Goal: Task Accomplishment & Management: Complete application form

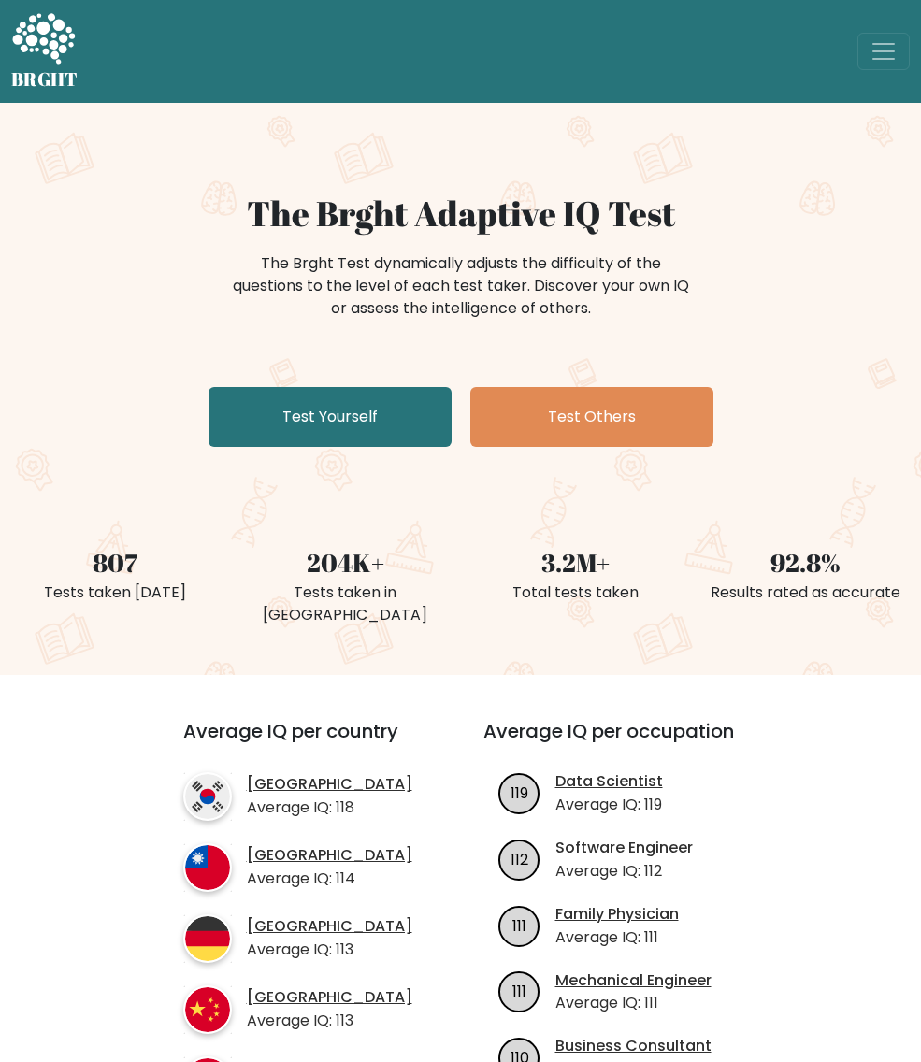
click at [107, 435] on div "The Brght Adaptive IQ Test The Brght Test dynamically adjusts the difficulty of…" at bounding box center [460, 324] width 921 height 262
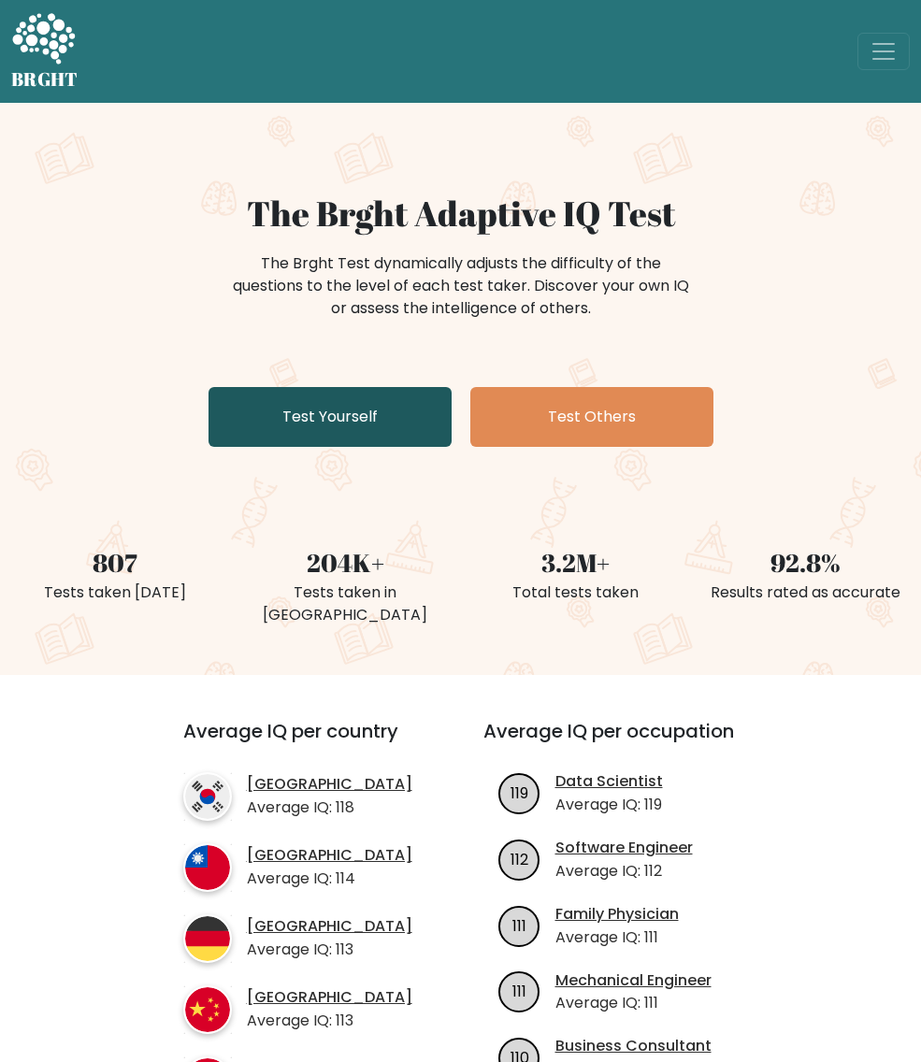
click at [378, 439] on link "Test Yourself" at bounding box center [330, 417] width 243 height 60
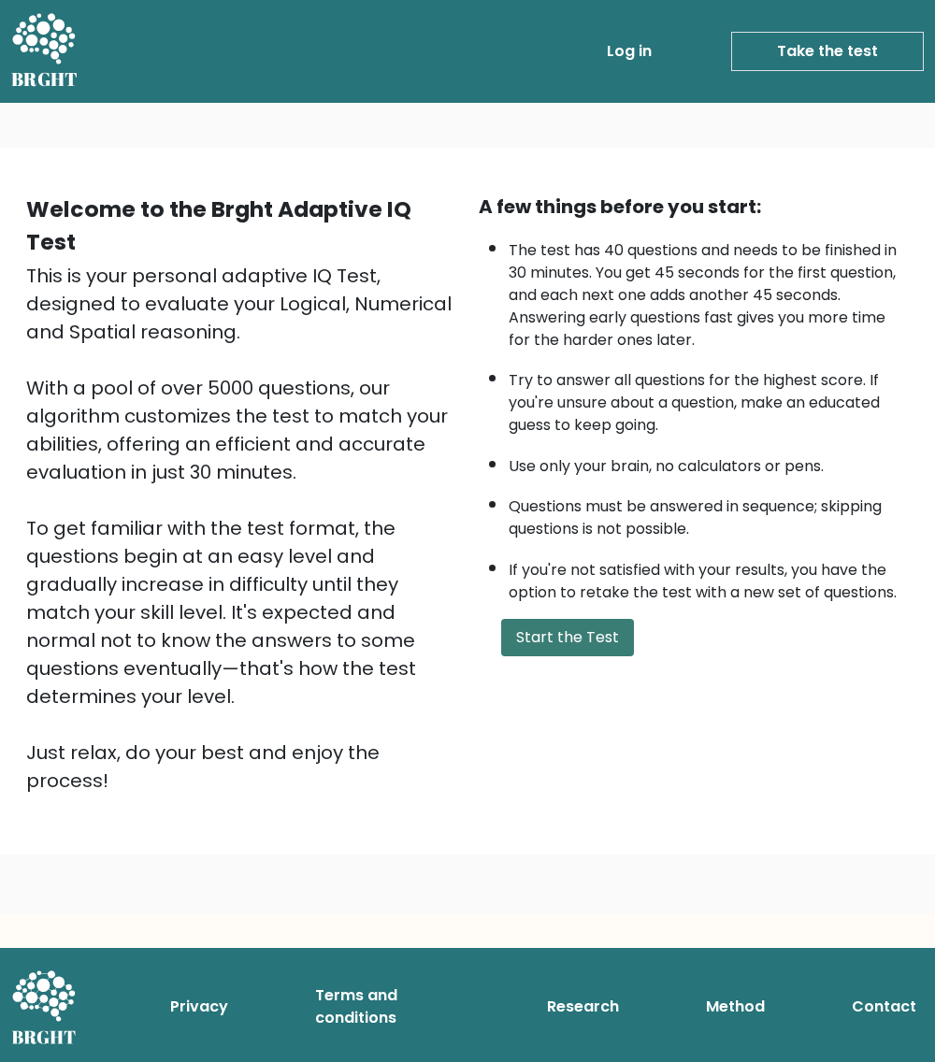
click at [554, 637] on button "Start the Test" at bounding box center [567, 637] width 133 height 37
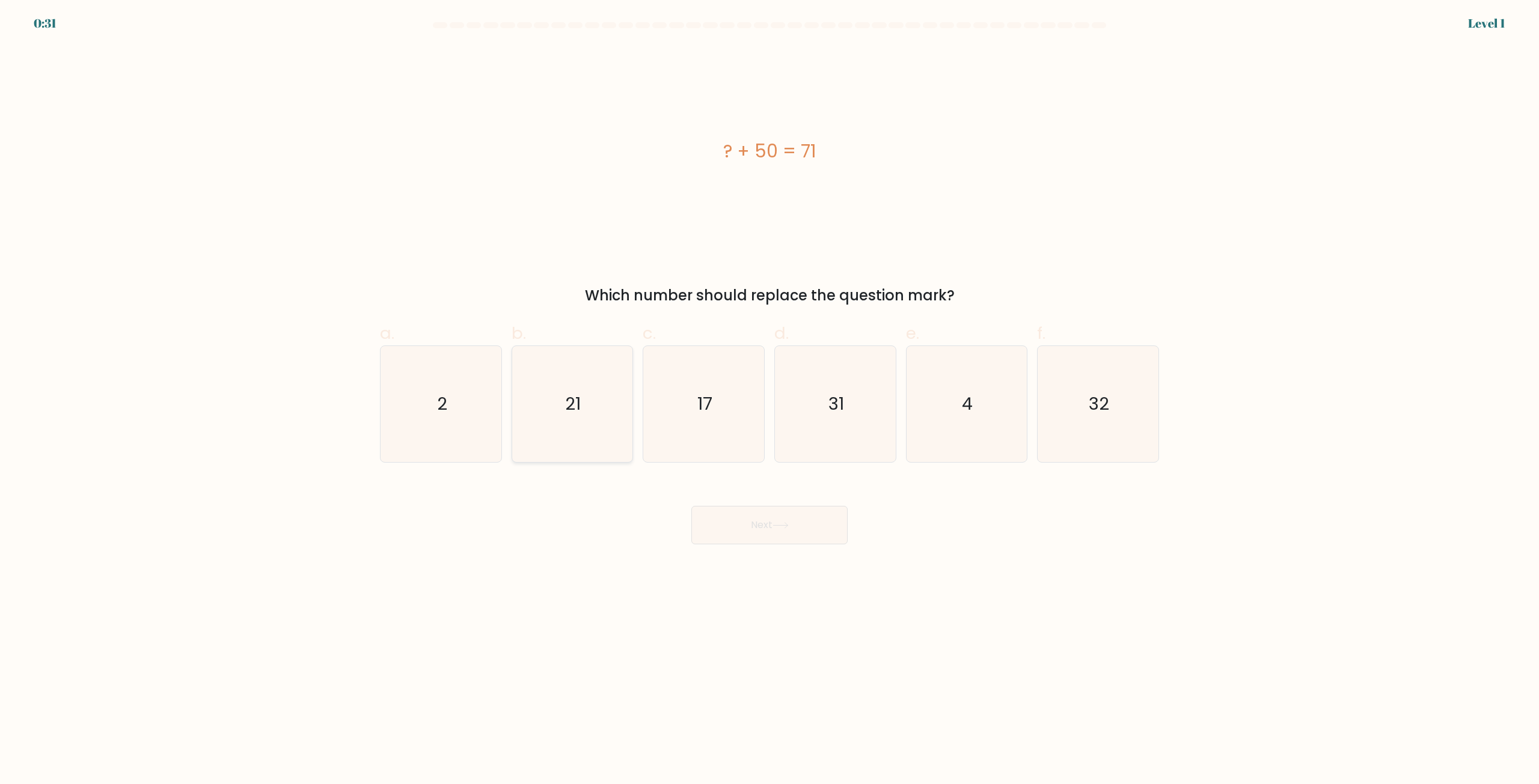
click at [598, 413] on icon "21" at bounding box center [572, 404] width 116 height 116
click at [600, 400] on input "b. 21" at bounding box center [770, 396] width 1 height 8
radio input "true"
click at [600, 533] on button "Next" at bounding box center [770, 525] width 156 height 39
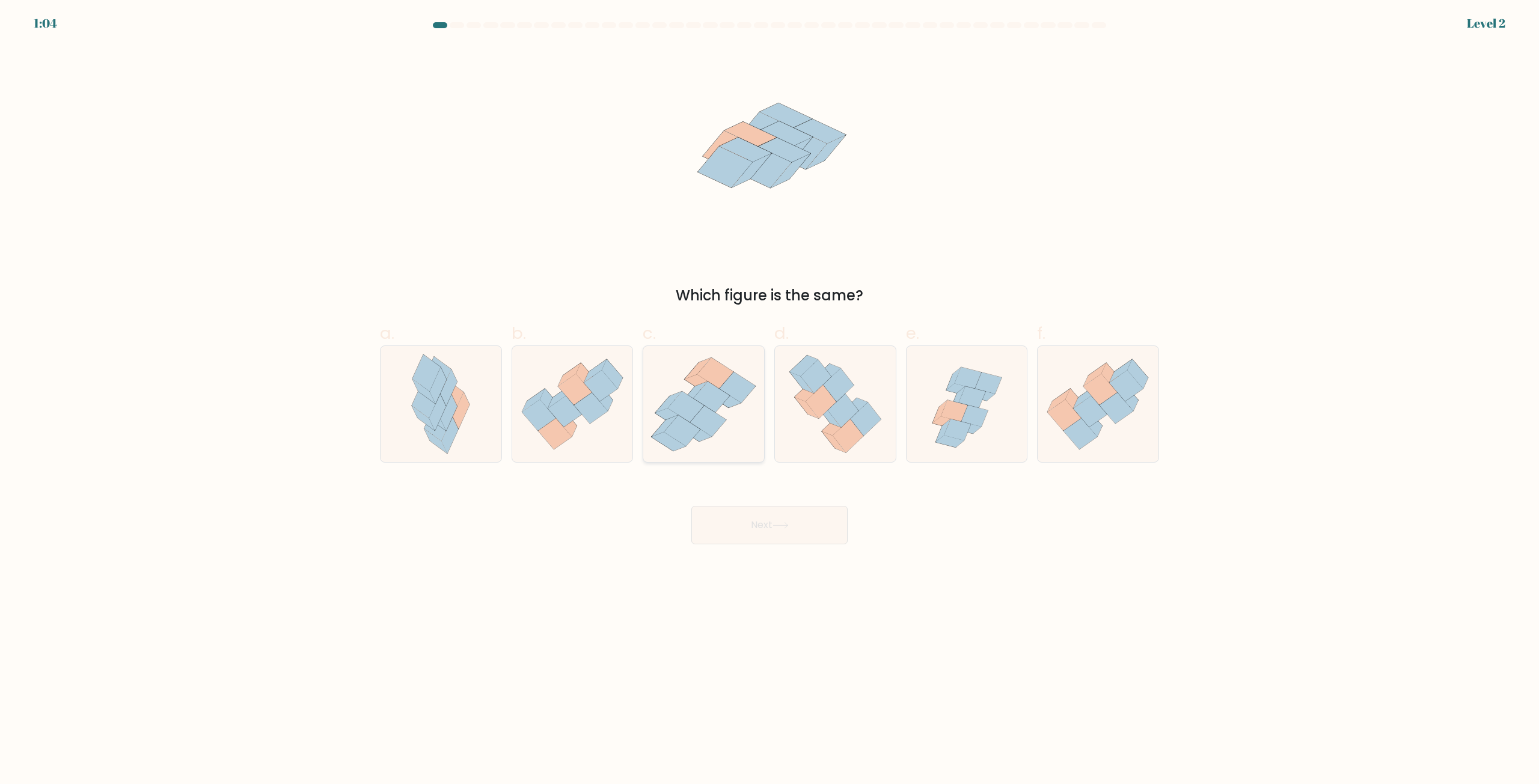
click at [600, 427] on icon at bounding box center [708, 421] width 36 height 31
click at [600, 400] on input "c." at bounding box center [770, 396] width 1 height 8
radio input "true"
click at [600, 536] on button "Next" at bounding box center [770, 525] width 156 height 39
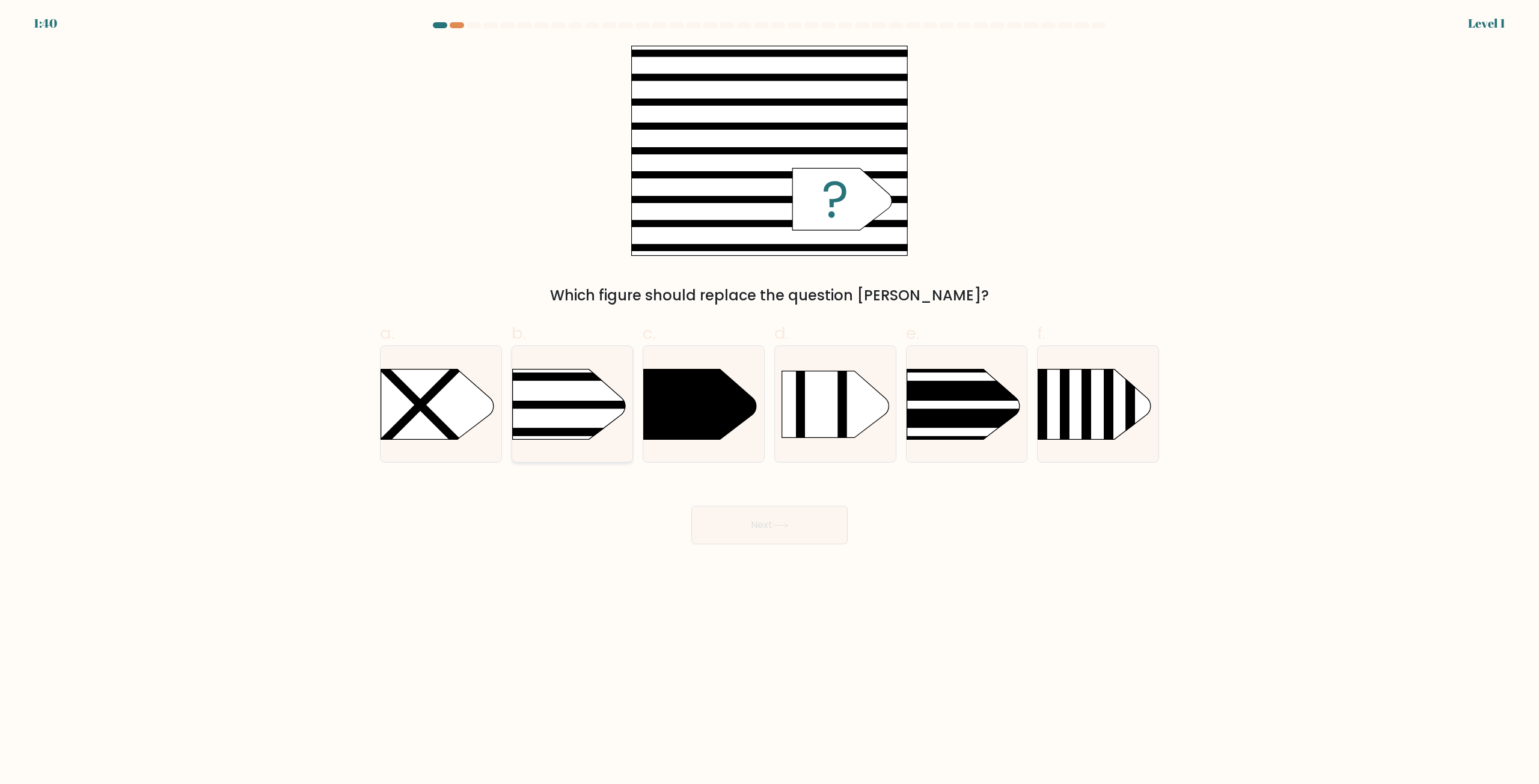
click at [562, 416] on rect at bounding box center [486, 348] width 314 height 238
click at [600, 400] on input "b." at bounding box center [770, 396] width 1 height 8
radio input "true"
click at [600, 525] on button "Next" at bounding box center [770, 525] width 156 height 39
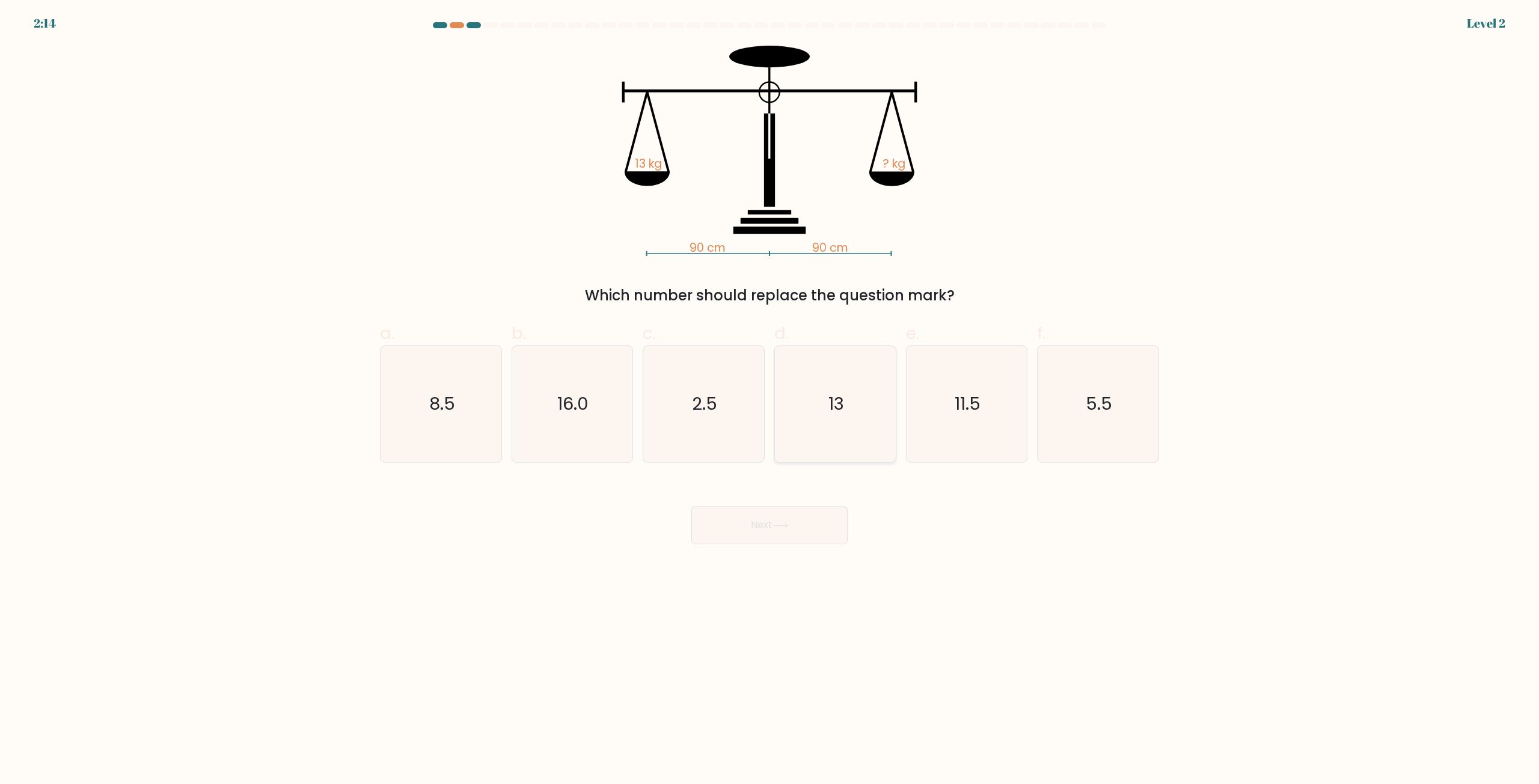
click at [600, 425] on icon "13" at bounding box center [835, 404] width 116 height 116
click at [600, 400] on input "d. 13" at bounding box center [770, 396] width 1 height 8
radio input "true"
click at [600, 518] on button "Next" at bounding box center [770, 525] width 156 height 39
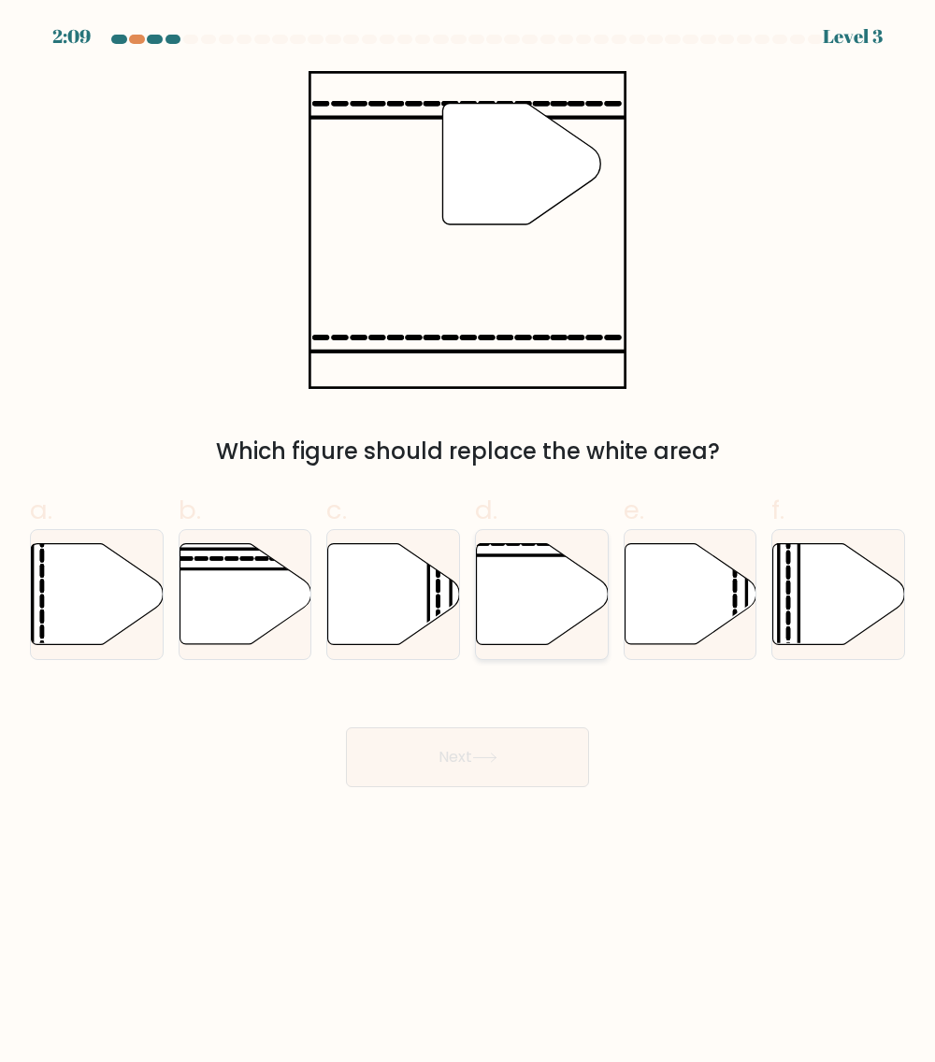
click at [545, 611] on icon at bounding box center [543, 594] width 132 height 101
click at [469, 543] on input "d." at bounding box center [468, 537] width 1 height 12
radio input "true"
click at [511, 767] on button "Next" at bounding box center [467, 758] width 243 height 60
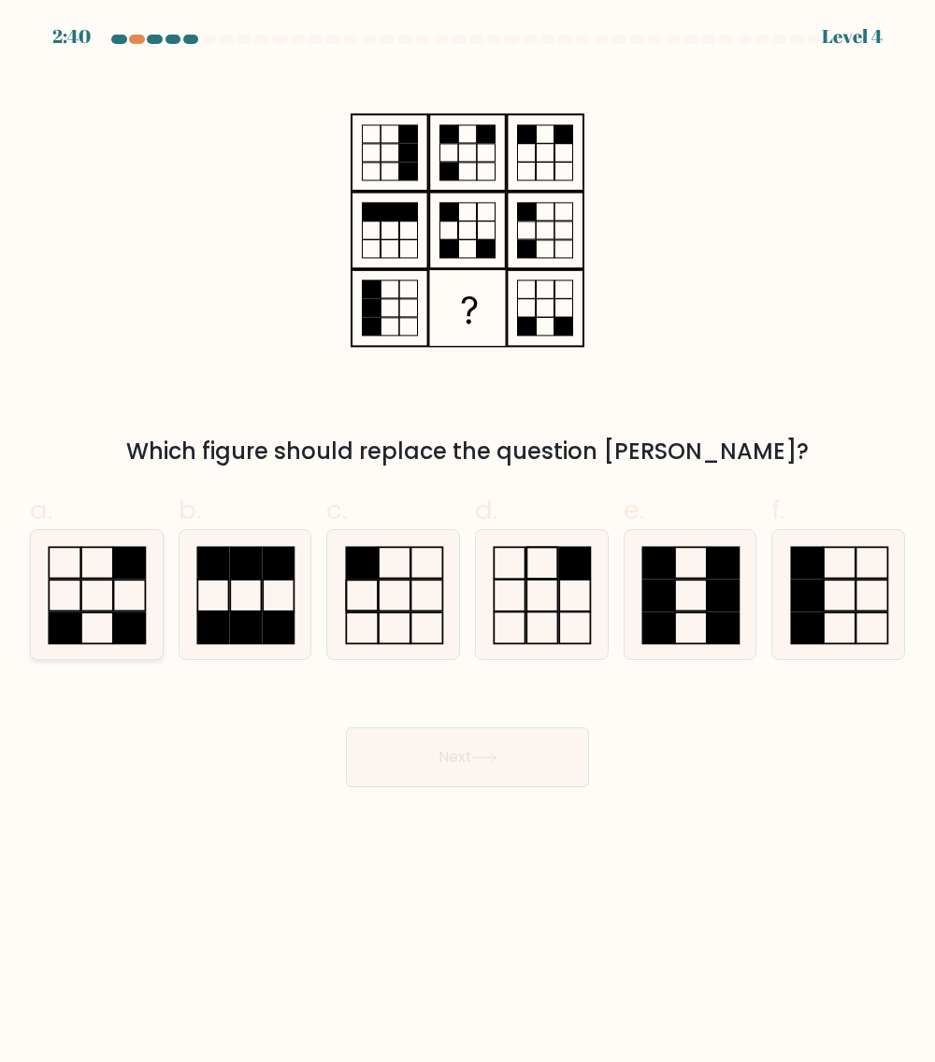
click at [68, 607] on icon at bounding box center [96, 594] width 129 height 129
click at [468, 543] on input "a." at bounding box center [468, 537] width 1 height 12
radio input "true"
click at [527, 754] on button "Next" at bounding box center [467, 758] width 243 height 60
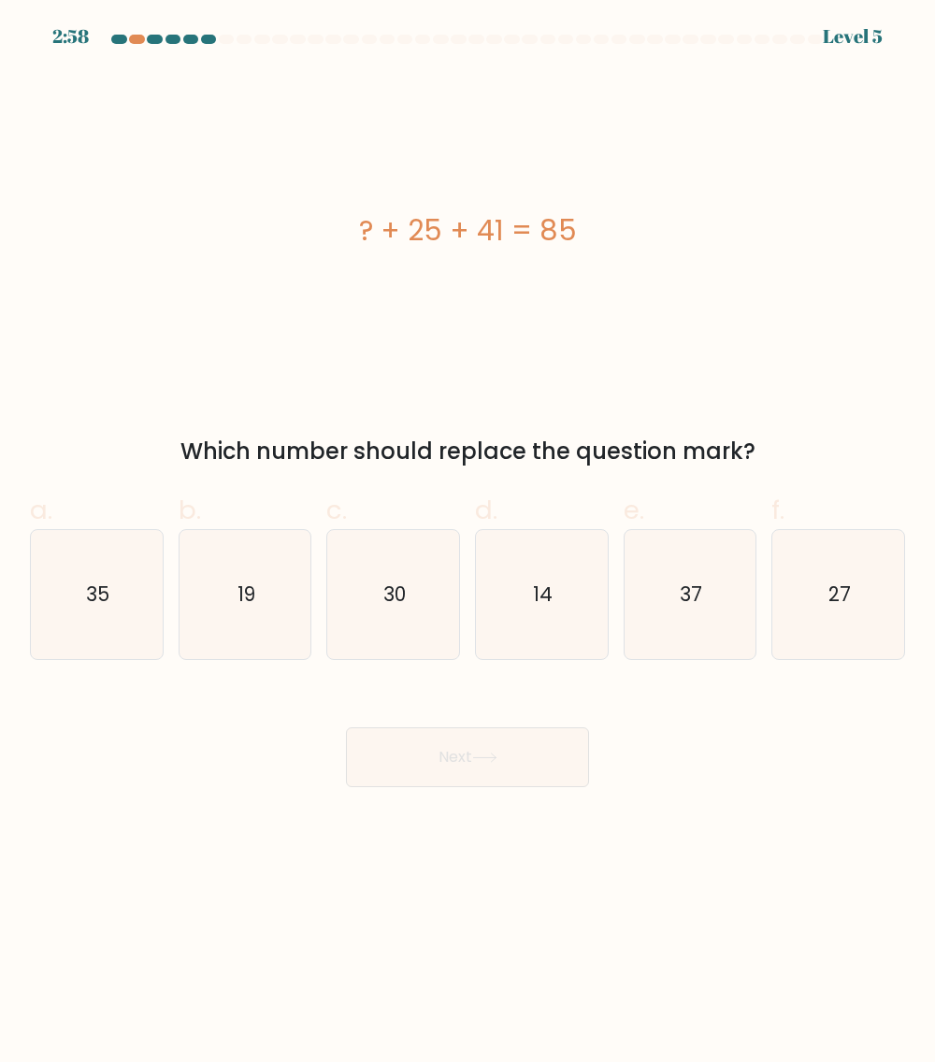
click at [739, 715] on div "Next" at bounding box center [468, 735] width 898 height 105
click at [243, 597] on text "19" at bounding box center [247, 594] width 18 height 27
click at [468, 543] on input "b. 19" at bounding box center [468, 537] width 1 height 12
radio input "true"
click at [292, 631] on icon "19" at bounding box center [244, 594] width 127 height 127
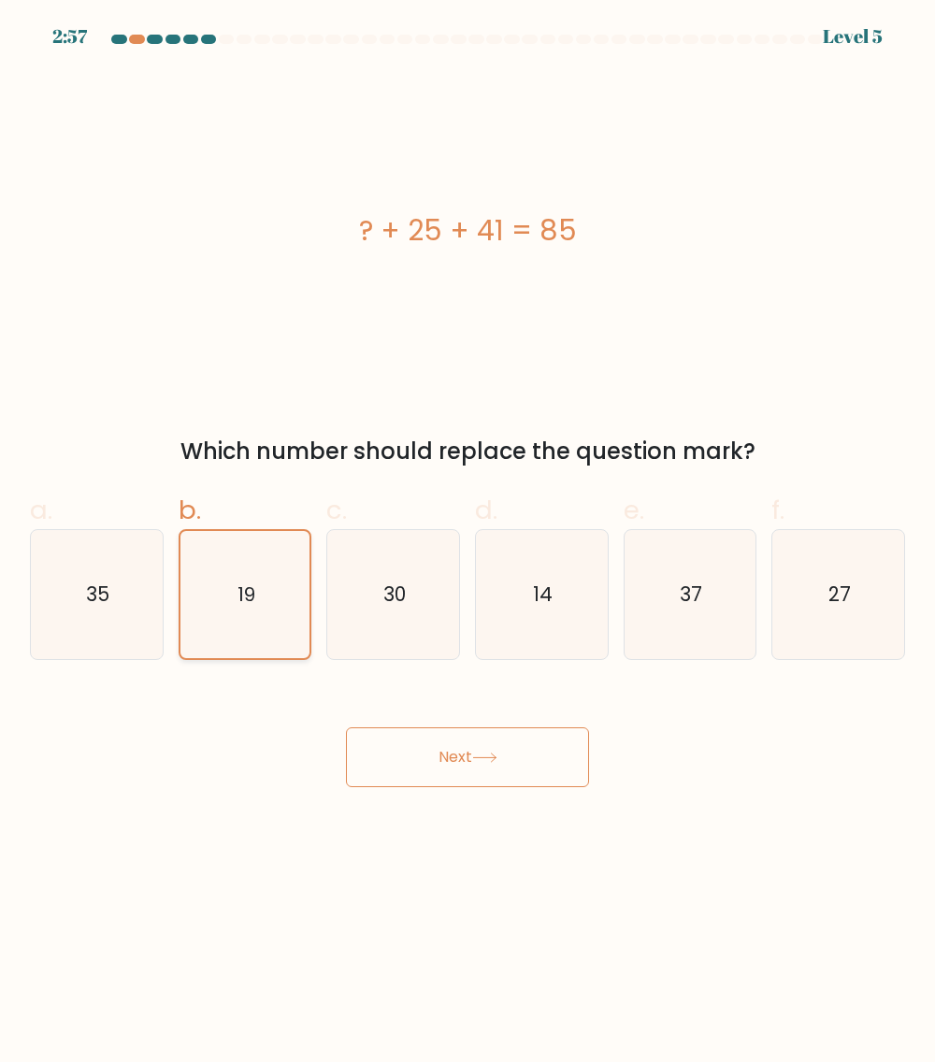
click at [468, 543] on input "b. 19" at bounding box center [468, 537] width 1 height 12
click at [776, 802] on body "2:56 Level 5 a." at bounding box center [467, 531] width 935 height 1062
click at [516, 761] on button "Next" at bounding box center [467, 758] width 243 height 60
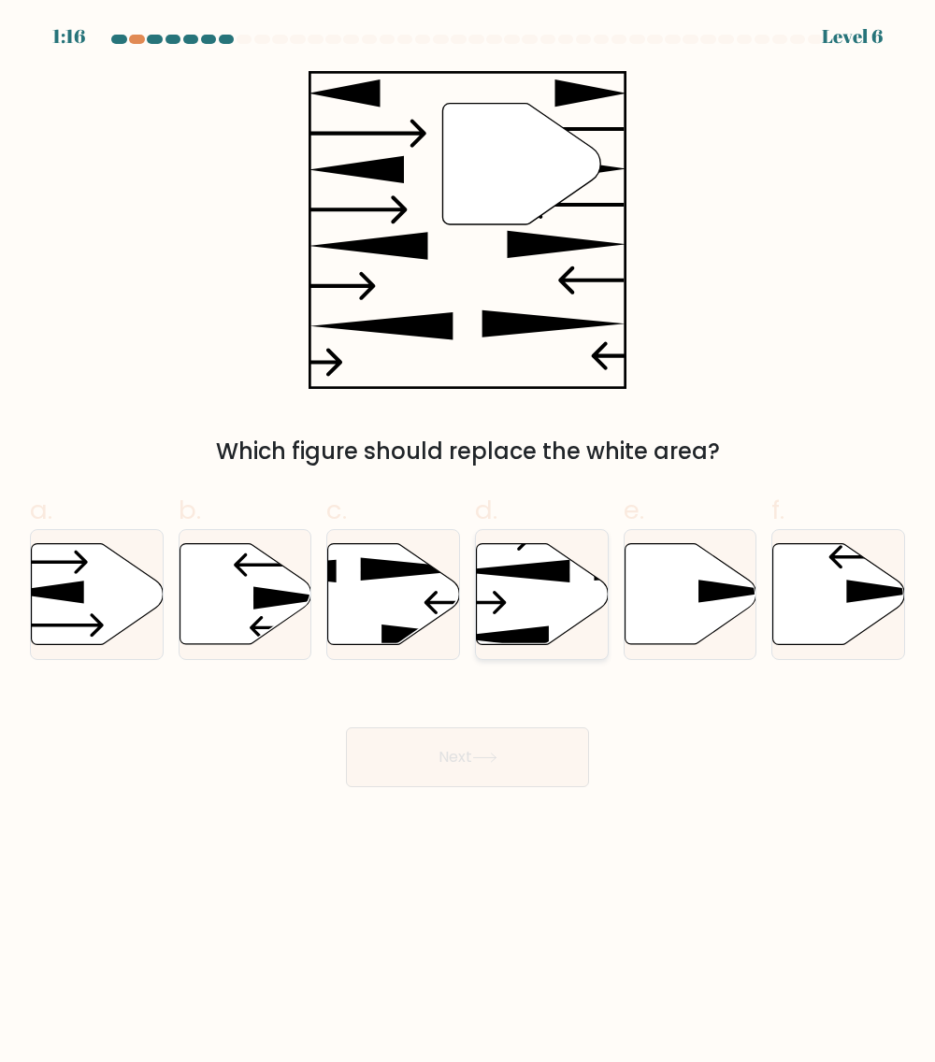
click at [549, 605] on icon at bounding box center [543, 594] width 132 height 101
click at [469, 543] on input "d." at bounding box center [468, 537] width 1 height 12
radio input "true"
click at [488, 752] on button "Next" at bounding box center [467, 758] width 243 height 60
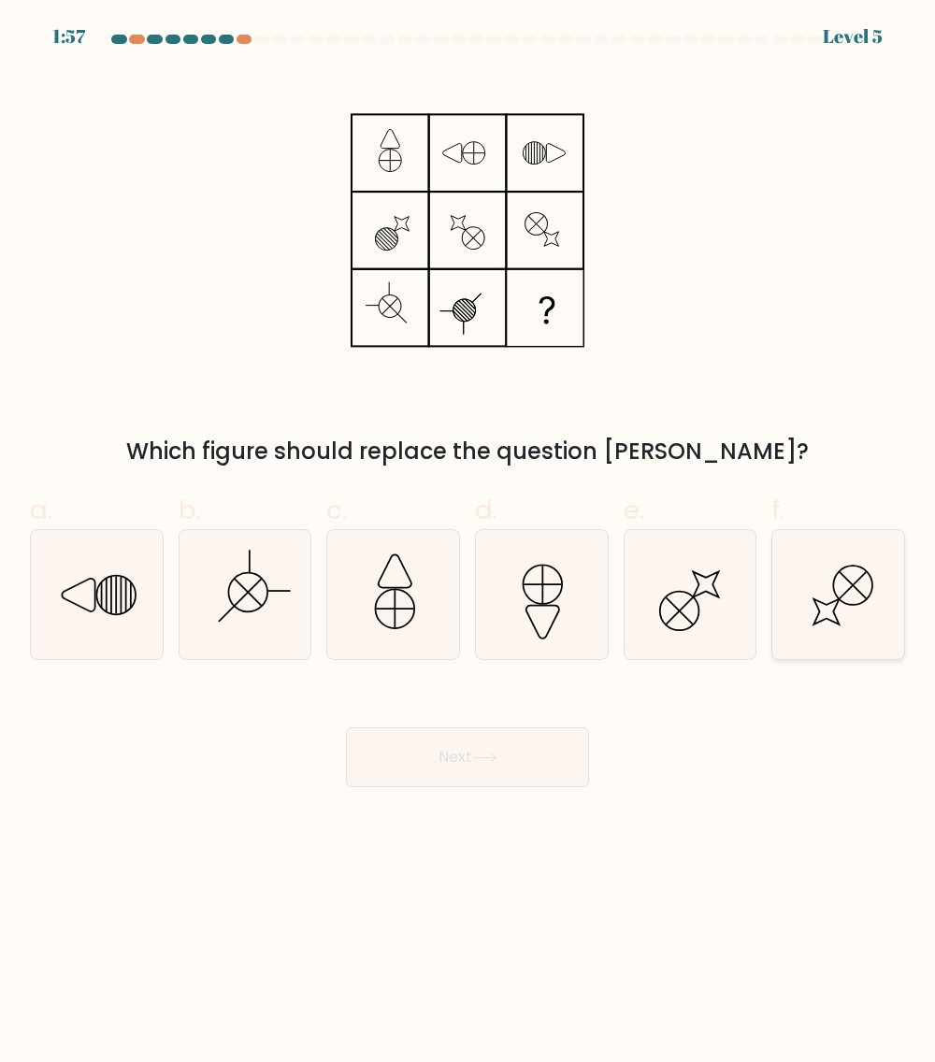
click at [808, 617] on icon at bounding box center [838, 594] width 129 height 129
click at [469, 543] on input "f." at bounding box center [468, 537] width 1 height 12
radio input "true"
click at [484, 752] on button "Next" at bounding box center [467, 758] width 243 height 60
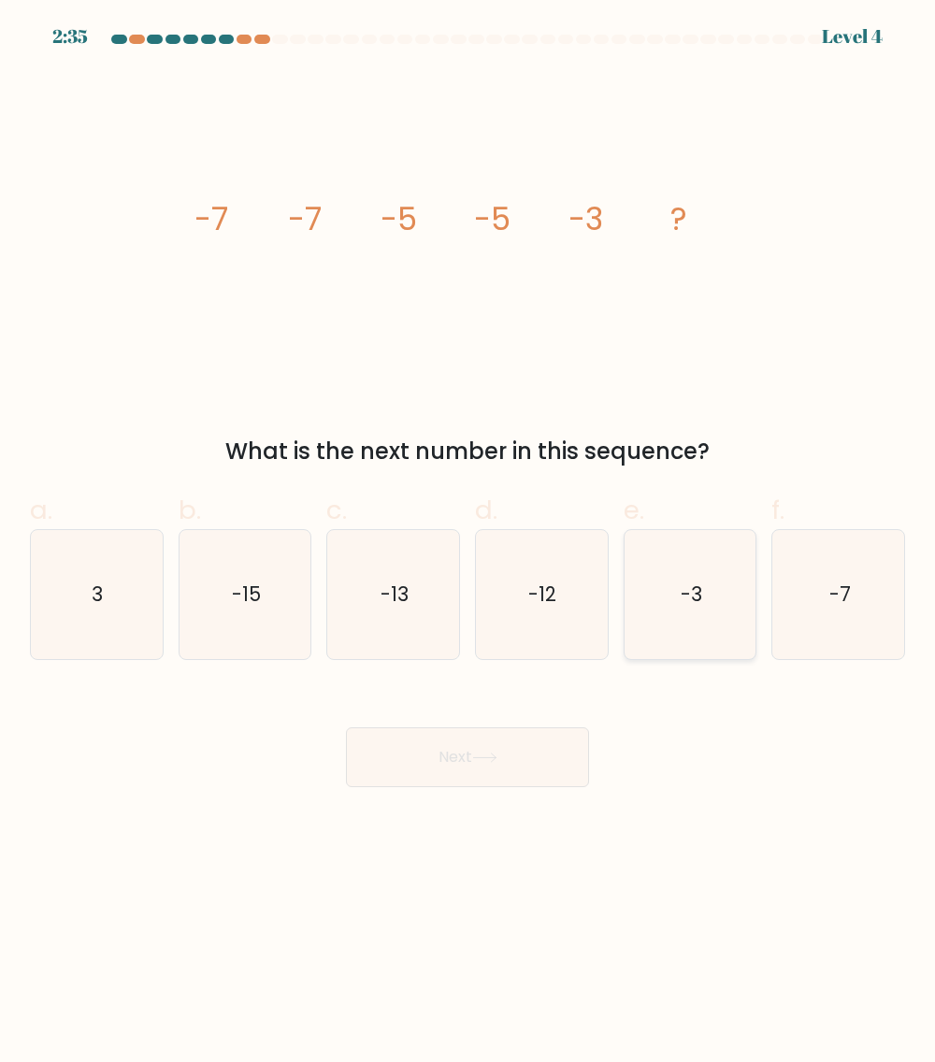
click at [689, 605] on text "-3" at bounding box center [692, 594] width 22 height 27
click at [469, 543] on input "e. -3" at bounding box center [468, 537] width 1 height 12
radio input "true"
click at [474, 787] on button "Next" at bounding box center [467, 758] width 243 height 60
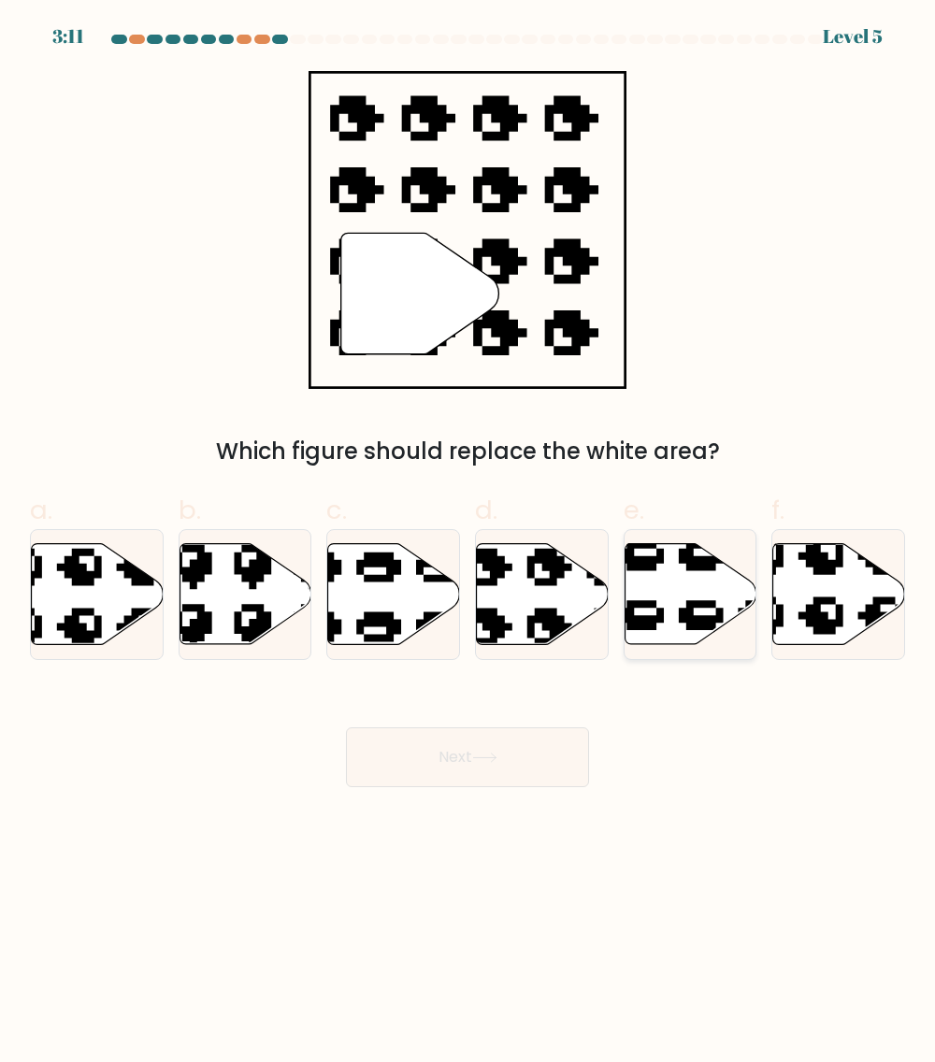
click at [680, 616] on icon at bounding box center [731, 645] width 224 height 209
click at [469, 543] on input "e." at bounding box center [468, 537] width 1 height 12
radio input "true"
click at [822, 614] on icon at bounding box center [792, 646] width 224 height 216
click at [469, 543] on input "f." at bounding box center [468, 537] width 1 height 12
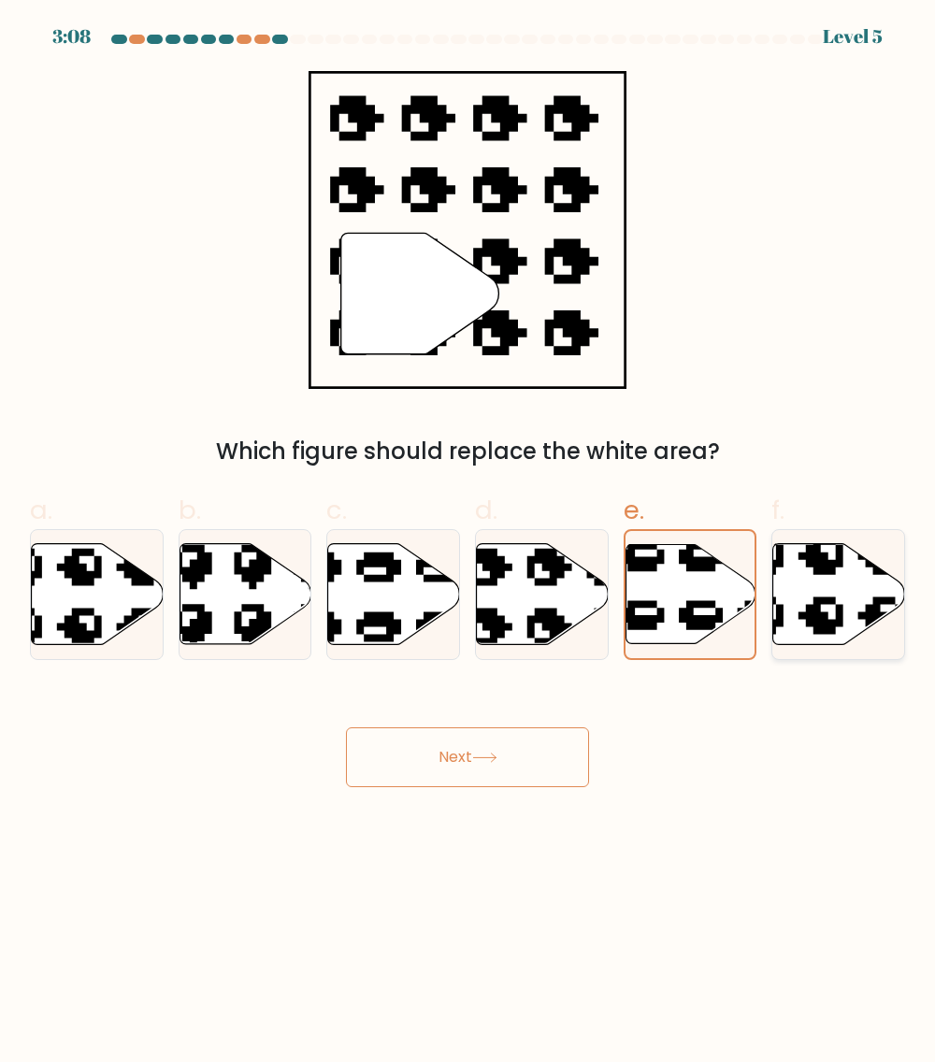
radio input "true"
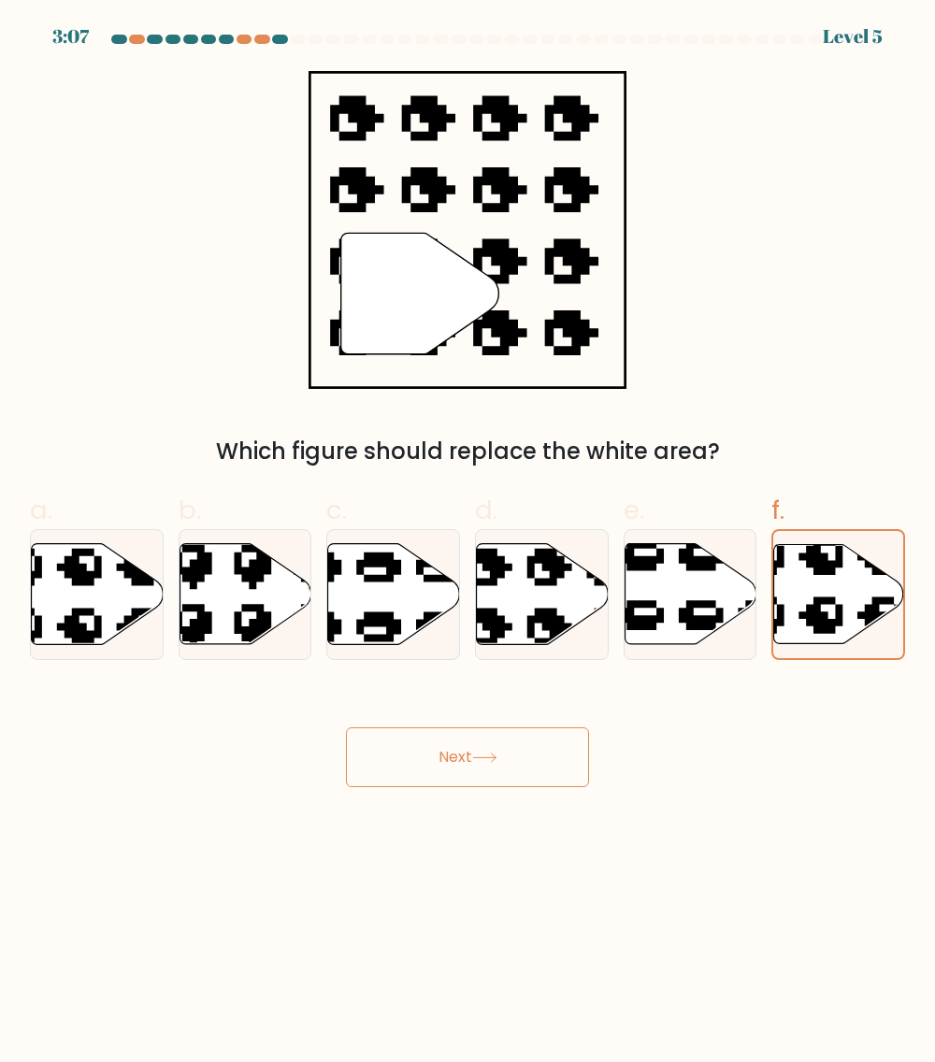
click at [513, 756] on button "Next" at bounding box center [467, 758] width 243 height 60
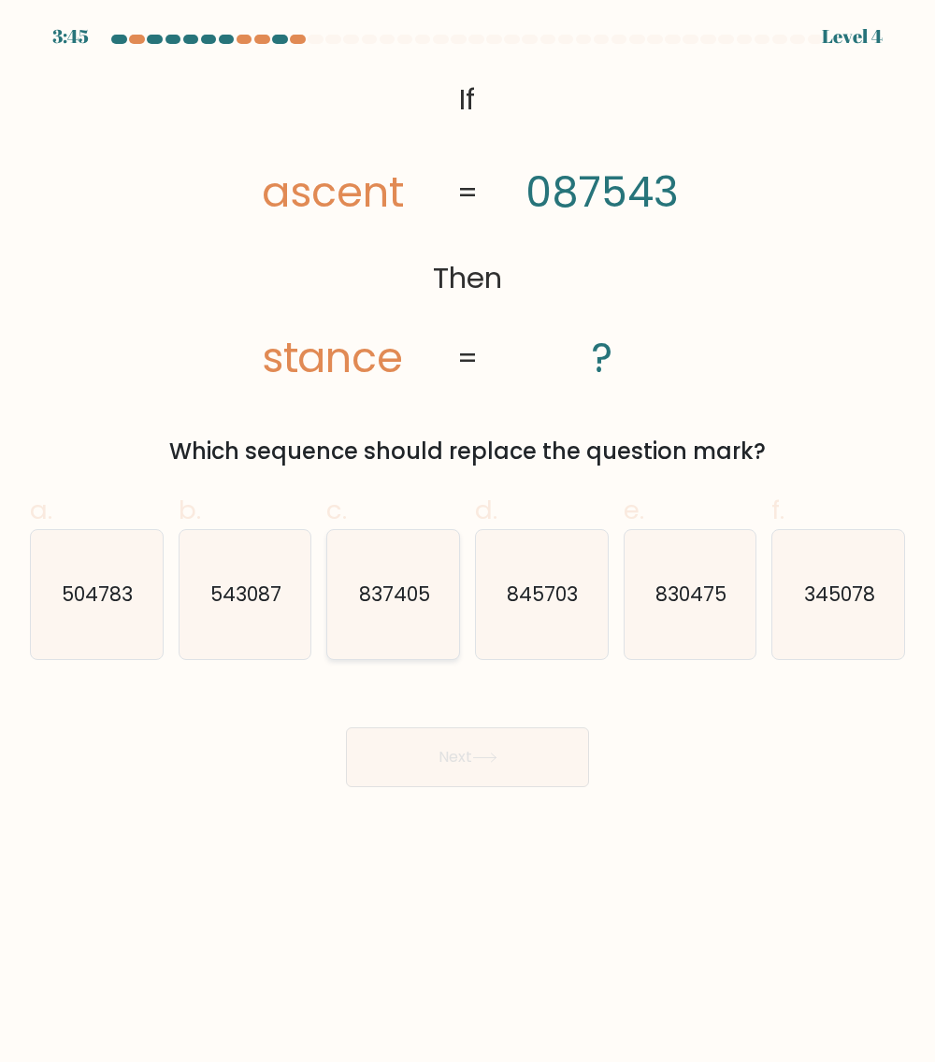
click at [453, 588] on icon "837405" at bounding box center [393, 594] width 129 height 129
click at [468, 543] on input "c. 837405" at bounding box center [468, 537] width 1 height 12
radio input "true"
click at [530, 752] on button "Next" at bounding box center [467, 758] width 243 height 60
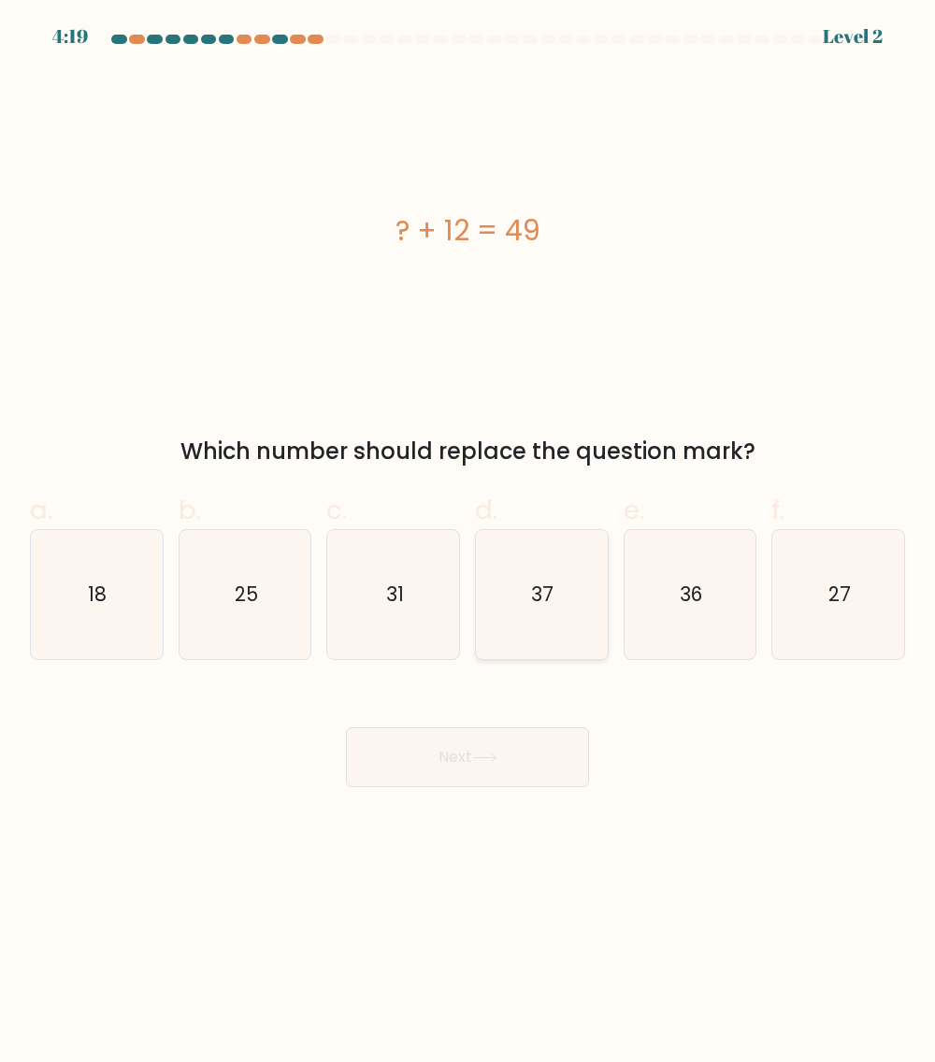
click at [550, 609] on icon "37" at bounding box center [541, 594] width 129 height 129
click at [469, 543] on input "d. 37" at bounding box center [468, 537] width 1 height 12
radio input "true"
click at [530, 758] on button "Next" at bounding box center [467, 758] width 243 height 60
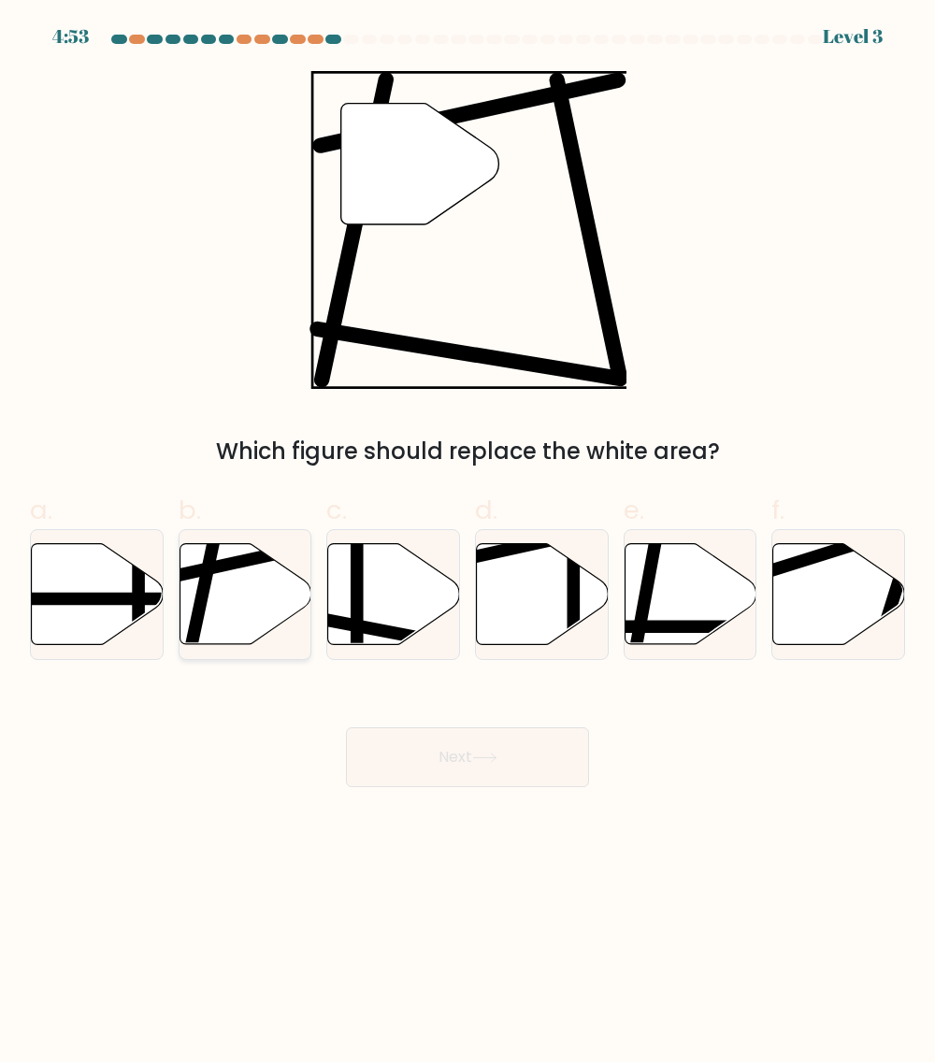
click at [236, 570] on icon at bounding box center [246, 594] width 132 height 101
click at [468, 543] on input "b." at bounding box center [468, 537] width 1 height 12
radio input "true"
click at [549, 772] on button "Next" at bounding box center [467, 758] width 243 height 60
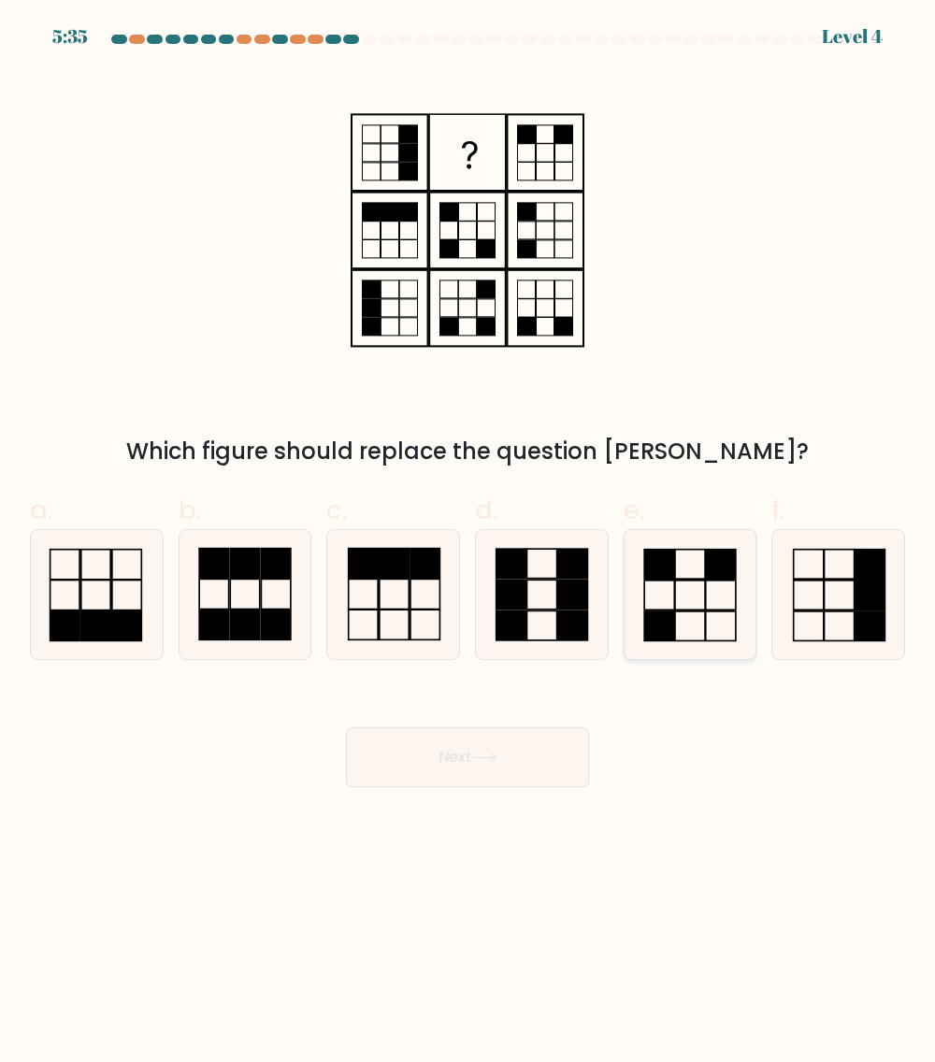
click at [686, 616] on icon at bounding box center [690, 594] width 129 height 129
click at [469, 543] on input "e." at bounding box center [468, 537] width 1 height 12
radio input "true"
click at [551, 614] on icon at bounding box center [541, 594] width 129 height 129
click at [469, 543] on input "d." at bounding box center [468, 537] width 1 height 12
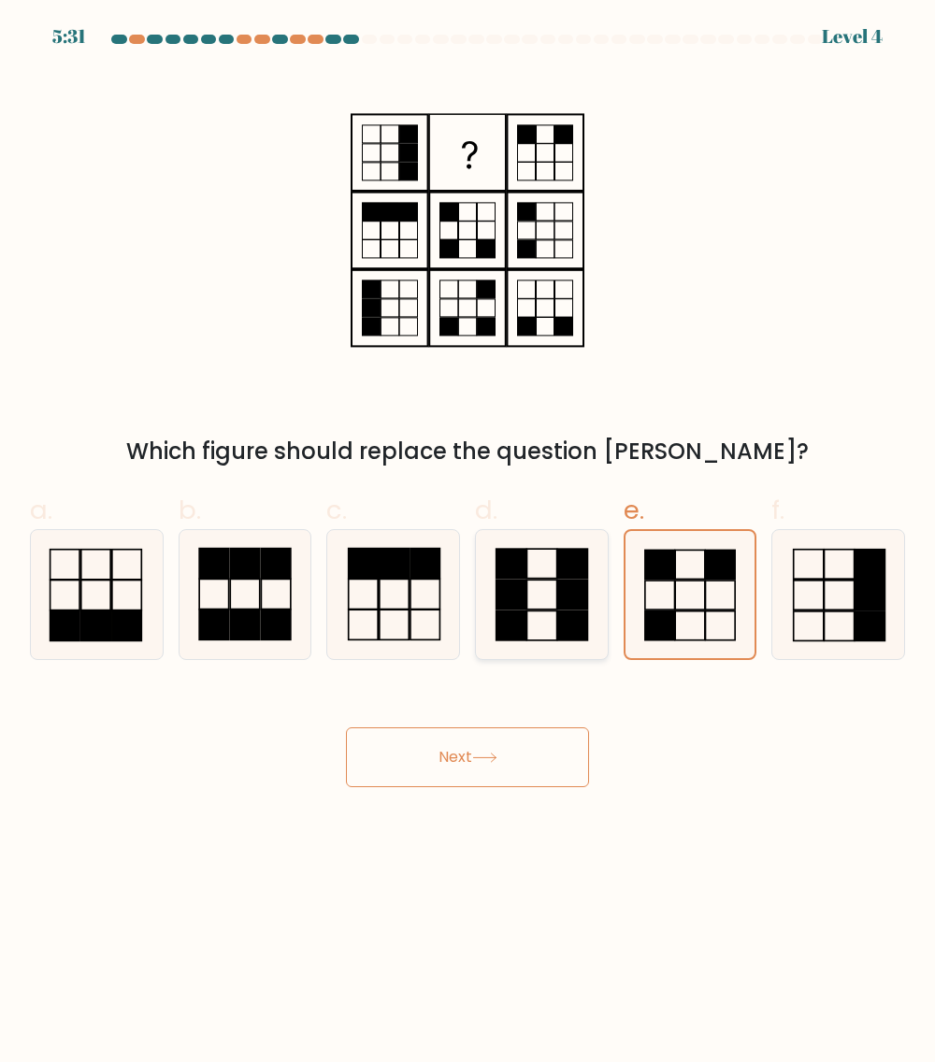
radio input "true"
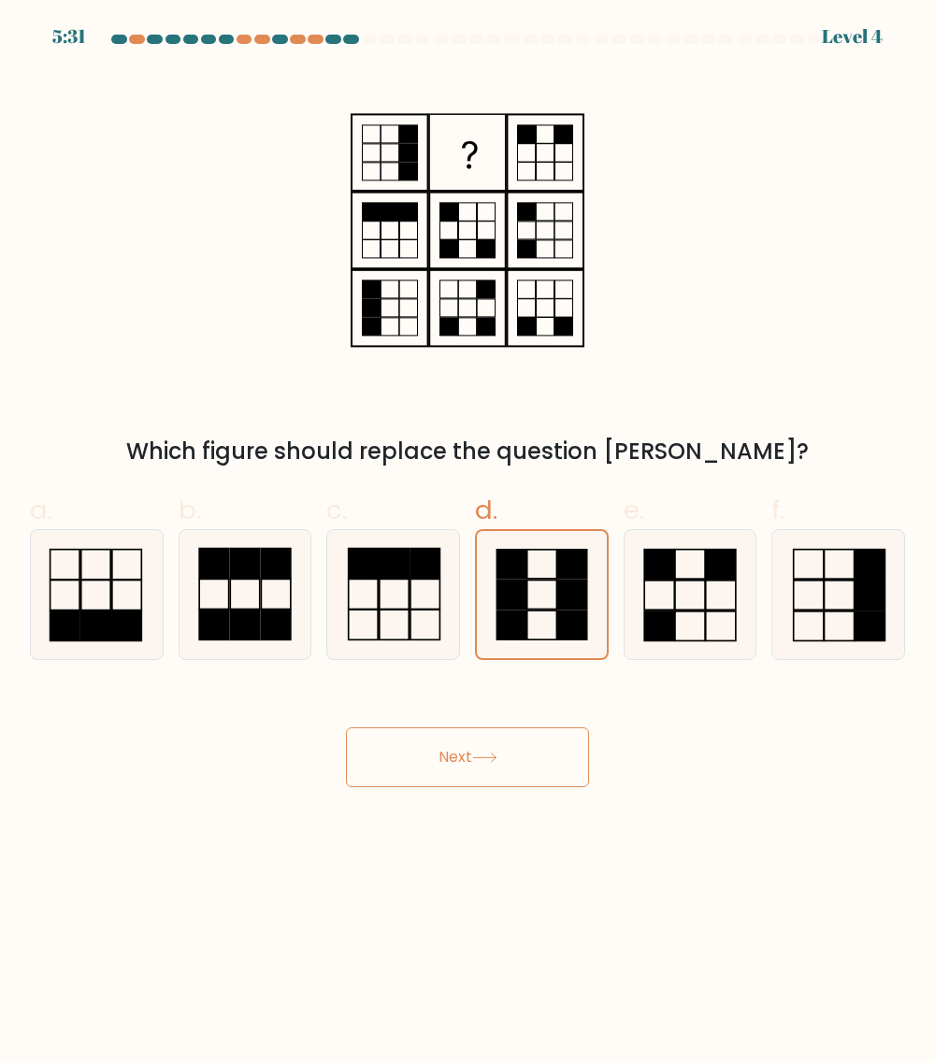
click at [490, 762] on icon at bounding box center [484, 758] width 25 height 10
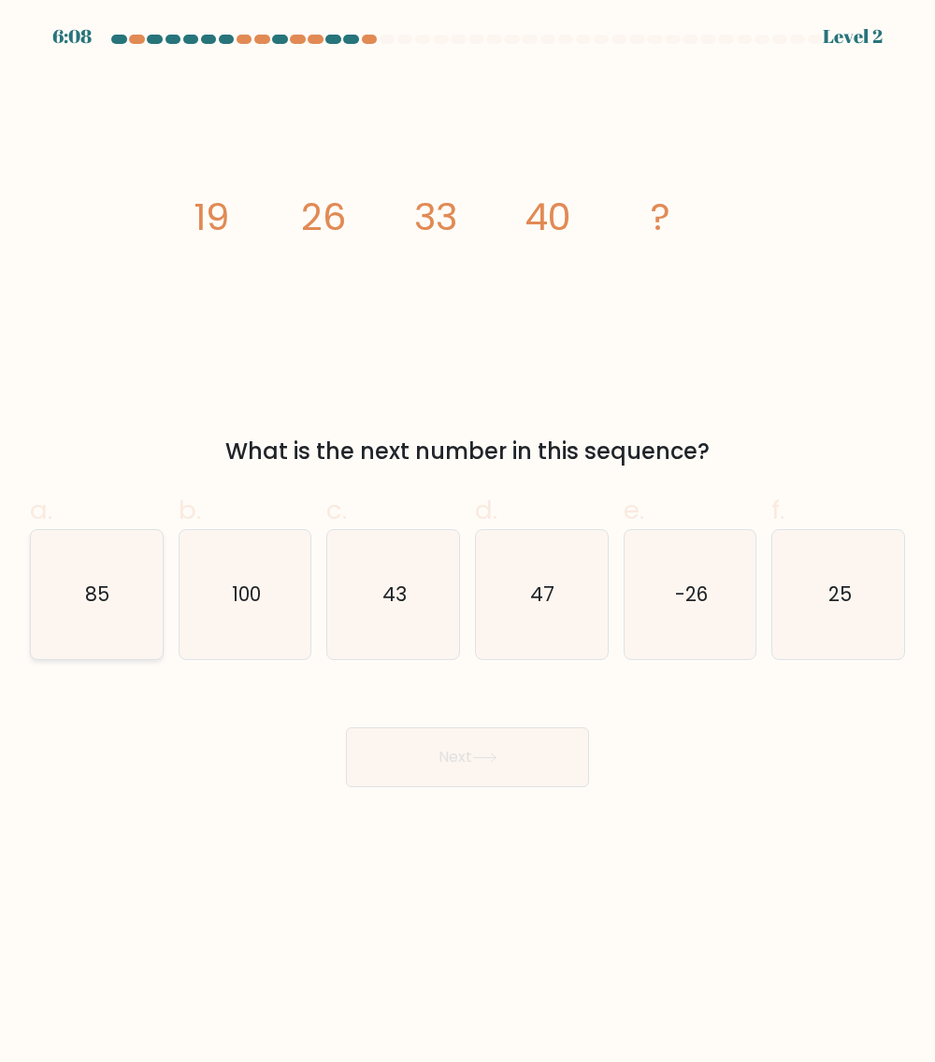
click at [135, 616] on icon "85" at bounding box center [96, 594] width 129 height 129
click at [468, 543] on input "a. 85" at bounding box center [468, 537] width 1 height 12
radio input "true"
click at [497, 749] on button "Next" at bounding box center [467, 758] width 243 height 60
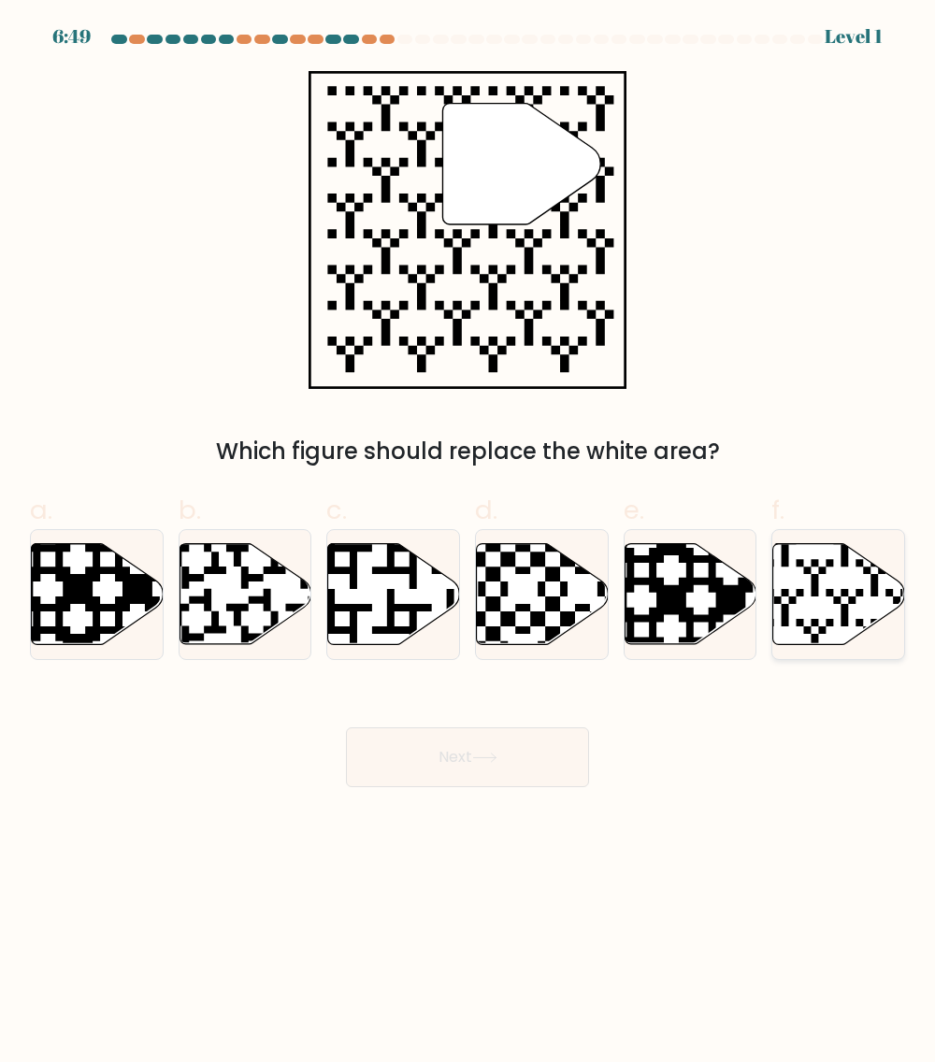
click at [830, 616] on icon at bounding box center [839, 594] width 132 height 101
click at [469, 543] on input "f." at bounding box center [468, 537] width 1 height 12
radio input "true"
click at [556, 746] on button "Next" at bounding box center [467, 758] width 243 height 60
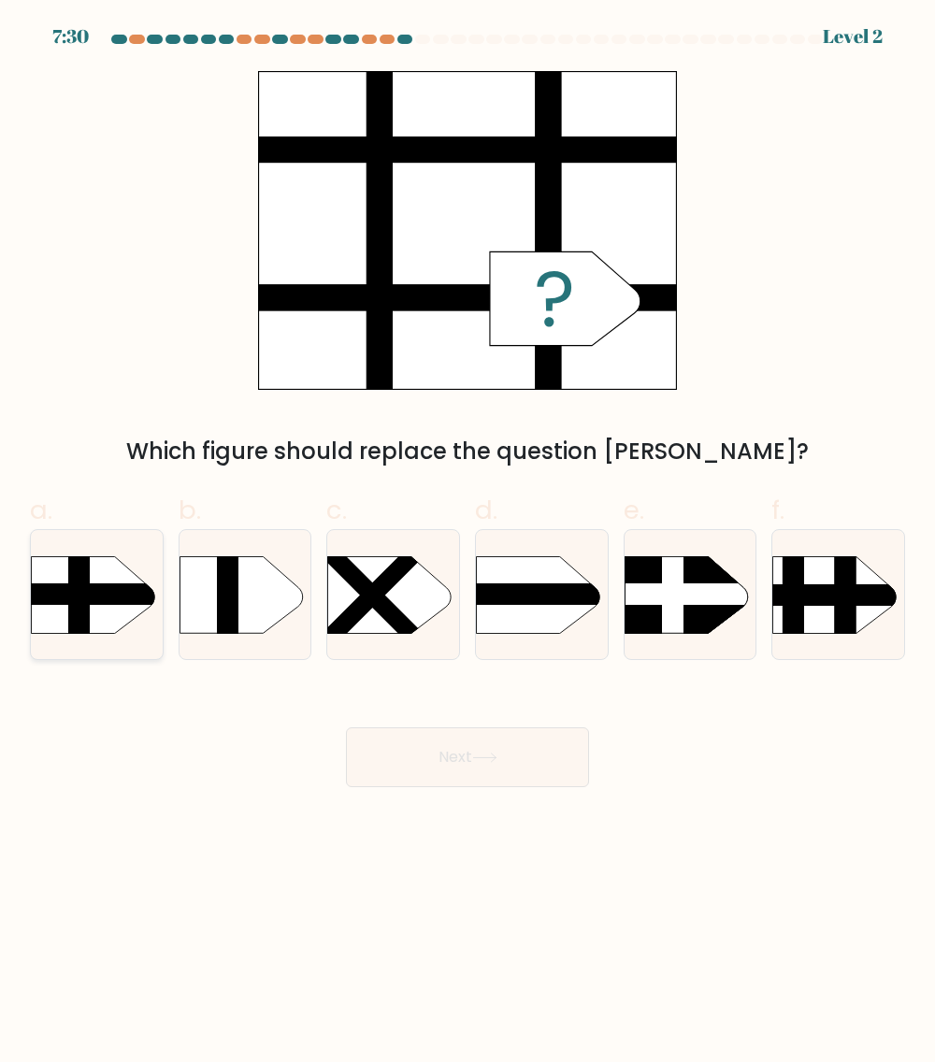
click at [117, 599] on rect at bounding box center [12, 595] width 343 height 22
click at [468, 543] on input "a." at bounding box center [468, 537] width 1 height 12
radio input "true"
click at [498, 762] on icon at bounding box center [484, 758] width 25 height 10
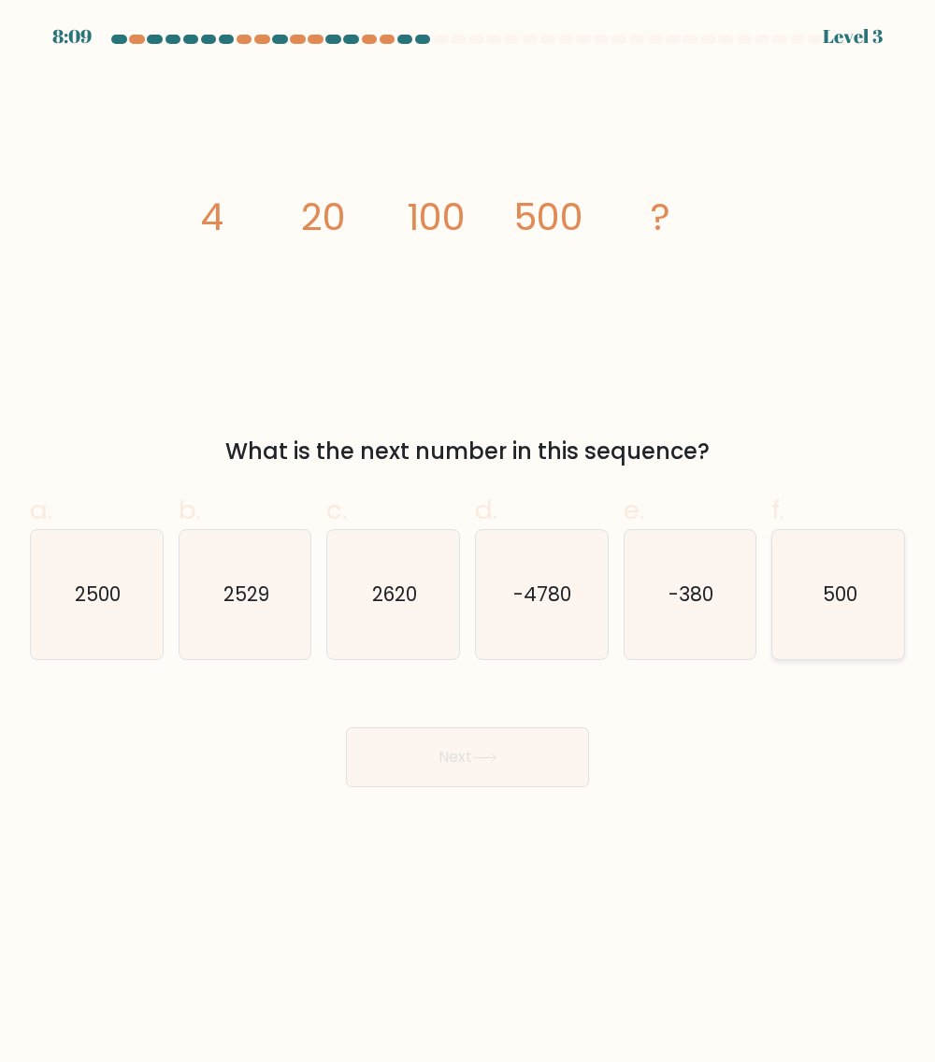
click at [831, 633] on icon "500" at bounding box center [838, 594] width 129 height 129
click at [469, 543] on input "f. 500" at bounding box center [468, 537] width 1 height 12
radio input "true"
click at [383, 628] on icon "2620" at bounding box center [393, 594] width 129 height 129
click at [468, 543] on input "c. 2620" at bounding box center [468, 537] width 1 height 12
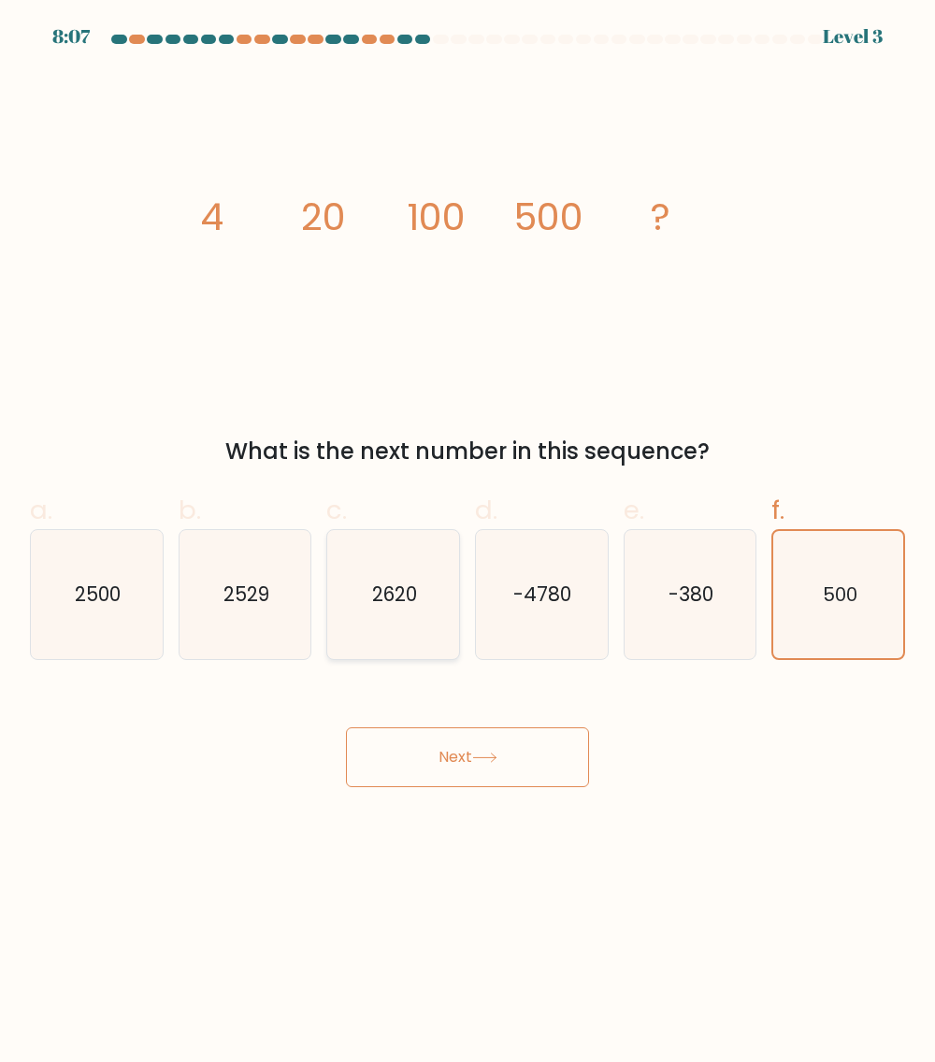
radio input "true"
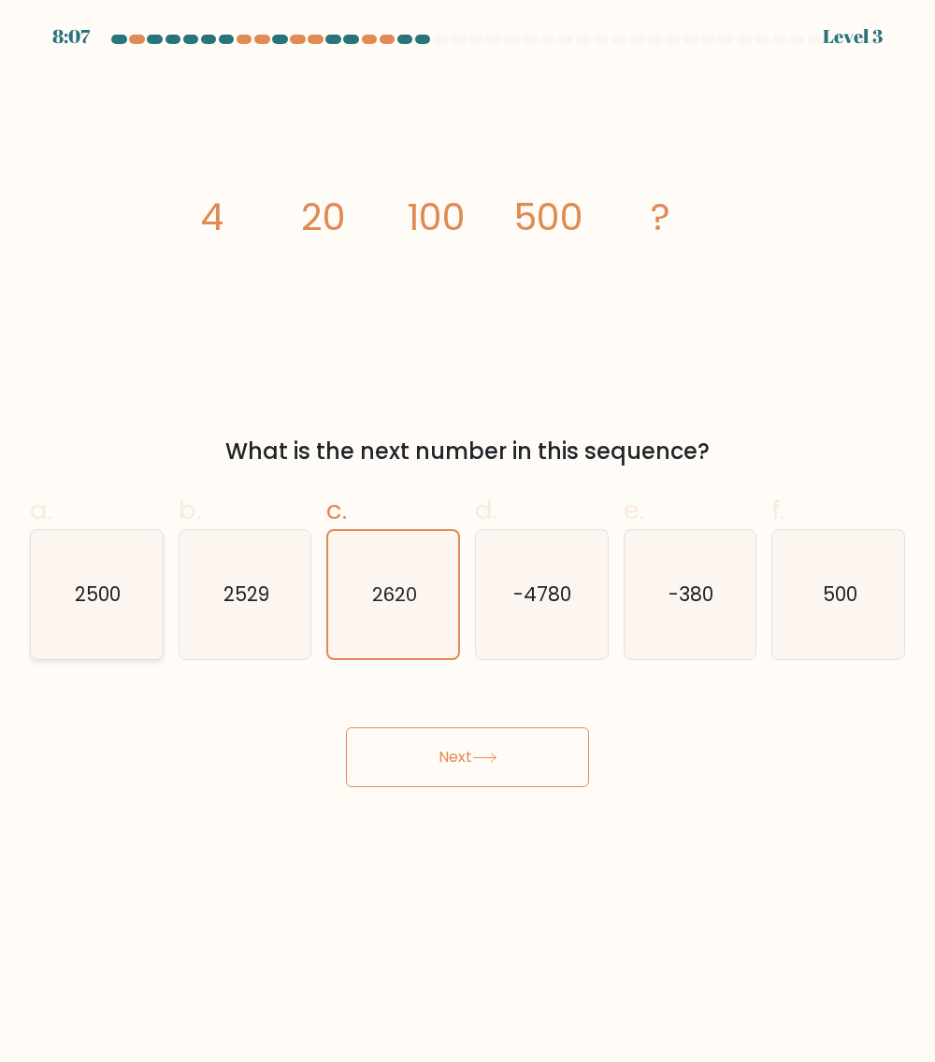
click at [139, 603] on icon "2500" at bounding box center [96, 594] width 129 height 129
click at [468, 543] on input "a. 2500" at bounding box center [468, 537] width 1 height 12
radio input "true"
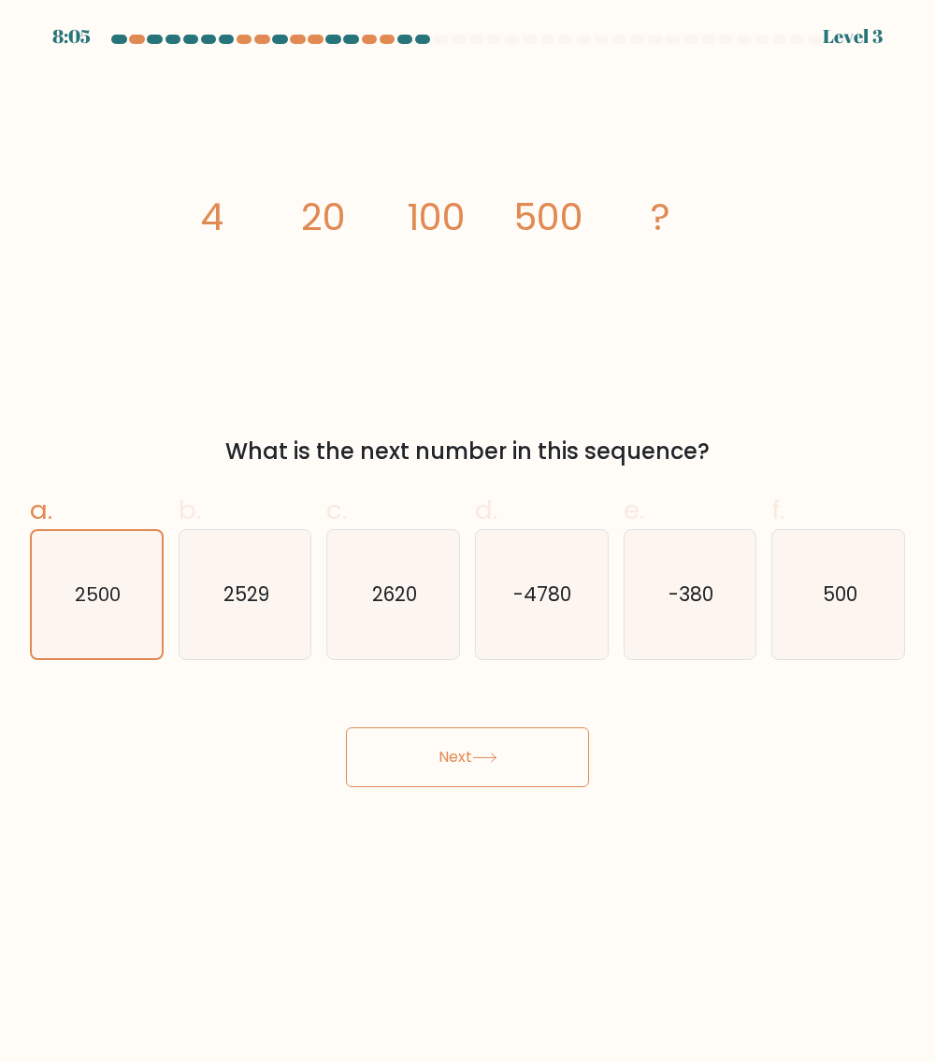
click at [534, 754] on button "Next" at bounding box center [467, 758] width 243 height 60
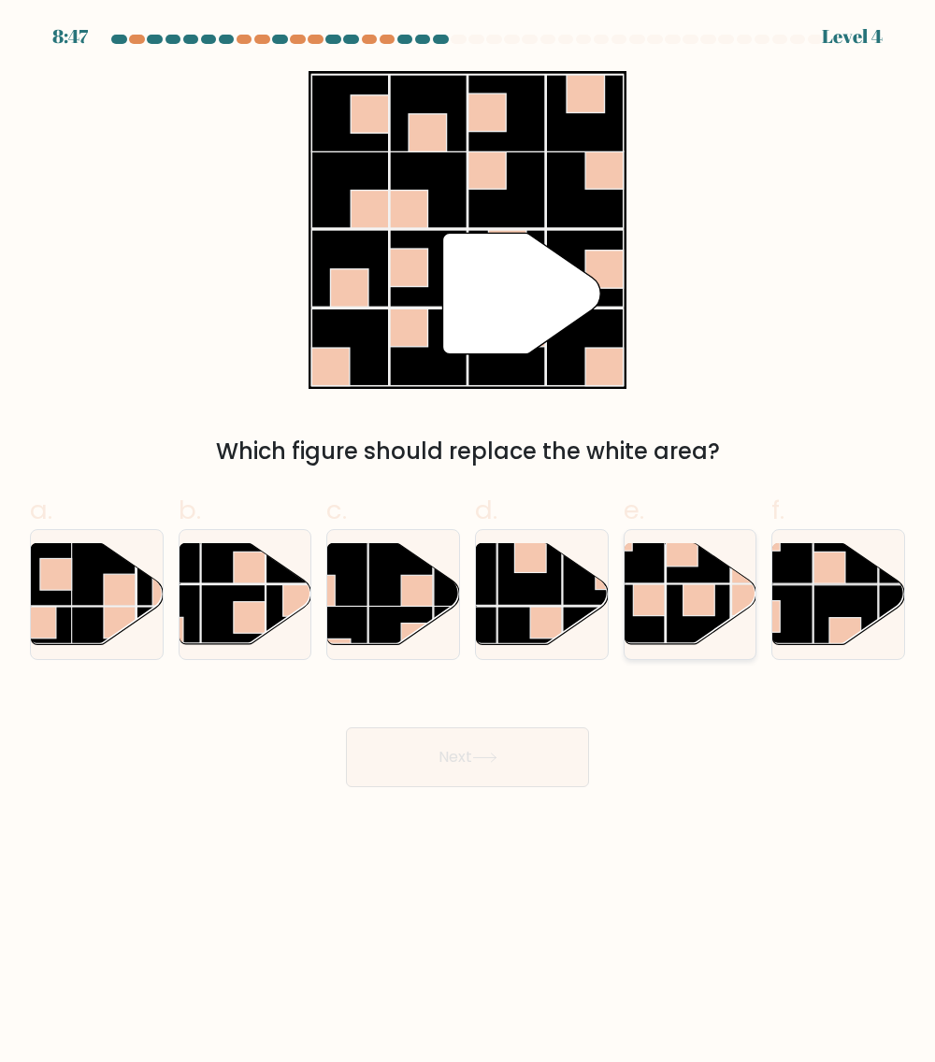
click at [701, 615] on rect at bounding box center [700, 601] width 32 height 32
click at [469, 543] on input "e." at bounding box center [468, 537] width 1 height 12
radio input "true"
click at [521, 743] on button "Next" at bounding box center [467, 758] width 243 height 60
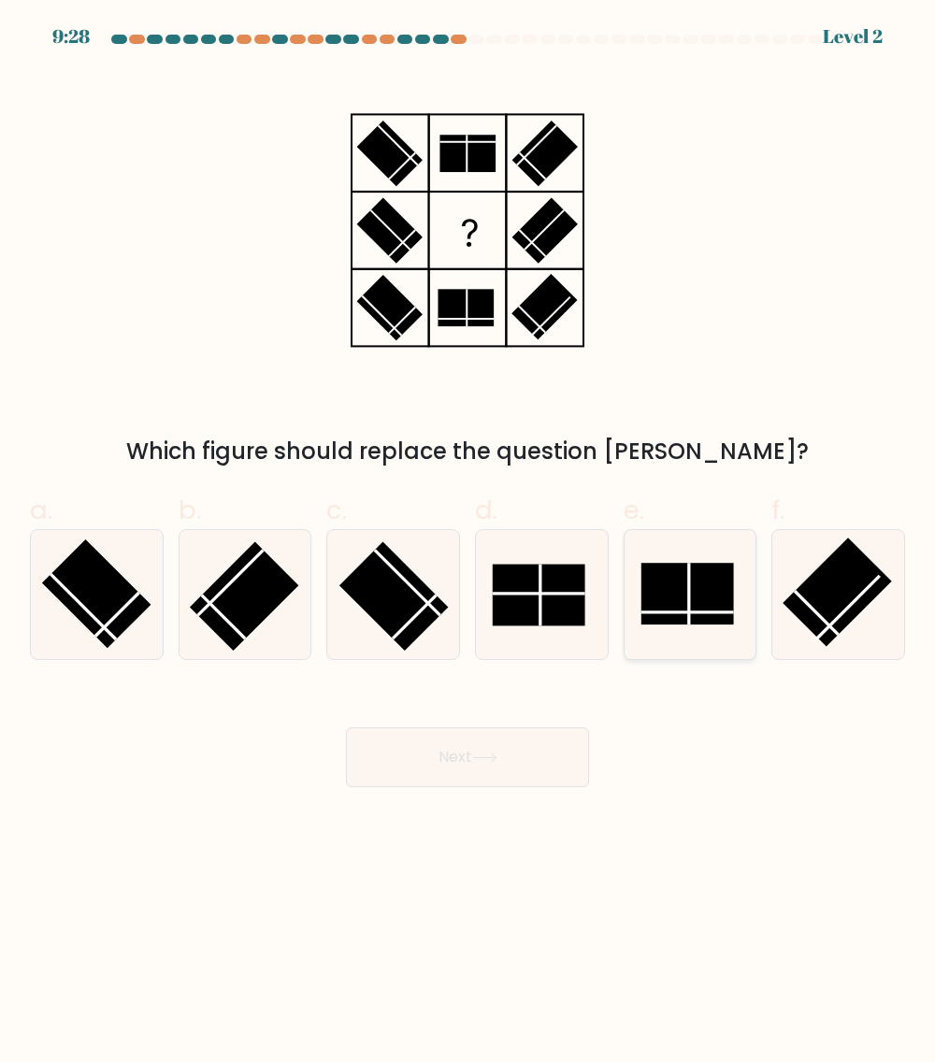
click at [674, 606] on rect at bounding box center [688, 594] width 93 height 62
click at [469, 543] on input "e." at bounding box center [468, 537] width 1 height 12
radio input "true"
click at [507, 736] on button "Next" at bounding box center [467, 758] width 243 height 60
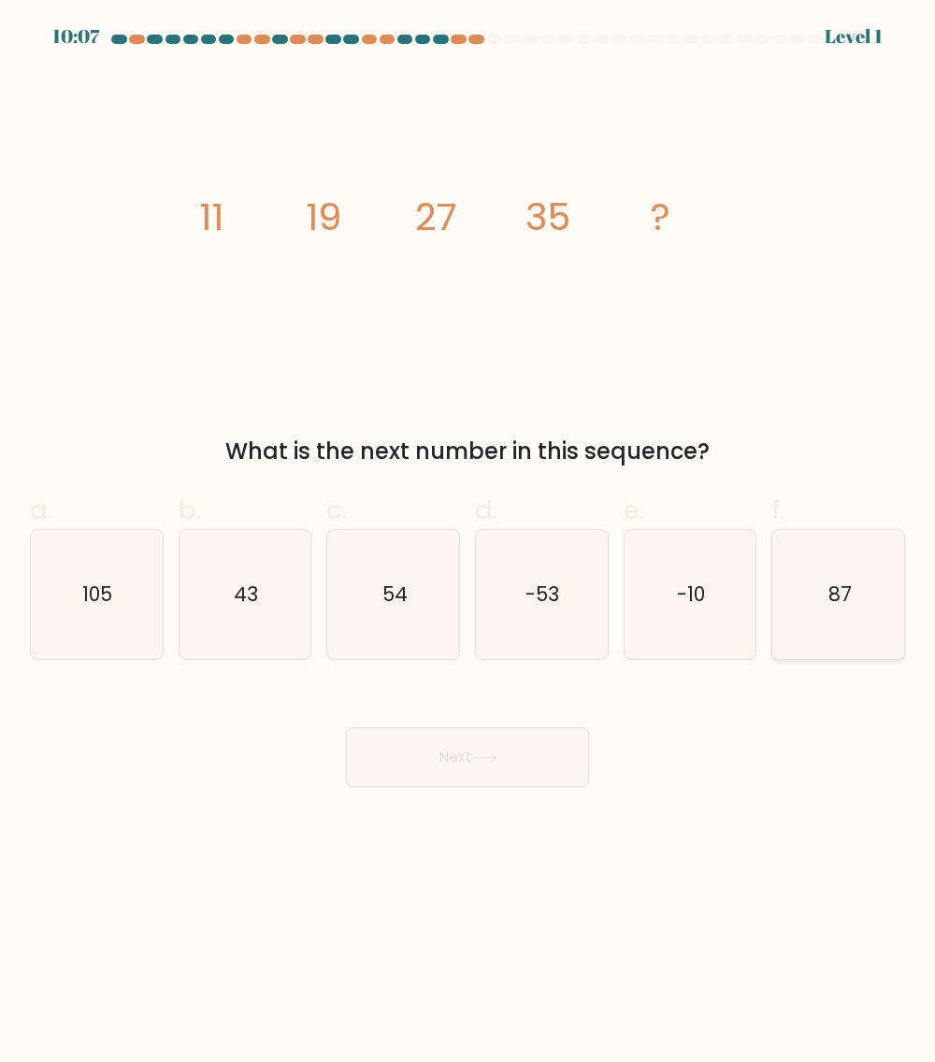
click at [810, 604] on icon "87" at bounding box center [838, 594] width 129 height 129
click at [469, 543] on input "f. 87" at bounding box center [468, 537] width 1 height 12
radio input "true"
click at [375, 607] on icon "54" at bounding box center [393, 594] width 129 height 129
click at [468, 543] on input "c. 54" at bounding box center [468, 537] width 1 height 12
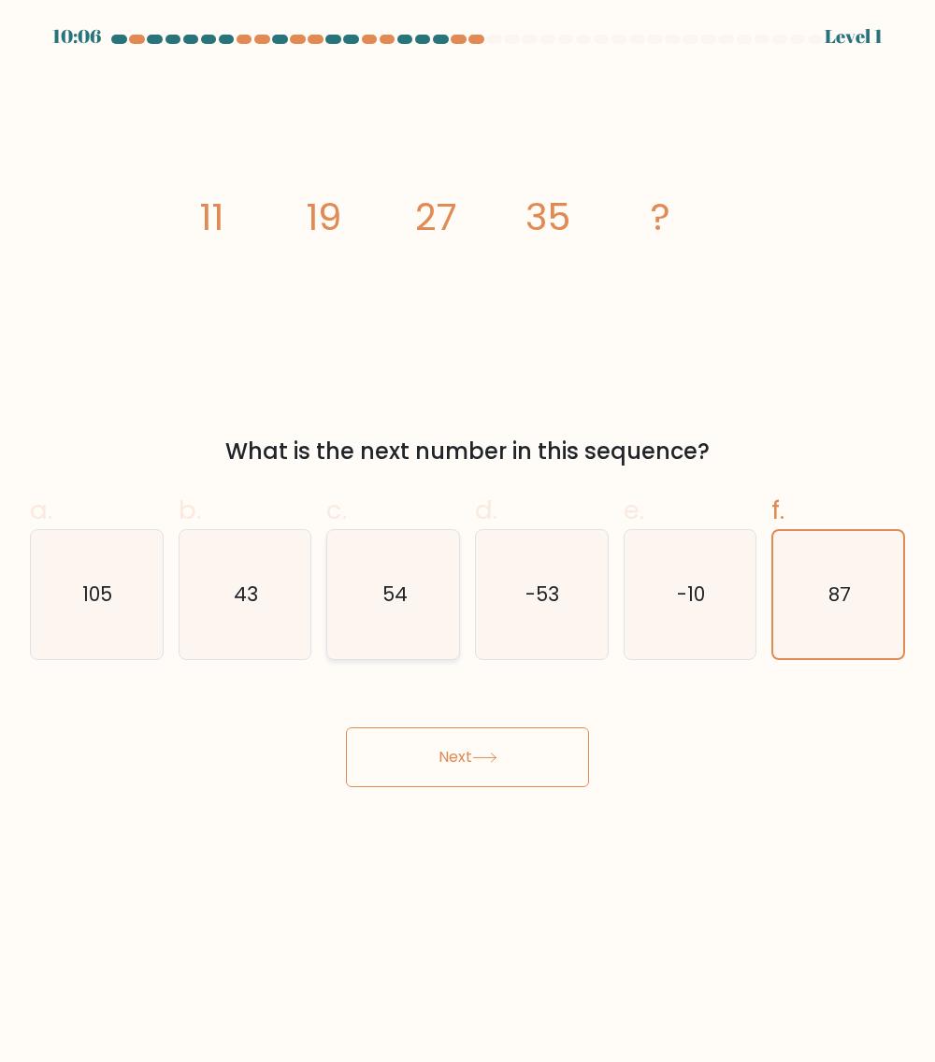
radio input "true"
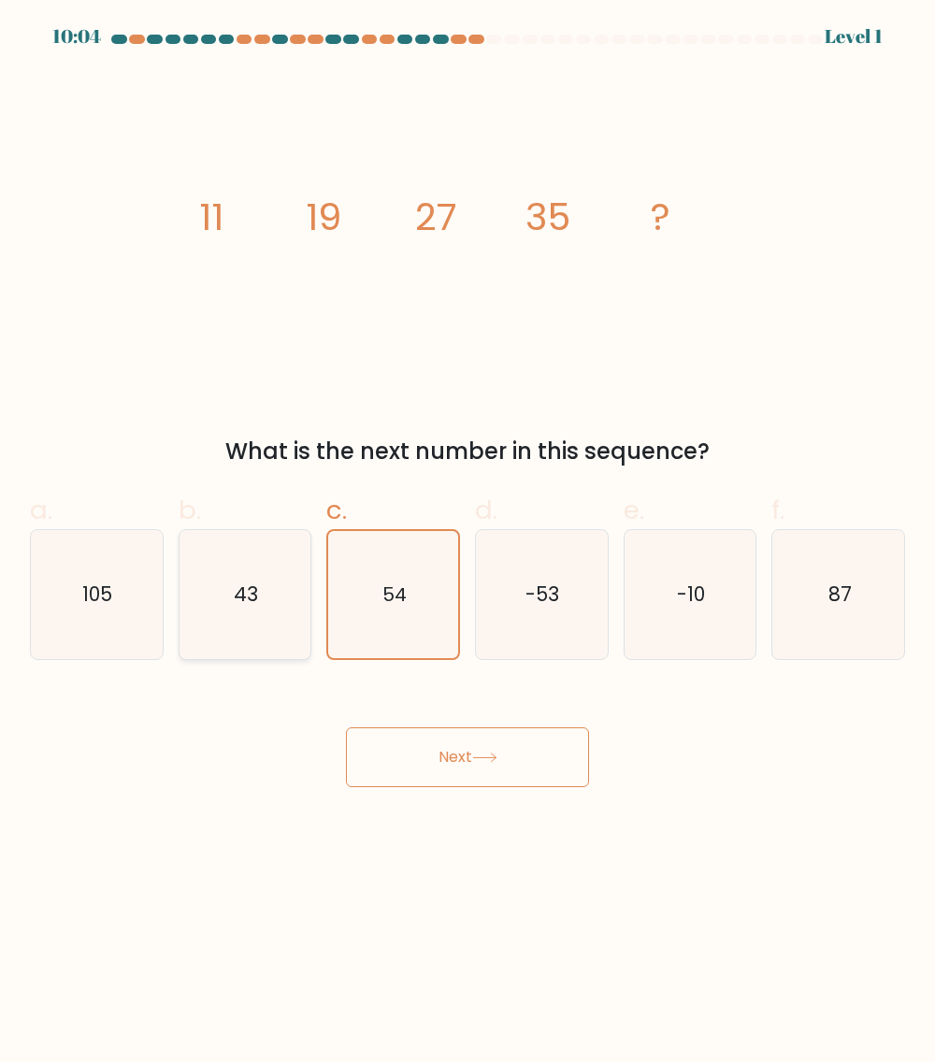
click at [257, 587] on text "43" at bounding box center [246, 594] width 24 height 27
click at [468, 543] on input "b. 43" at bounding box center [468, 537] width 1 height 12
radio input "true"
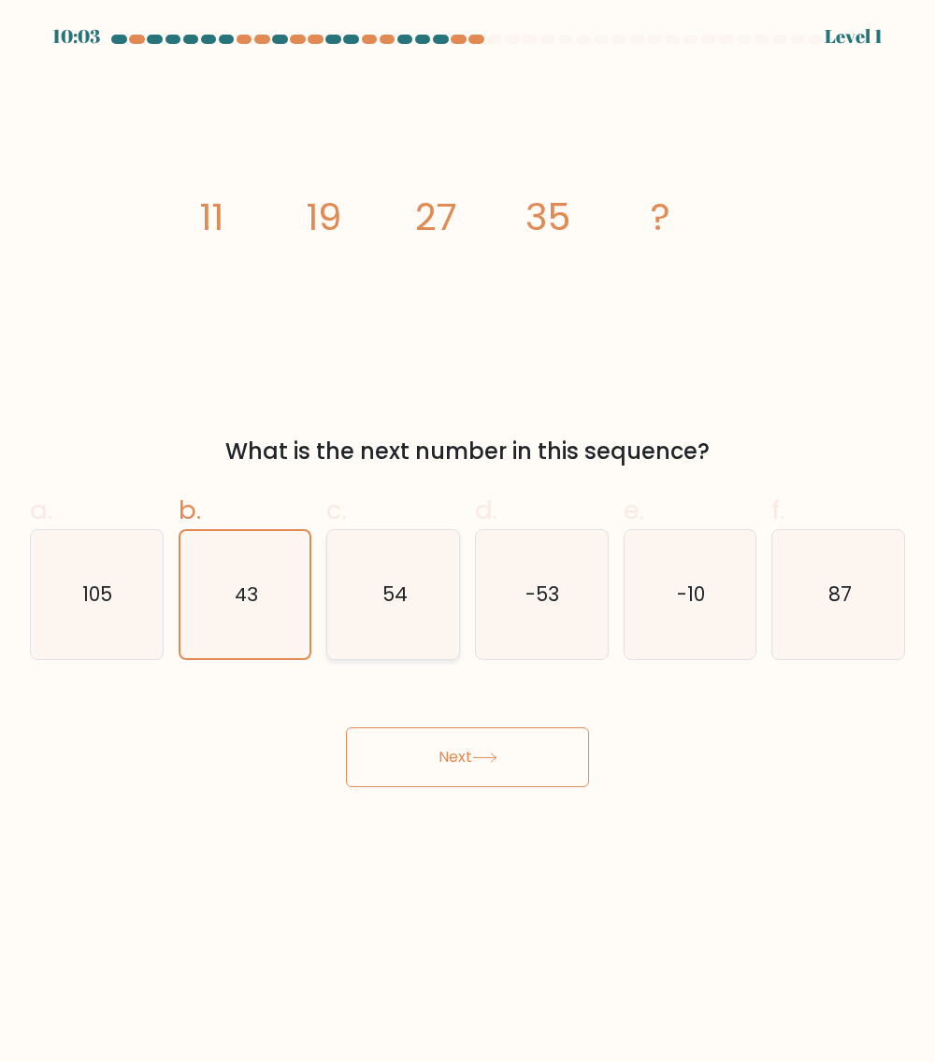
click at [431, 611] on icon "54" at bounding box center [393, 594] width 129 height 129
click at [468, 543] on input "c. 54" at bounding box center [468, 537] width 1 height 12
radio input "true"
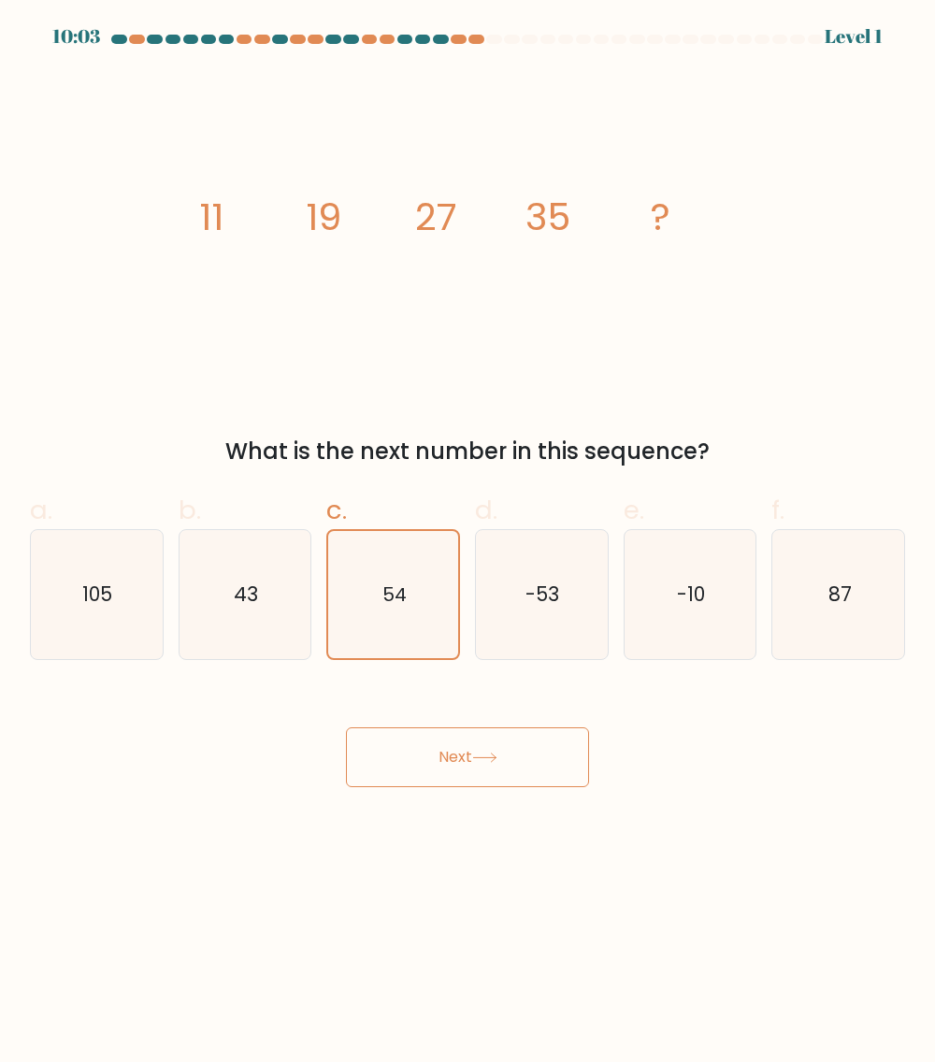
click at [504, 746] on button "Next" at bounding box center [467, 758] width 243 height 60
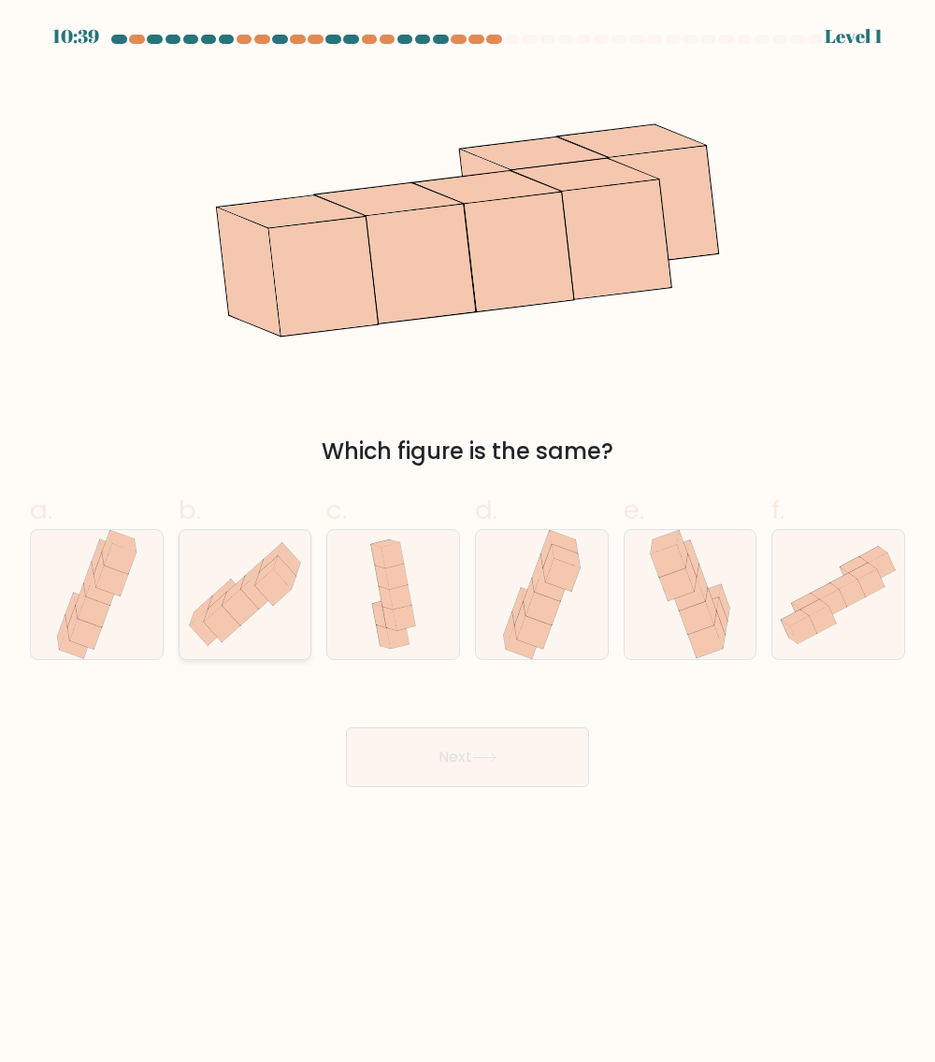
click at [209, 587] on icon at bounding box center [246, 594] width 132 height 115
click at [468, 543] on input "b." at bounding box center [468, 537] width 1 height 12
radio input "true"
click at [539, 740] on button "Next" at bounding box center [467, 758] width 243 height 60
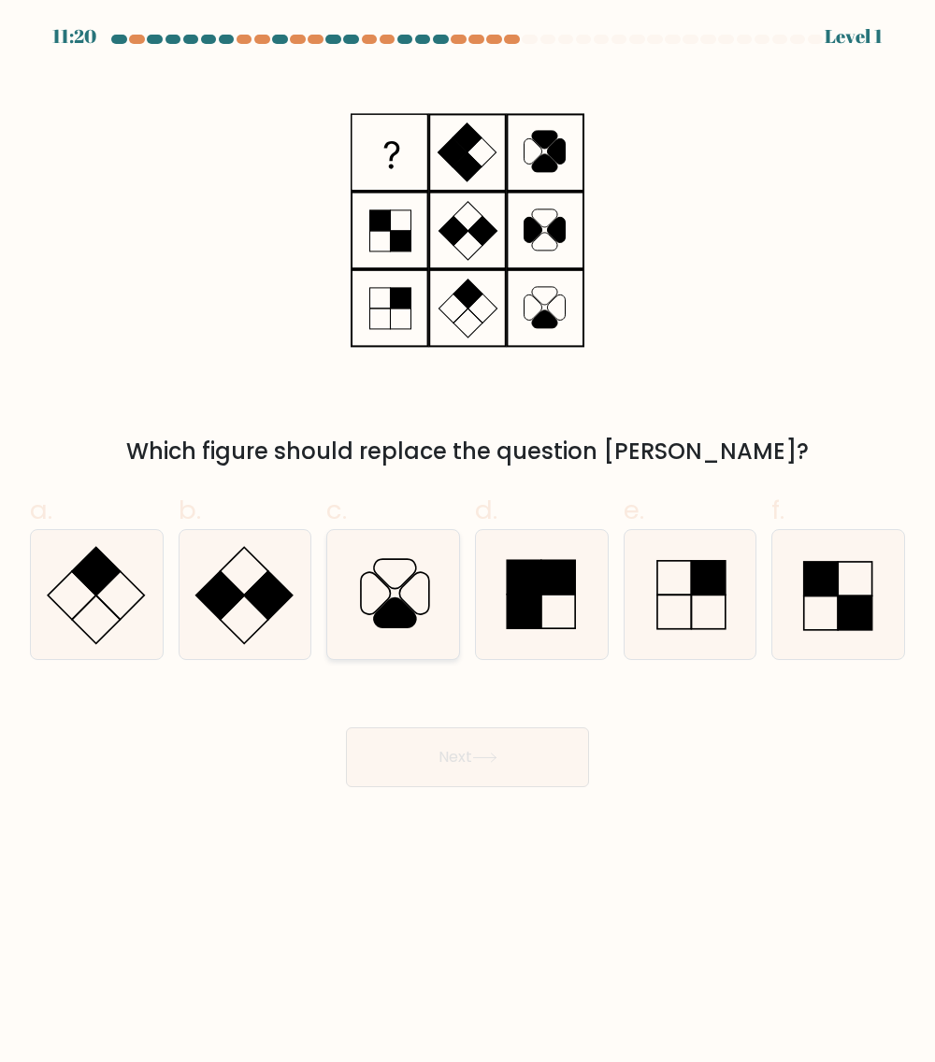
click at [416, 614] on icon at bounding box center [413, 593] width 29 height 42
click at [468, 543] on input "c." at bounding box center [468, 537] width 1 height 12
radio input "true"
click at [669, 605] on icon at bounding box center [690, 594] width 129 height 129
click at [469, 543] on input "e." at bounding box center [468, 537] width 1 height 12
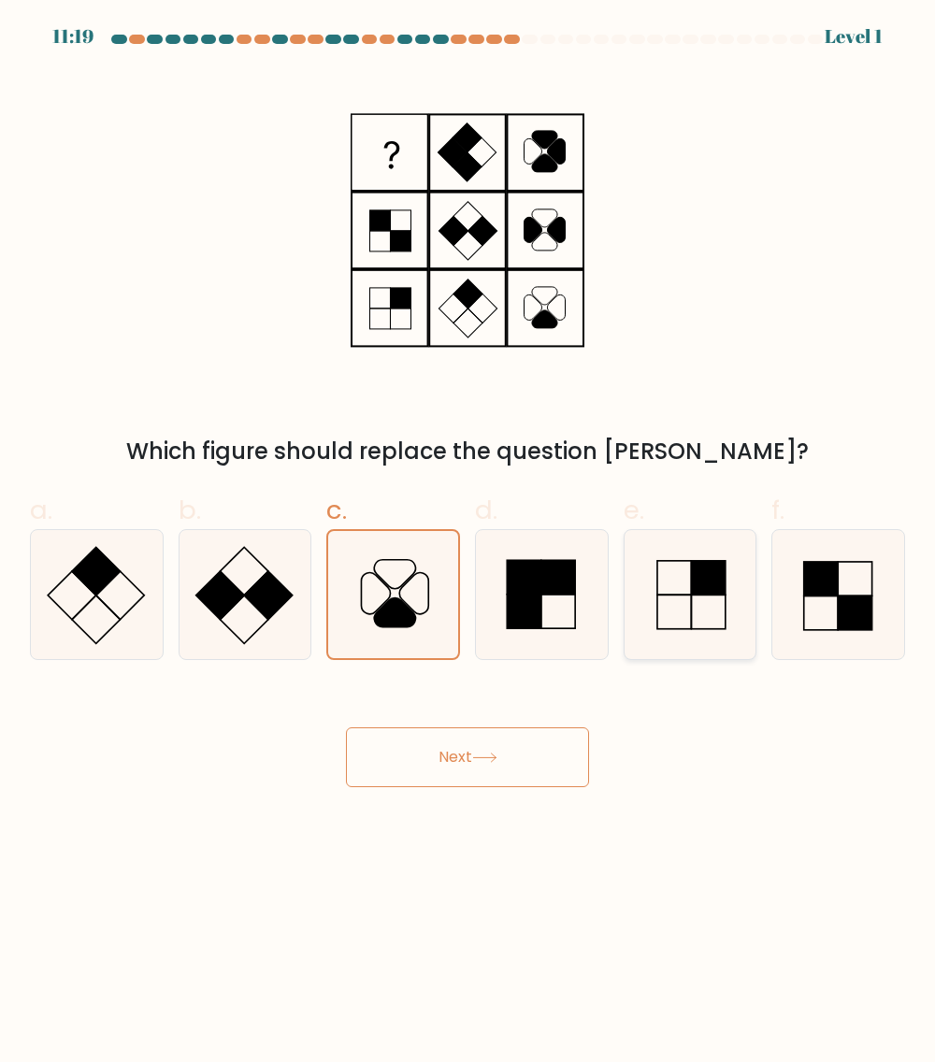
radio input "true"
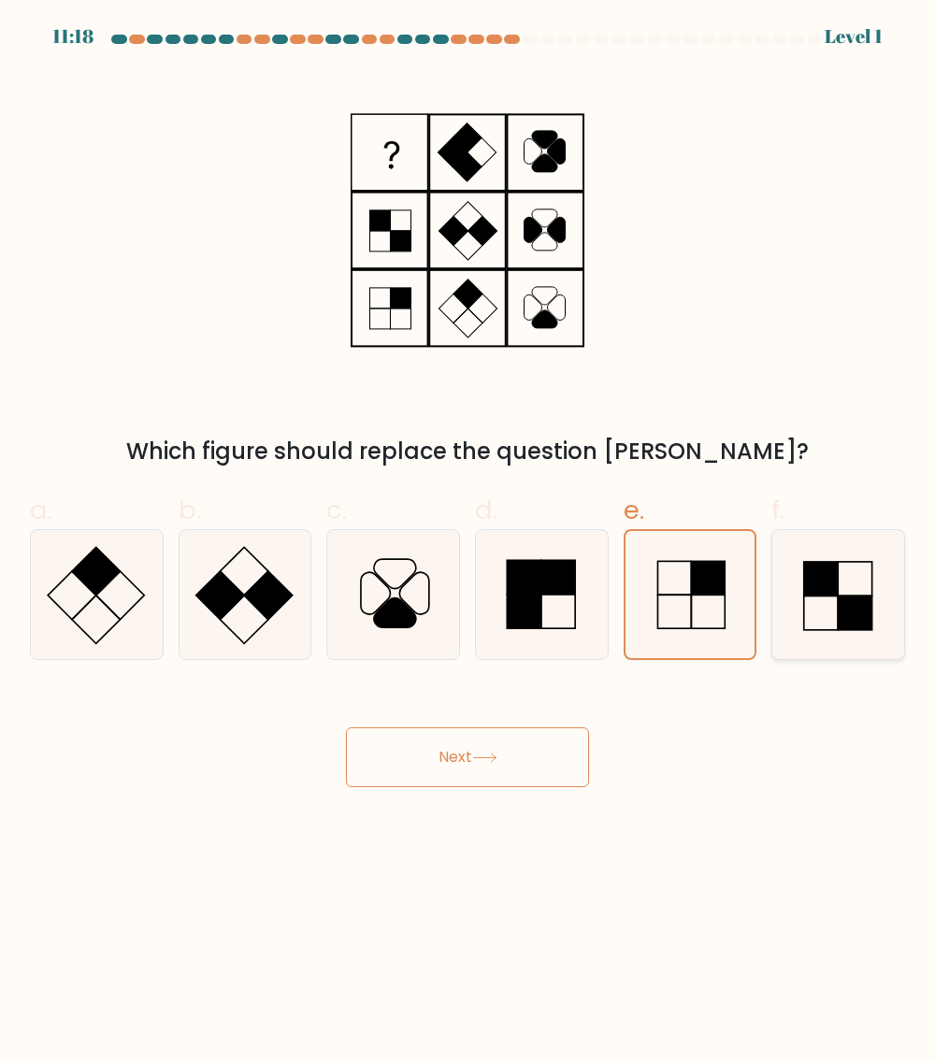
click at [816, 610] on icon at bounding box center [838, 594] width 129 height 129
click at [469, 543] on input "f." at bounding box center [468, 537] width 1 height 12
radio input "true"
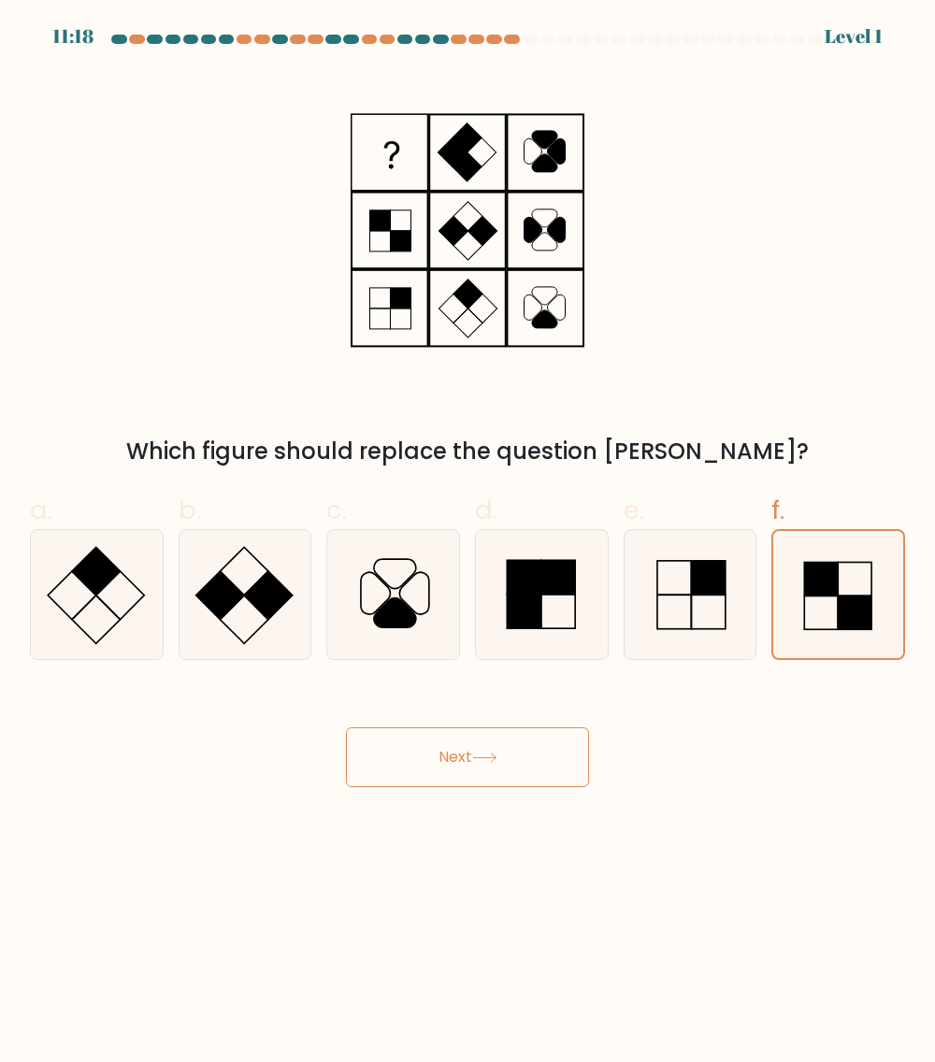
click at [498, 751] on button "Next" at bounding box center [467, 758] width 243 height 60
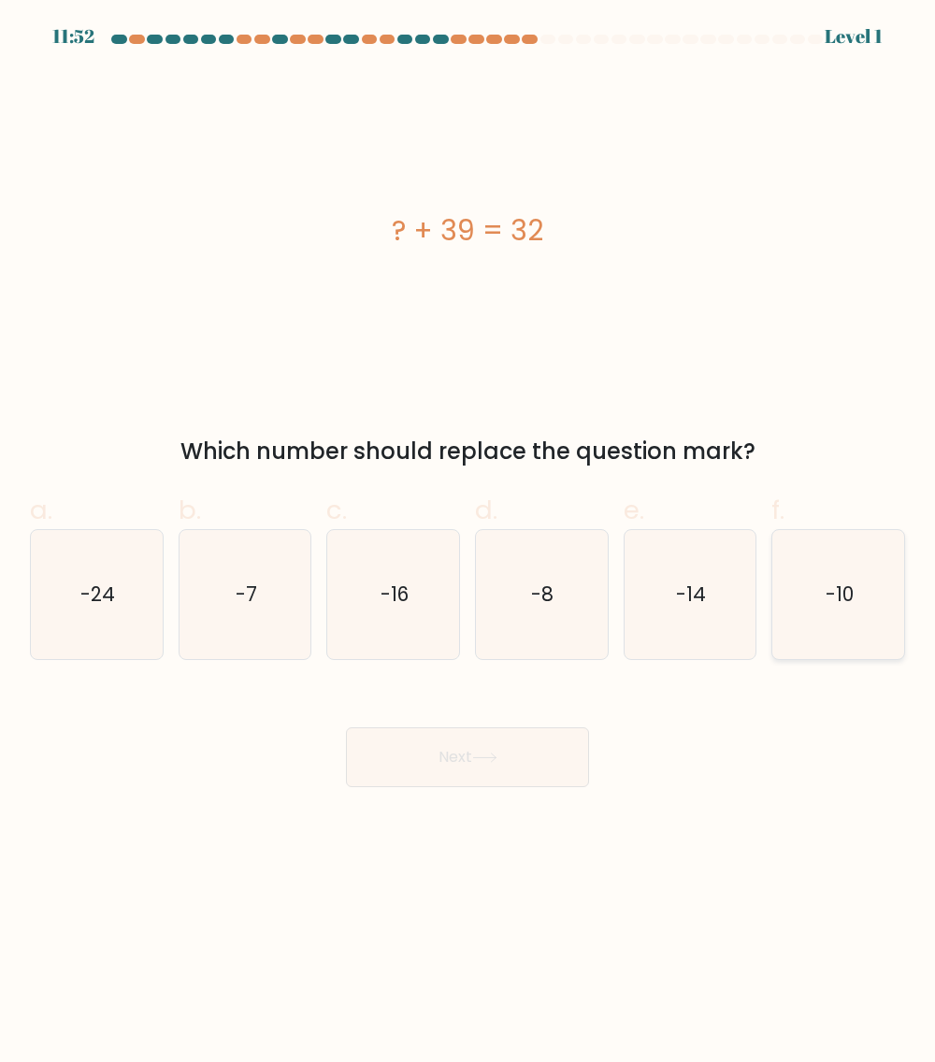
click at [837, 635] on icon "-10" at bounding box center [838, 594] width 129 height 129
click at [469, 543] on input "f. -10" at bounding box center [468, 537] width 1 height 12
radio input "true"
click at [105, 612] on icon "-24" at bounding box center [96, 594] width 129 height 129
click at [468, 543] on input "a. -24" at bounding box center [468, 537] width 1 height 12
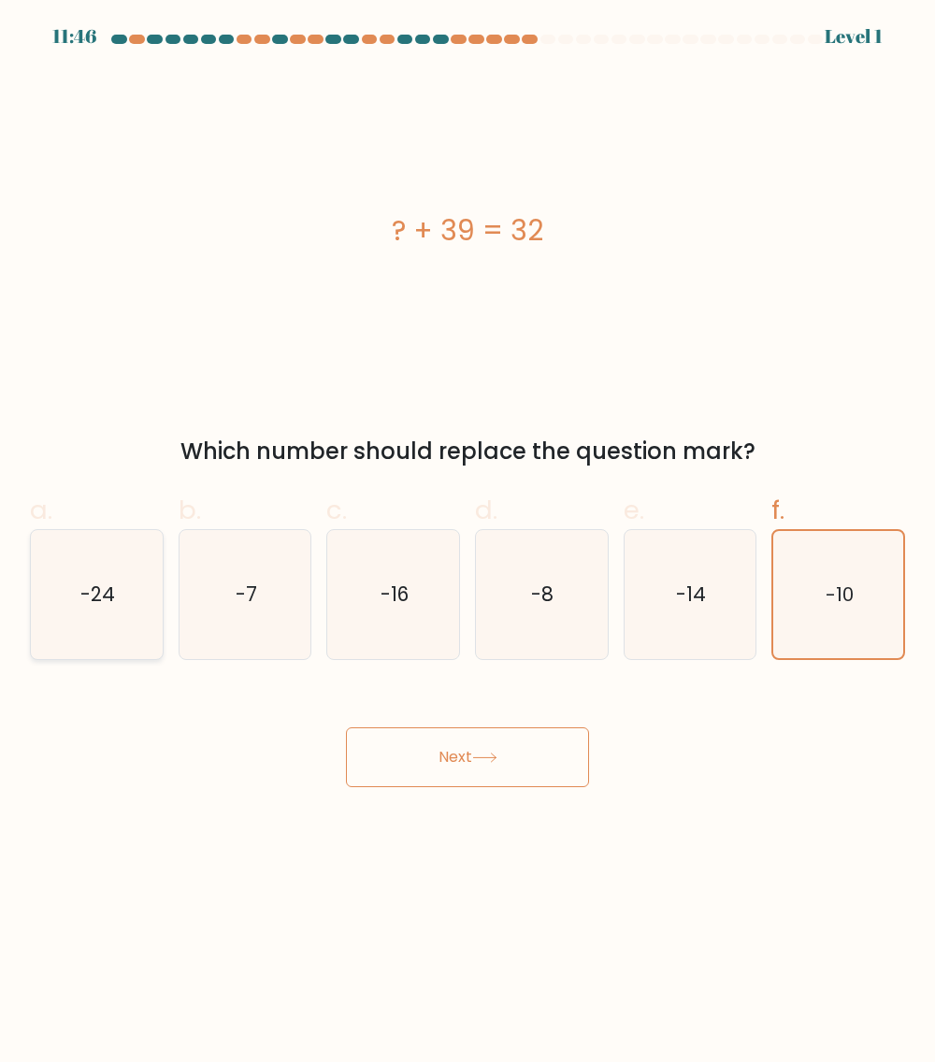
radio input "true"
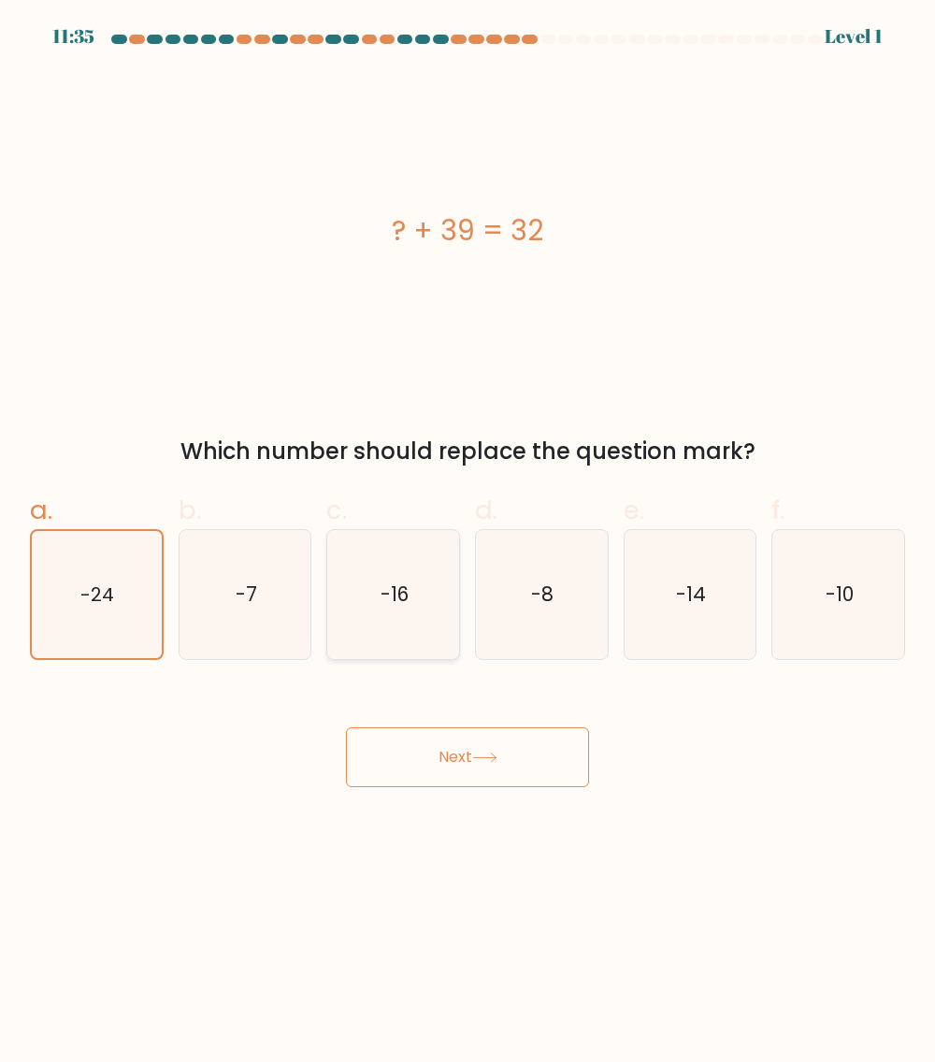
click at [405, 597] on text "-16" at bounding box center [395, 594] width 28 height 27
click at [468, 543] on input "c. -16" at bounding box center [468, 537] width 1 height 12
radio input "true"
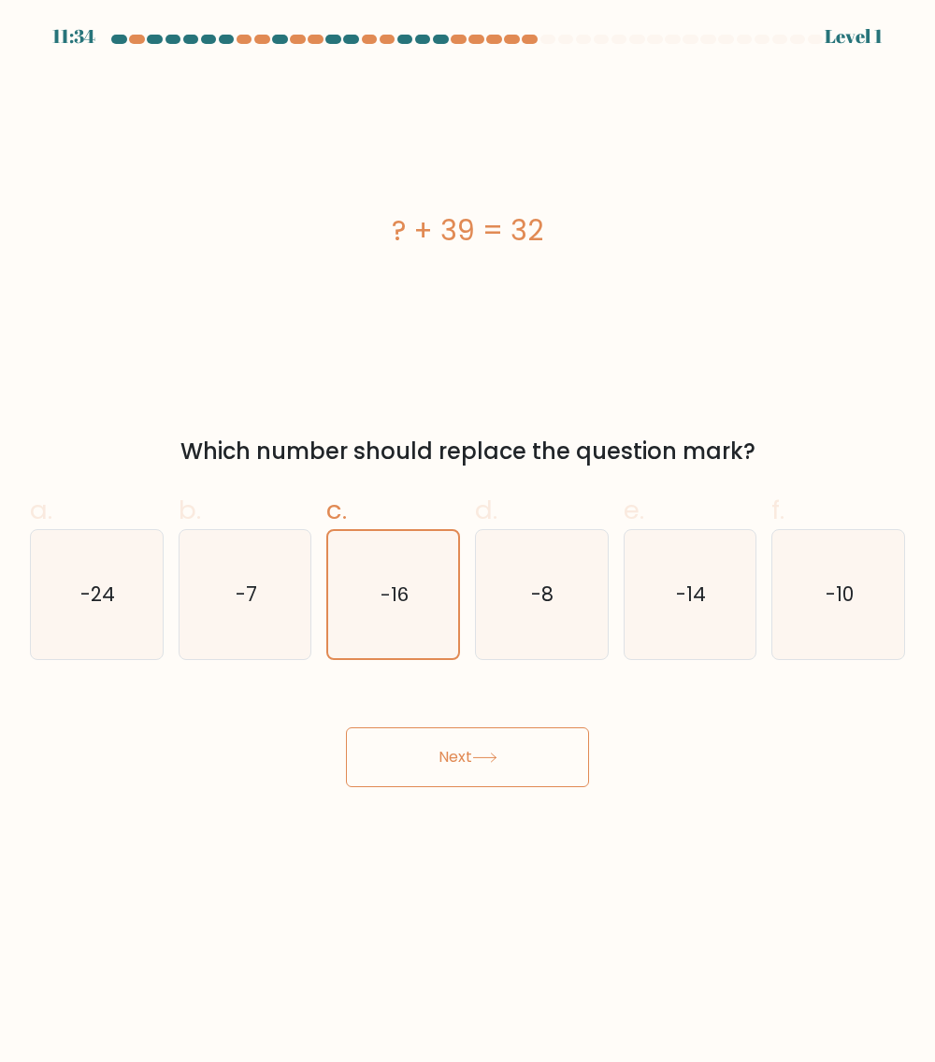
click at [546, 758] on button "Next" at bounding box center [467, 758] width 243 height 60
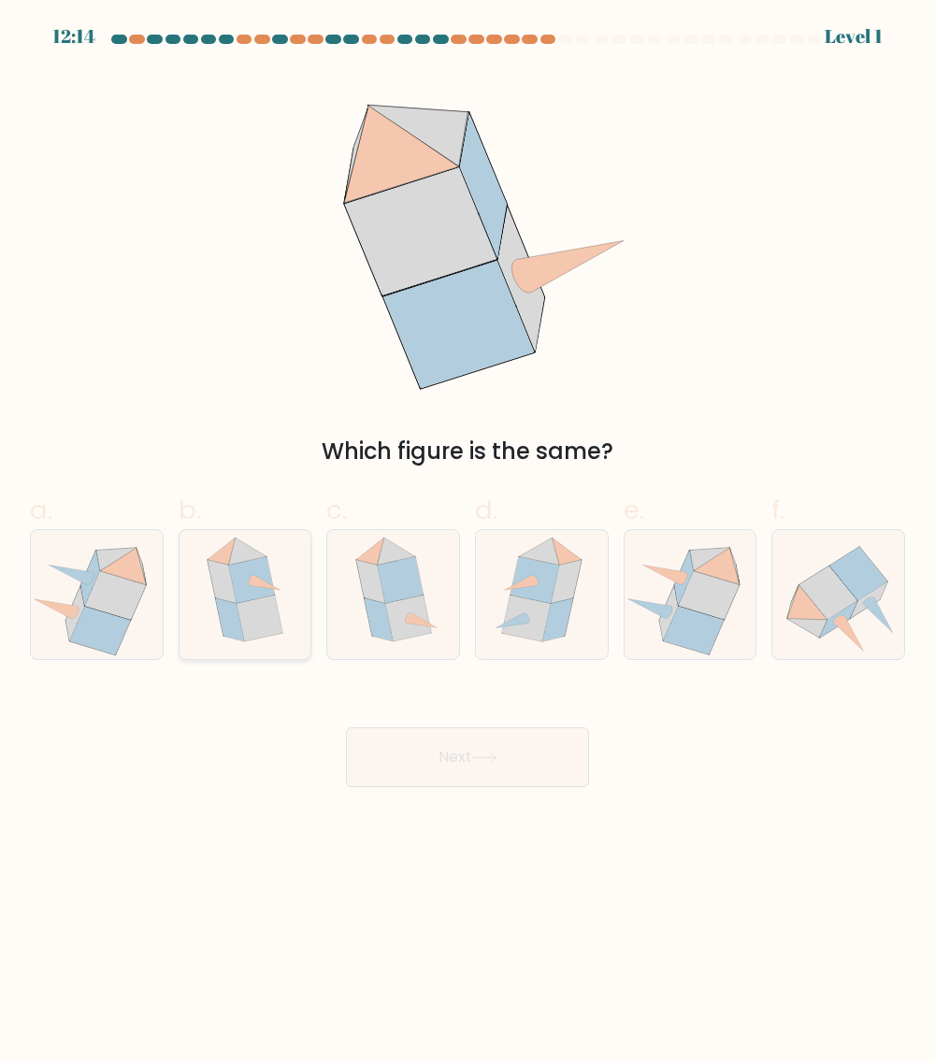
click at [250, 621] on icon at bounding box center [260, 619] width 46 height 46
click at [468, 543] on input "b." at bounding box center [468, 537] width 1 height 12
radio input "true"
click at [509, 752] on button "Next" at bounding box center [467, 758] width 243 height 60
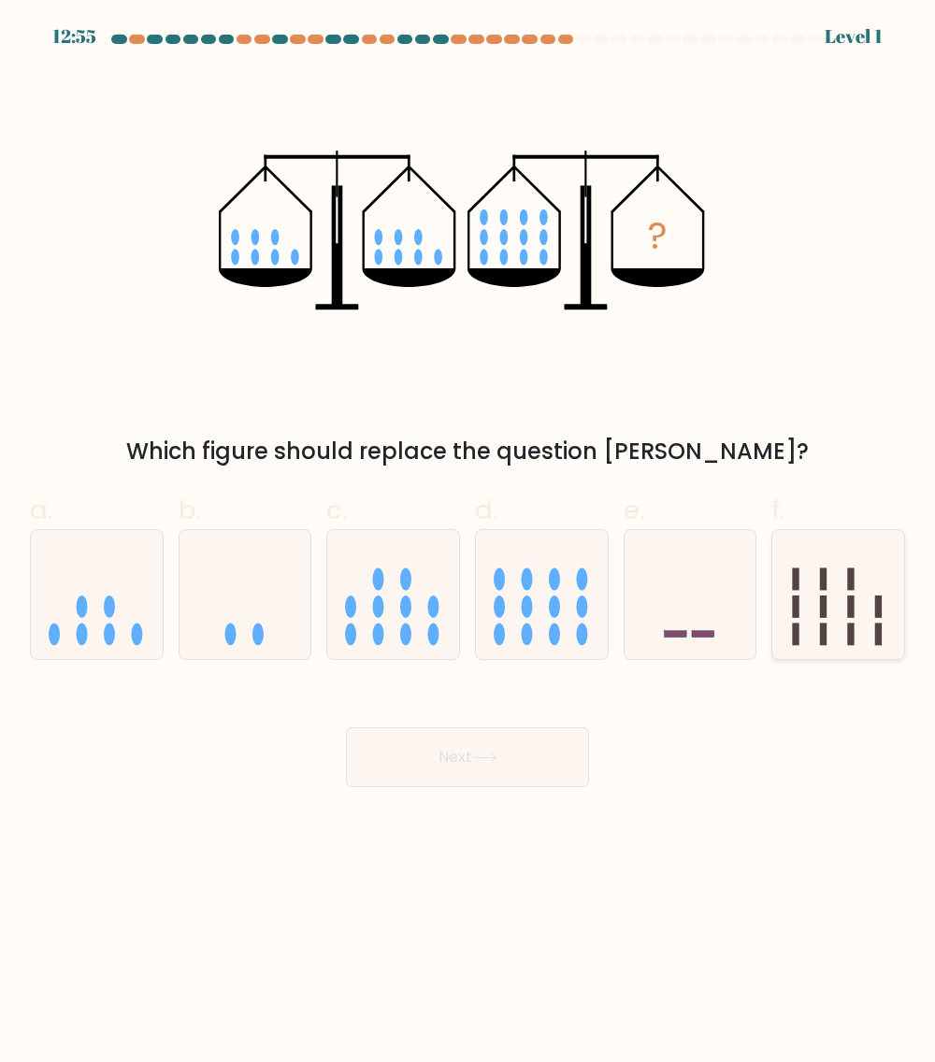
click at [834, 635] on icon at bounding box center [838, 595] width 132 height 109
click at [469, 543] on input "f." at bounding box center [468, 537] width 1 height 12
radio input "true"
click at [541, 744] on button "Next" at bounding box center [467, 758] width 243 height 60
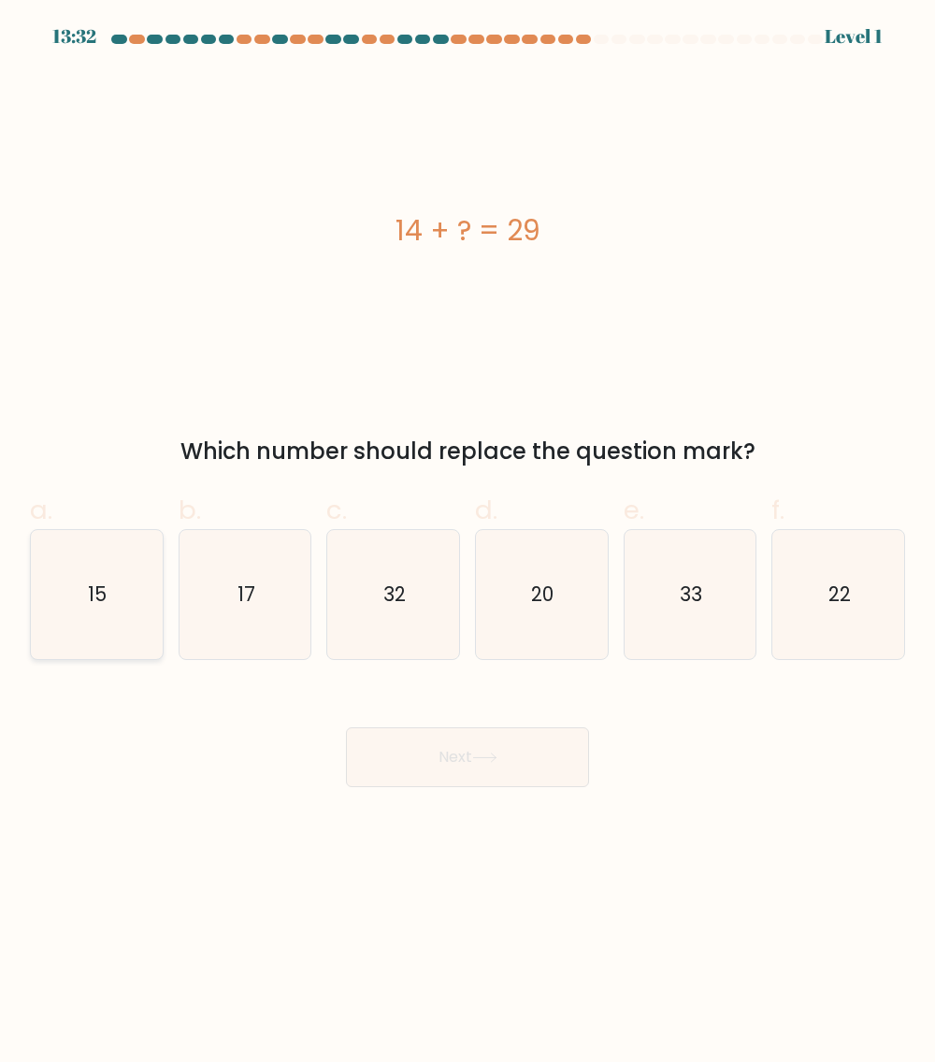
click at [103, 617] on icon "15" at bounding box center [96, 594] width 129 height 129
click at [468, 543] on input "a. 15" at bounding box center [468, 537] width 1 height 12
radio input "true"
click at [542, 798] on body "13:32 Level 1" at bounding box center [467, 531] width 935 height 1062
click at [545, 771] on button "Next" at bounding box center [467, 758] width 243 height 60
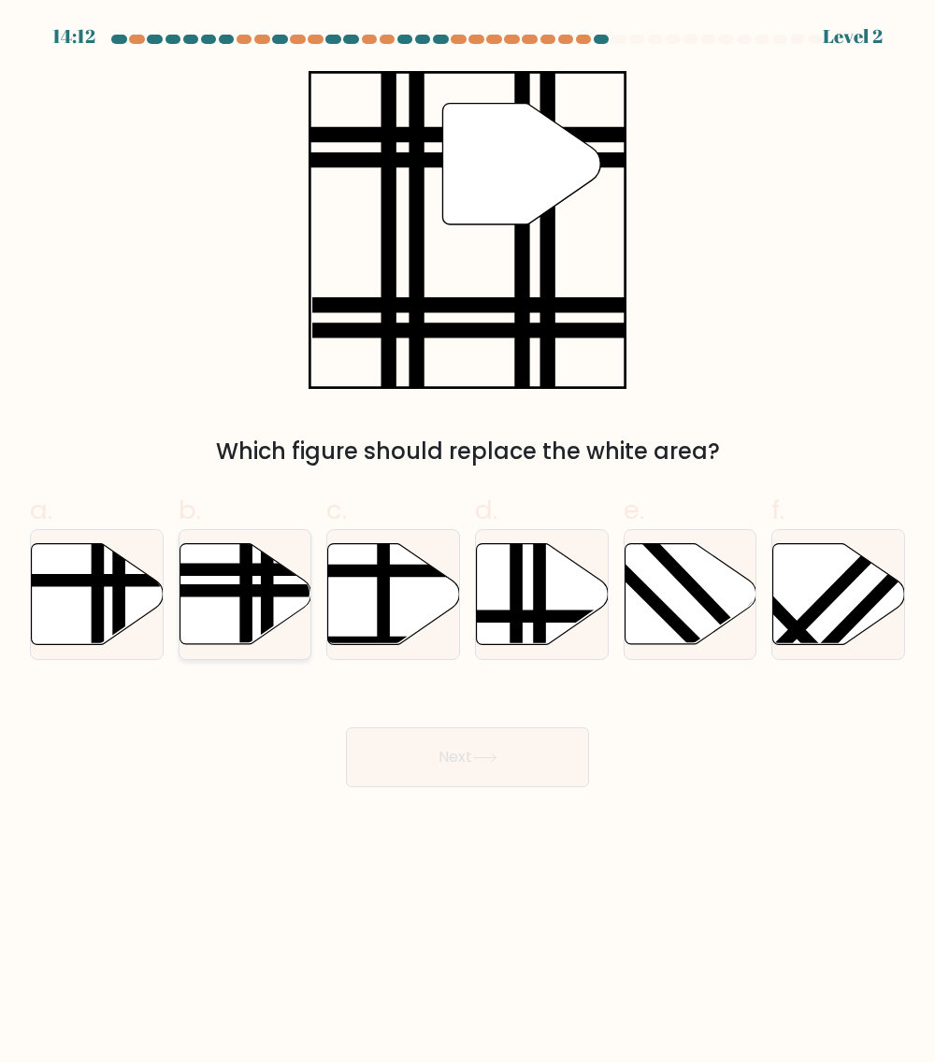
click at [253, 615] on icon at bounding box center [246, 594] width 132 height 101
click at [468, 543] on input "b." at bounding box center [468, 537] width 1 height 12
radio input "true"
click at [518, 751] on button "Next" at bounding box center [467, 758] width 243 height 60
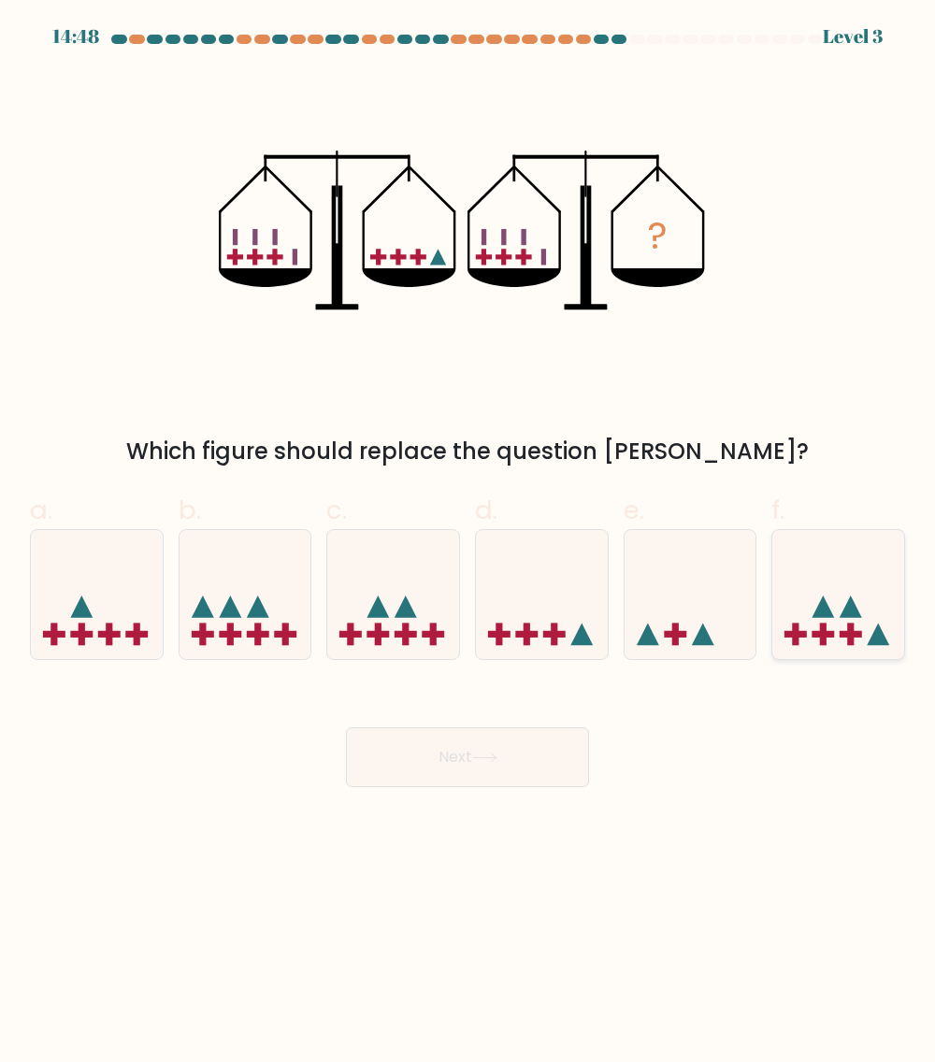
click at [854, 625] on rect at bounding box center [851, 635] width 7 height 22
click at [469, 543] on input "f." at bounding box center [468, 537] width 1 height 12
radio input "true"
click at [489, 766] on button "Next" at bounding box center [467, 758] width 243 height 60
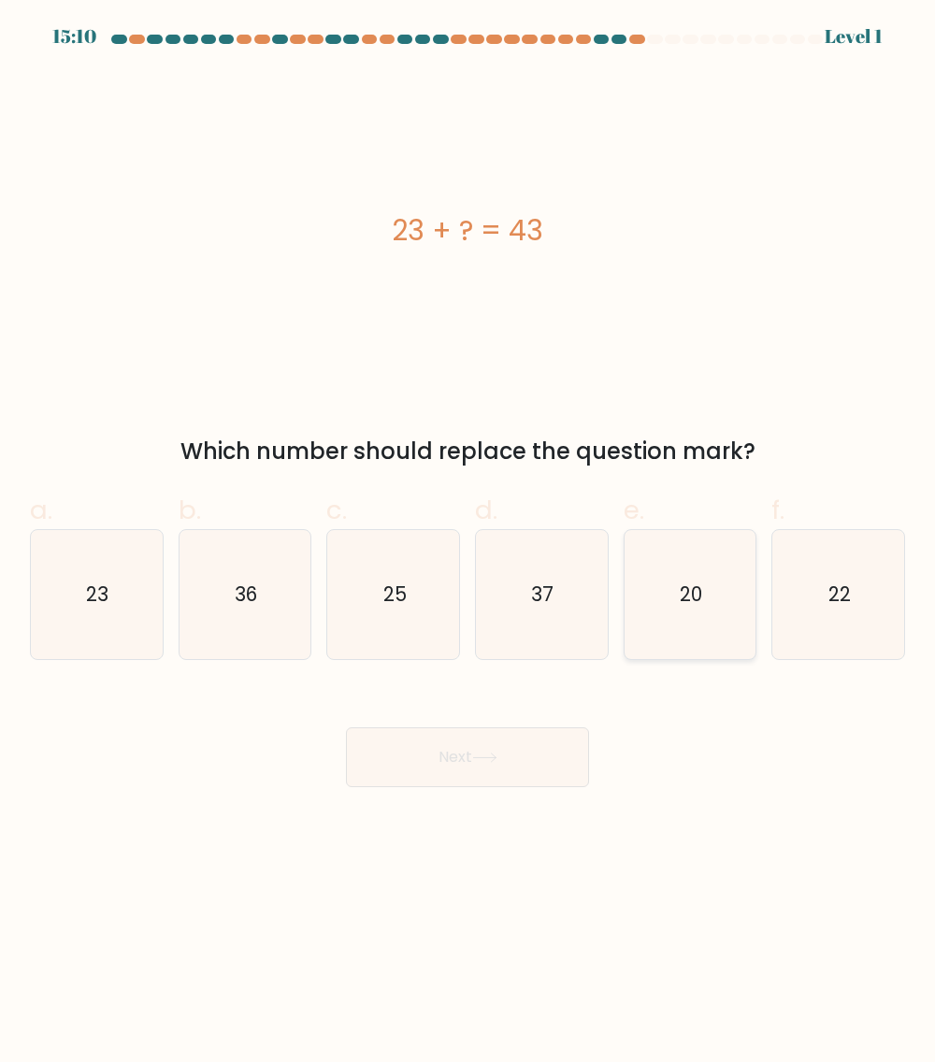
click at [687, 560] on icon "20" at bounding box center [690, 594] width 129 height 129
click at [469, 543] on input "e. 20" at bounding box center [468, 537] width 1 height 12
radio input "true"
click at [514, 759] on button "Next" at bounding box center [467, 758] width 243 height 60
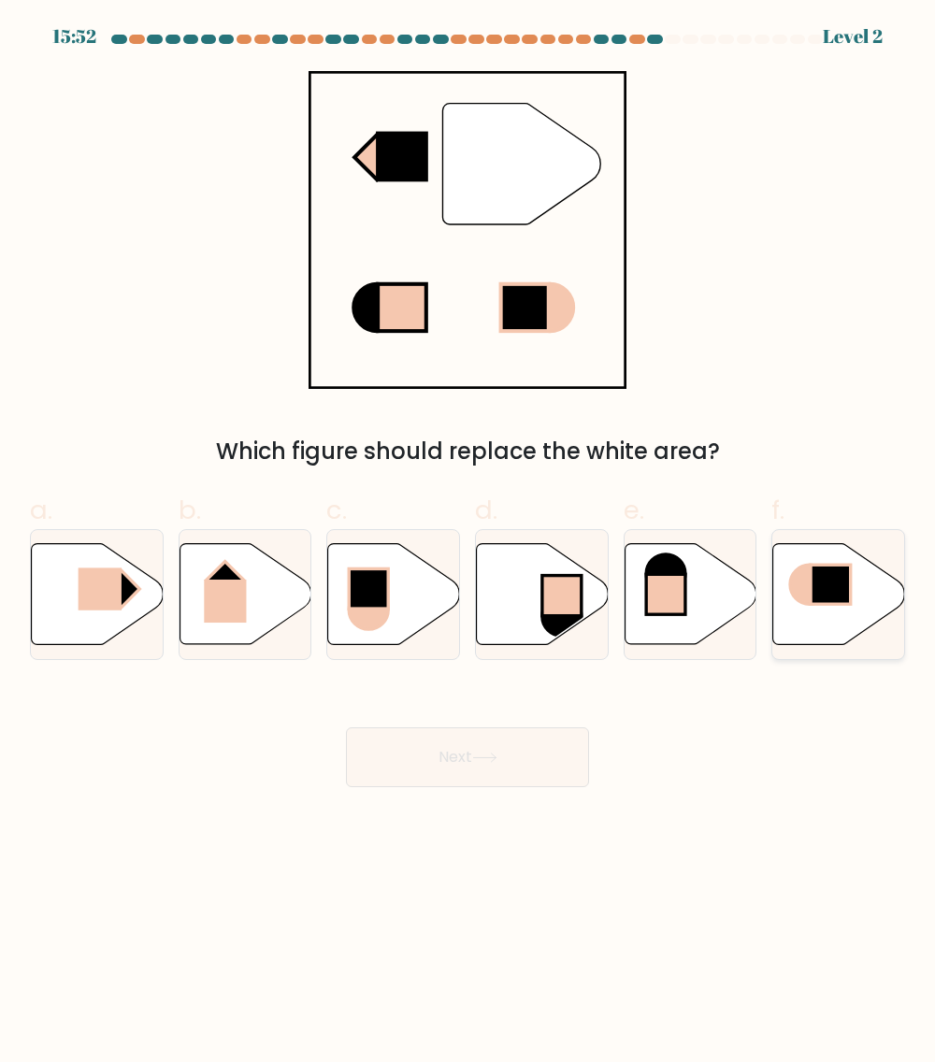
click at [803, 611] on icon at bounding box center [839, 594] width 132 height 101
click at [469, 543] on input "f." at bounding box center [468, 537] width 1 height 12
radio input "true"
click at [226, 590] on rect at bounding box center [225, 601] width 42 height 43
click at [468, 543] on input "b." at bounding box center [468, 537] width 1 height 12
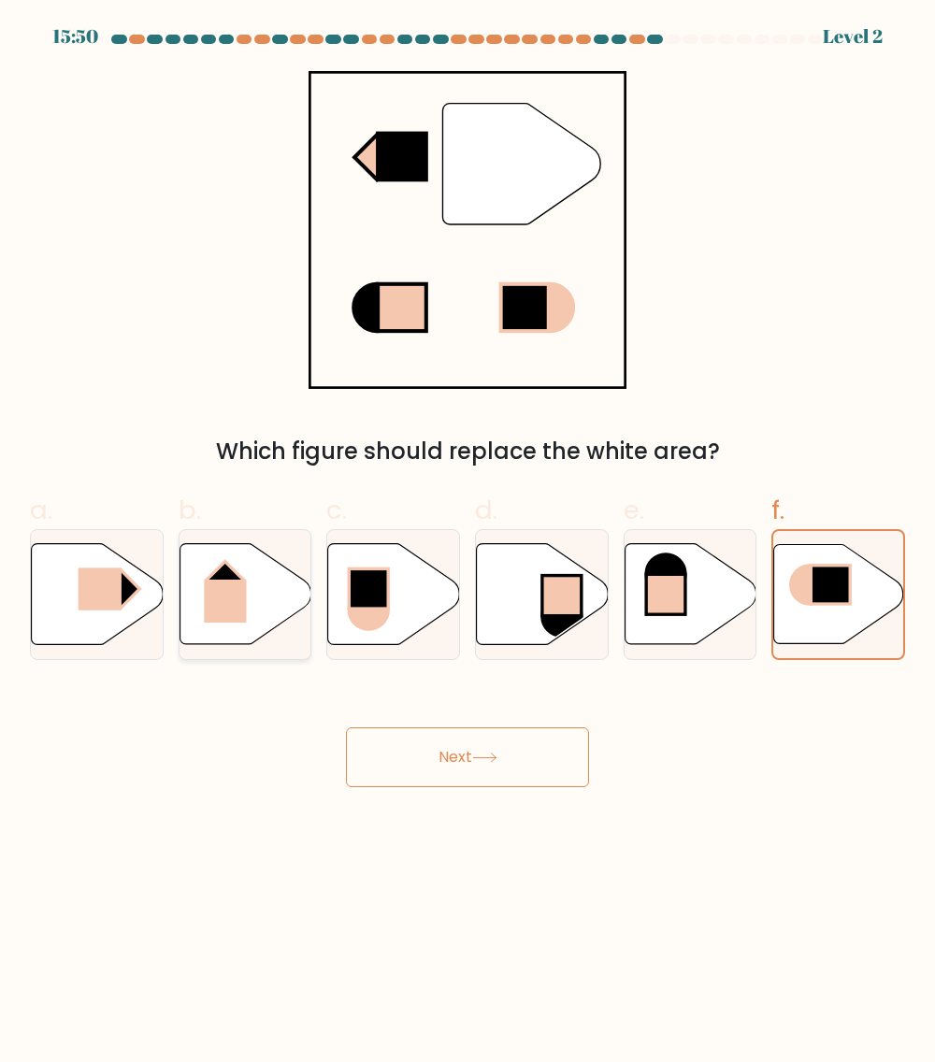
radio input "true"
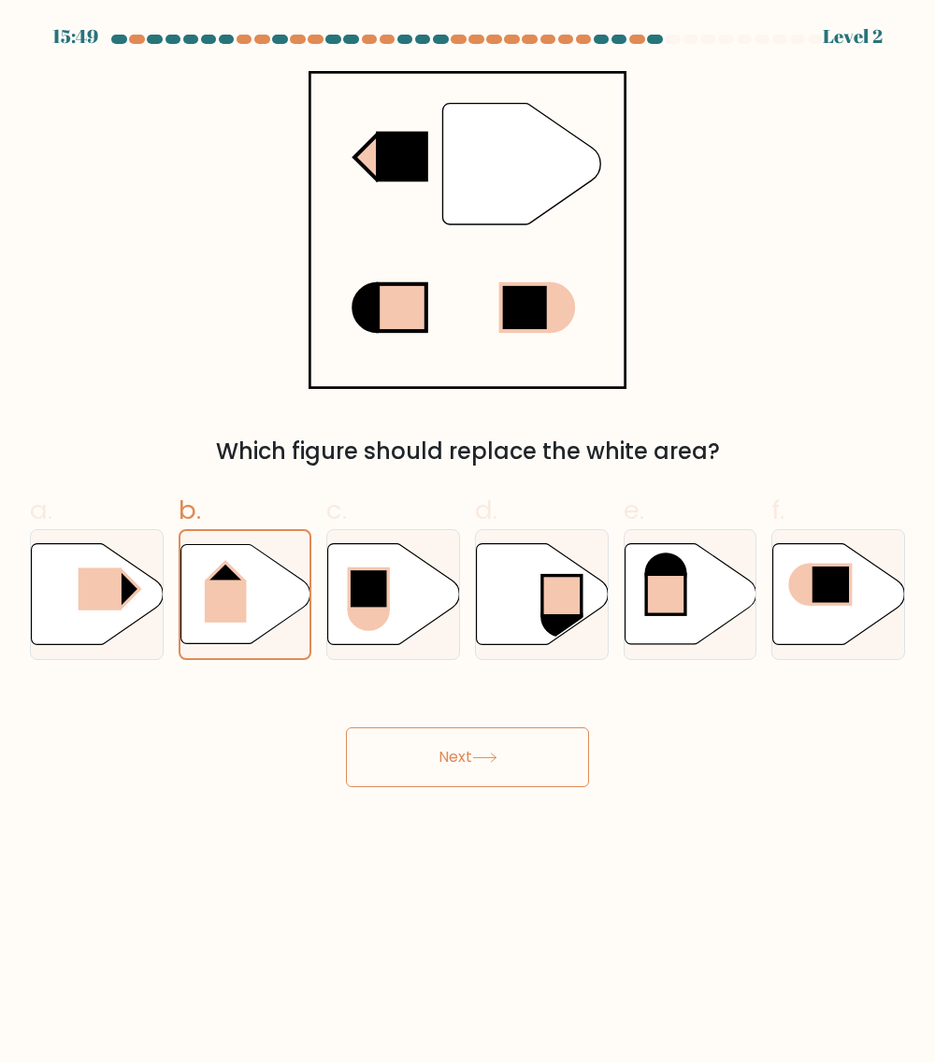
click at [513, 750] on button "Next" at bounding box center [467, 758] width 243 height 60
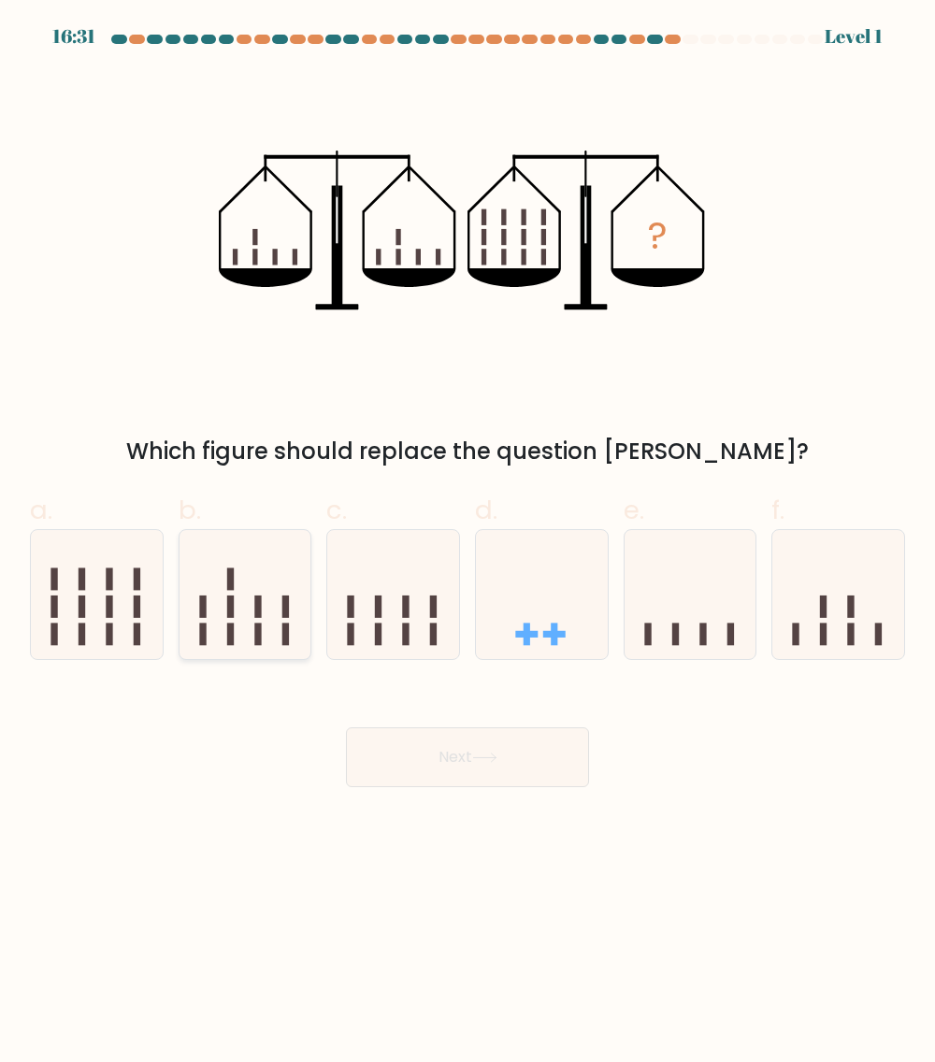
click at [290, 603] on icon at bounding box center [246, 595] width 132 height 109
click at [468, 543] on input "b." at bounding box center [468, 537] width 1 height 12
radio input "true"
click at [511, 745] on button "Next" at bounding box center [467, 758] width 243 height 60
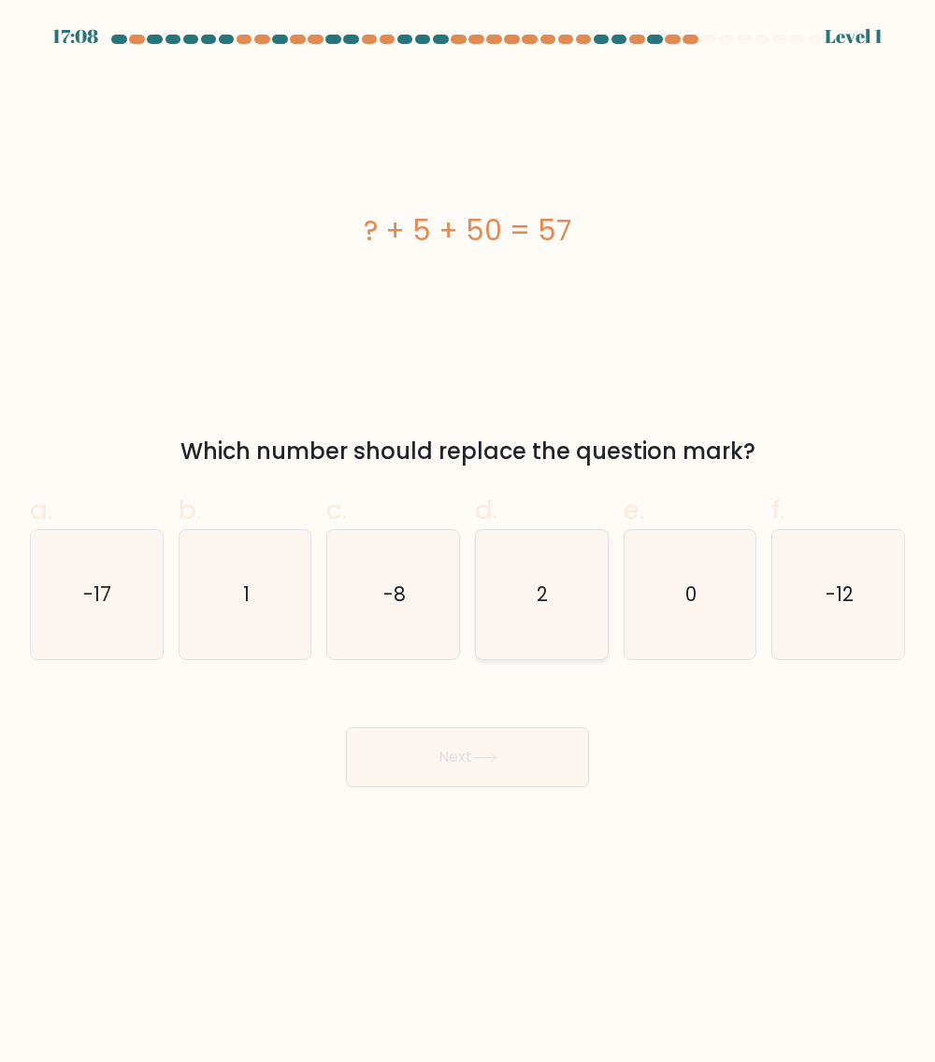
click at [577, 600] on icon "2" at bounding box center [541, 594] width 129 height 129
click at [469, 543] on input "d. 2" at bounding box center [468, 537] width 1 height 12
radio input "true"
click at [529, 753] on button "Next" at bounding box center [467, 758] width 243 height 60
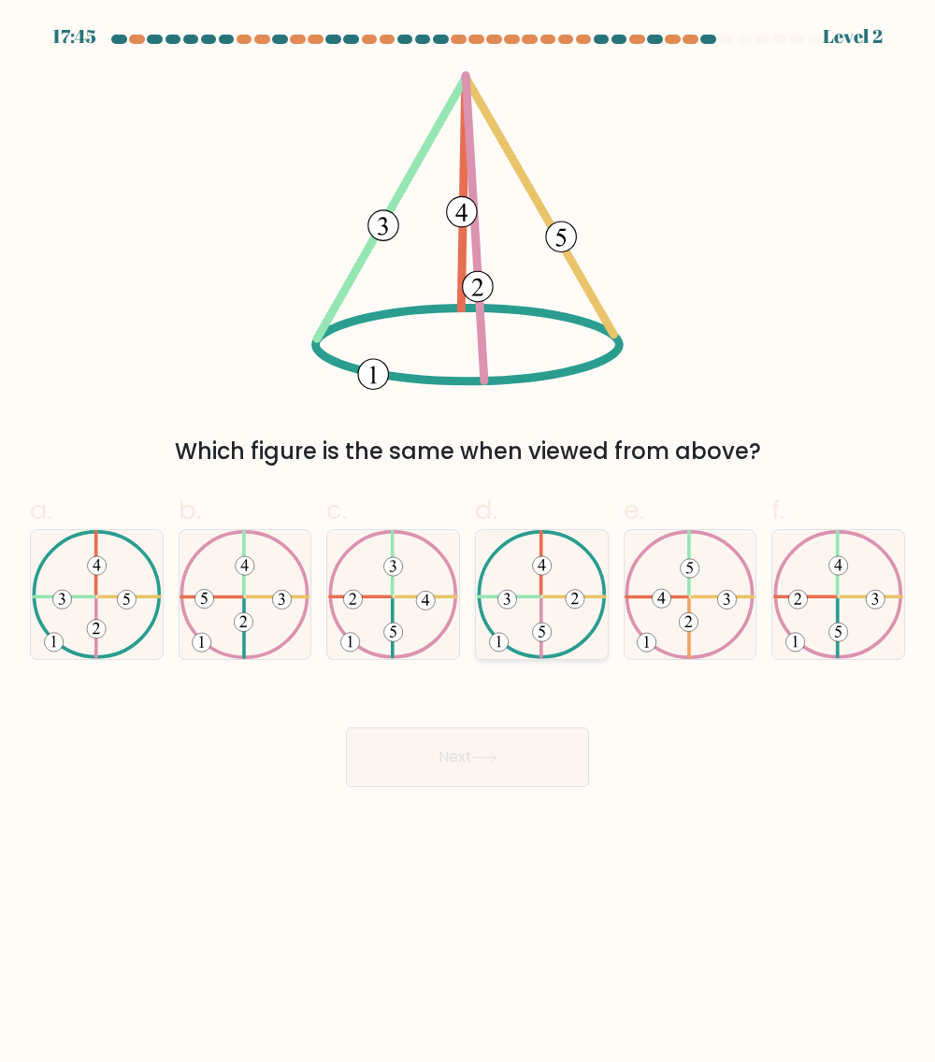
click at [566, 597] on 137 at bounding box center [575, 599] width 19 height 19
click at [469, 543] on input "d." at bounding box center [468, 537] width 1 height 12
radio input "true"
click at [366, 603] on icon at bounding box center [393, 594] width 130 height 129
click at [468, 543] on input "c." at bounding box center [468, 537] width 1 height 12
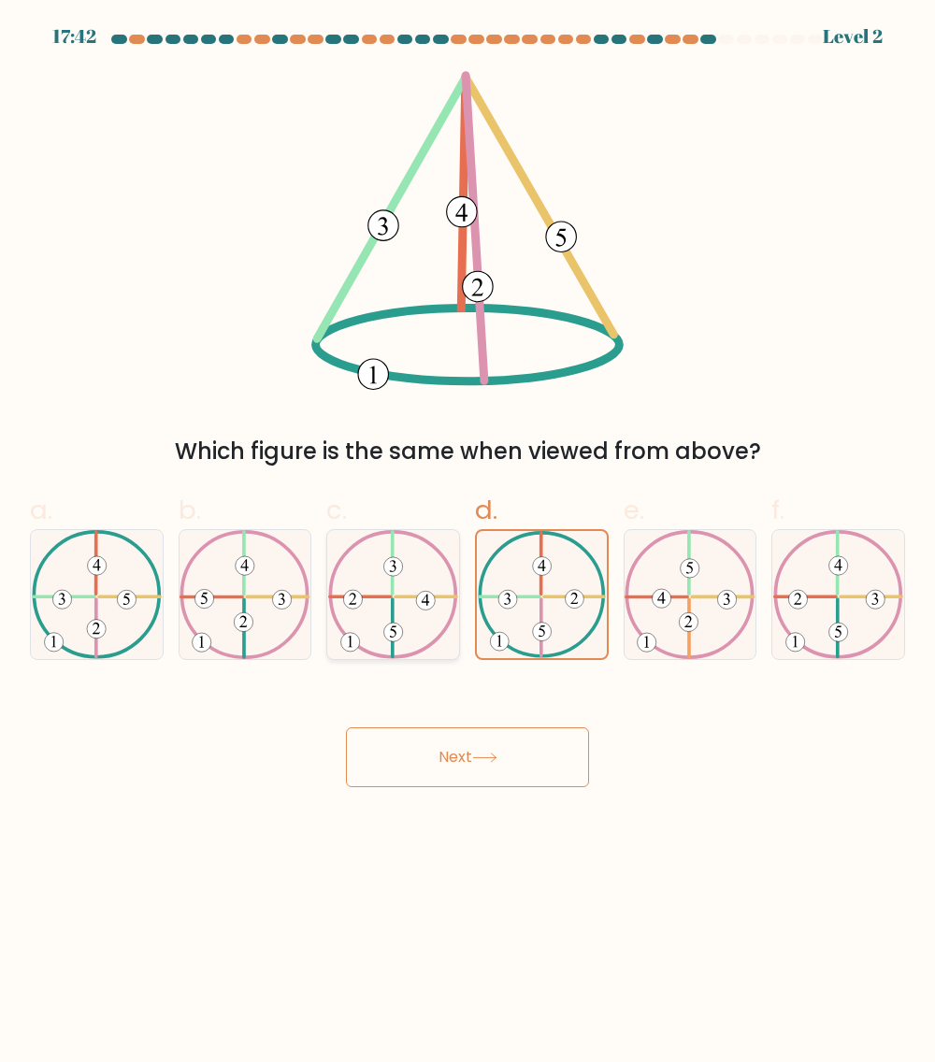
radio input "true"
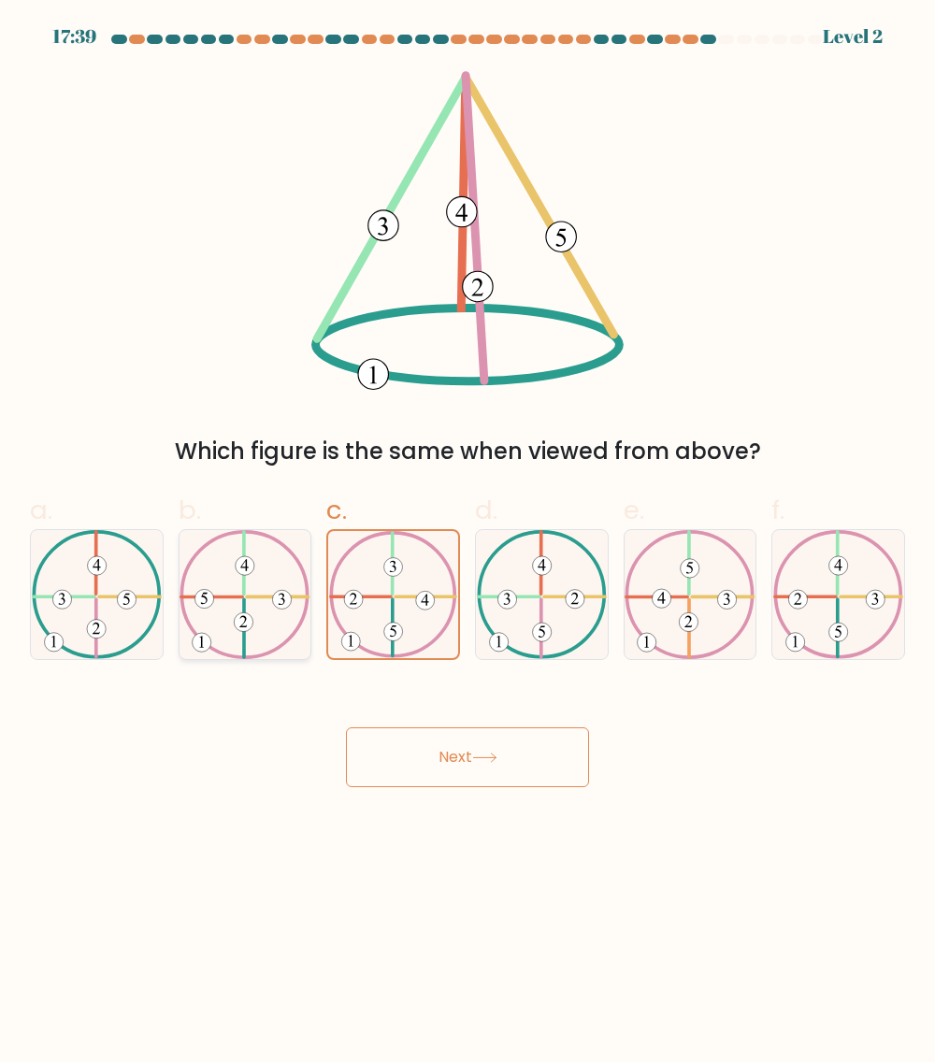
click at [208, 619] on icon at bounding box center [245, 594] width 130 height 129
click at [468, 543] on input "b." at bounding box center [468, 537] width 1 height 12
radio input "true"
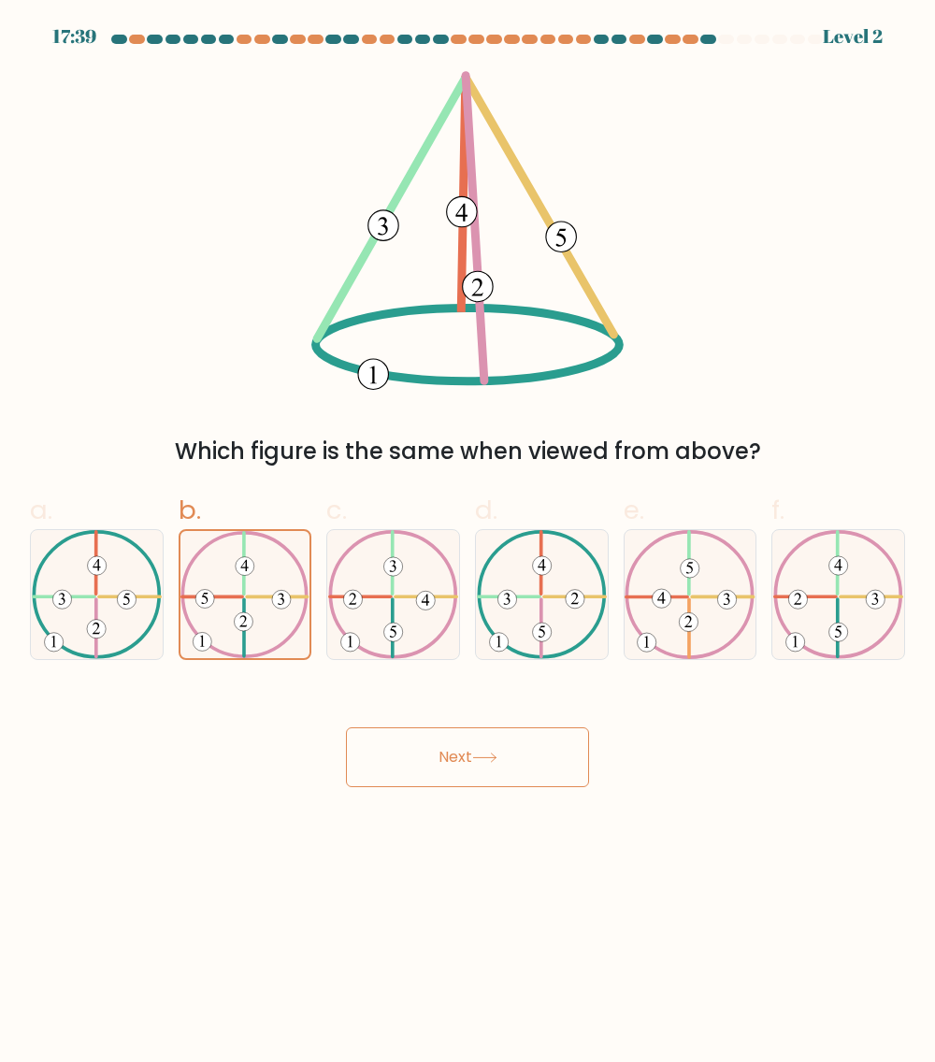
click at [513, 757] on button "Next" at bounding box center [467, 758] width 243 height 60
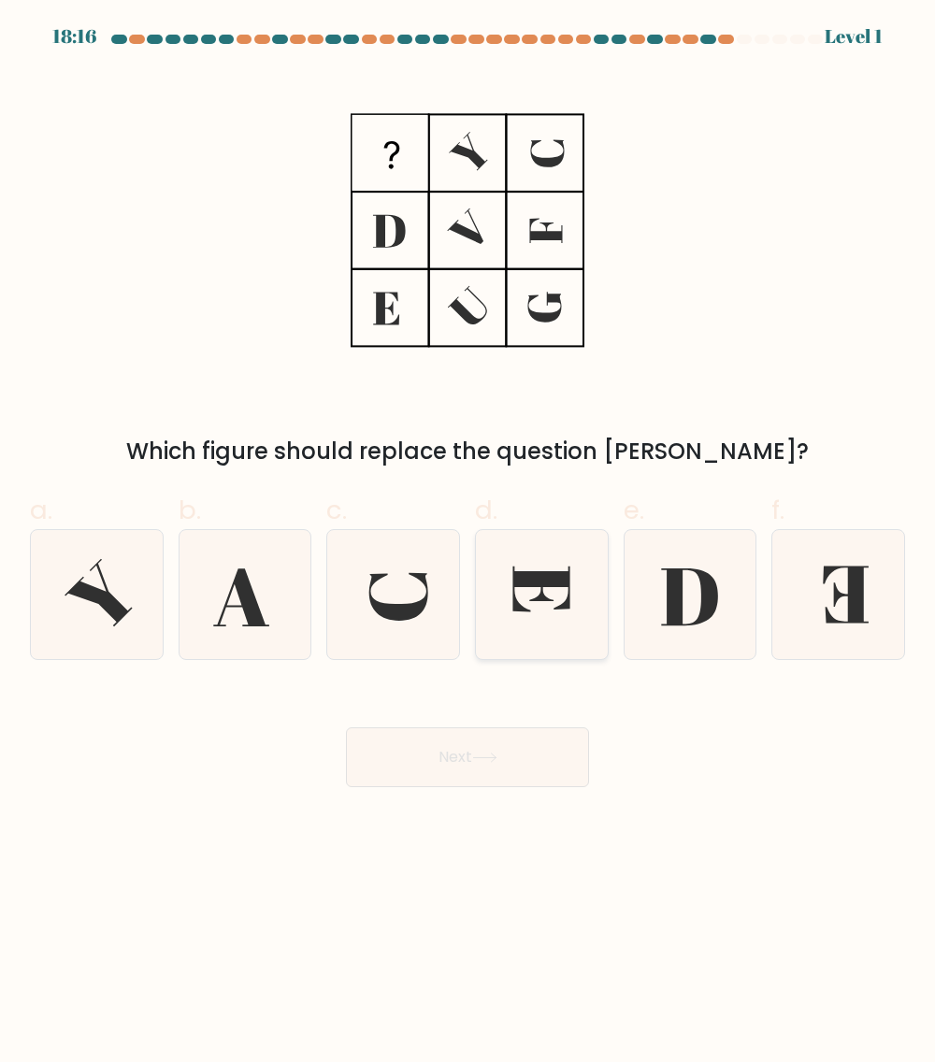
click at [556, 614] on icon at bounding box center [541, 594] width 129 height 129
click at [469, 543] on input "d." at bounding box center [468, 537] width 1 height 12
radio input "true"
click at [544, 749] on button "Next" at bounding box center [467, 758] width 243 height 60
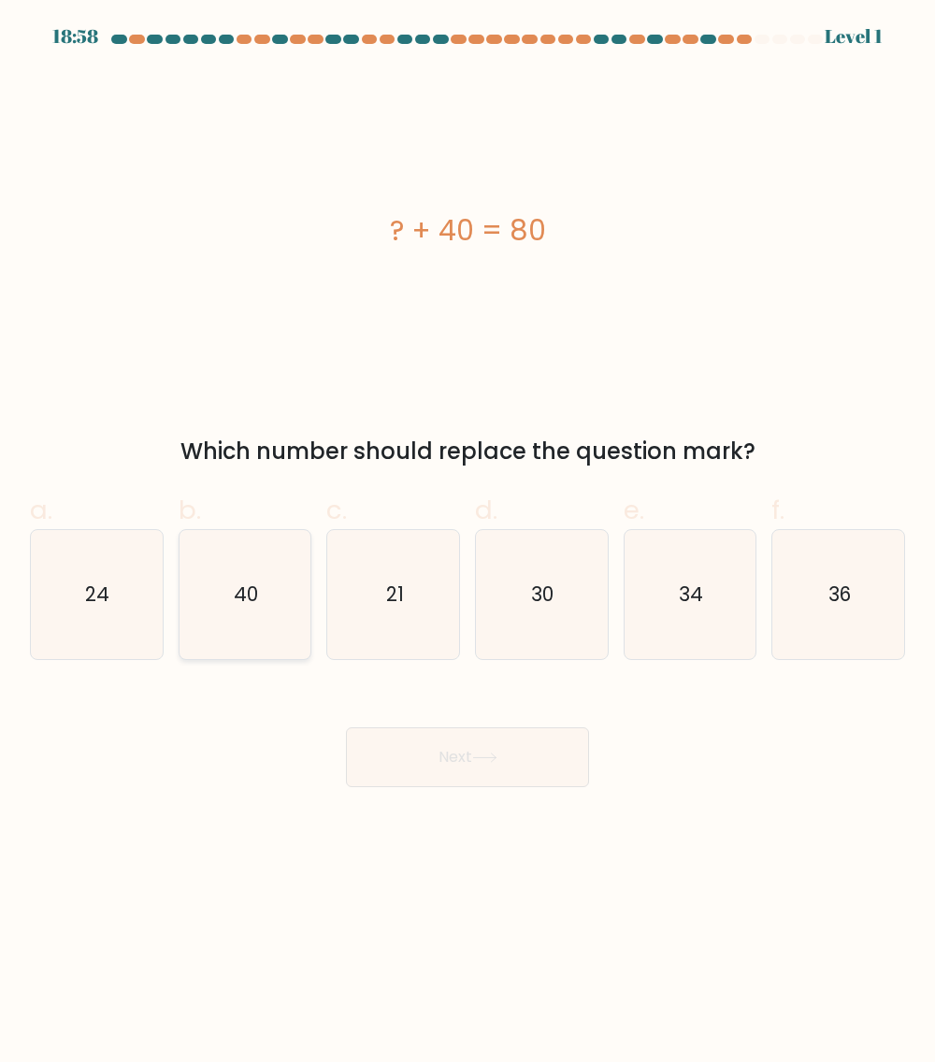
click at [240, 609] on icon "40" at bounding box center [244, 594] width 129 height 129
click at [296, 628] on icon "40" at bounding box center [244, 594] width 129 height 129
click at [468, 543] on input "b. 40" at bounding box center [468, 537] width 1 height 12
radio input "true"
click at [513, 758] on button "Next" at bounding box center [467, 758] width 243 height 60
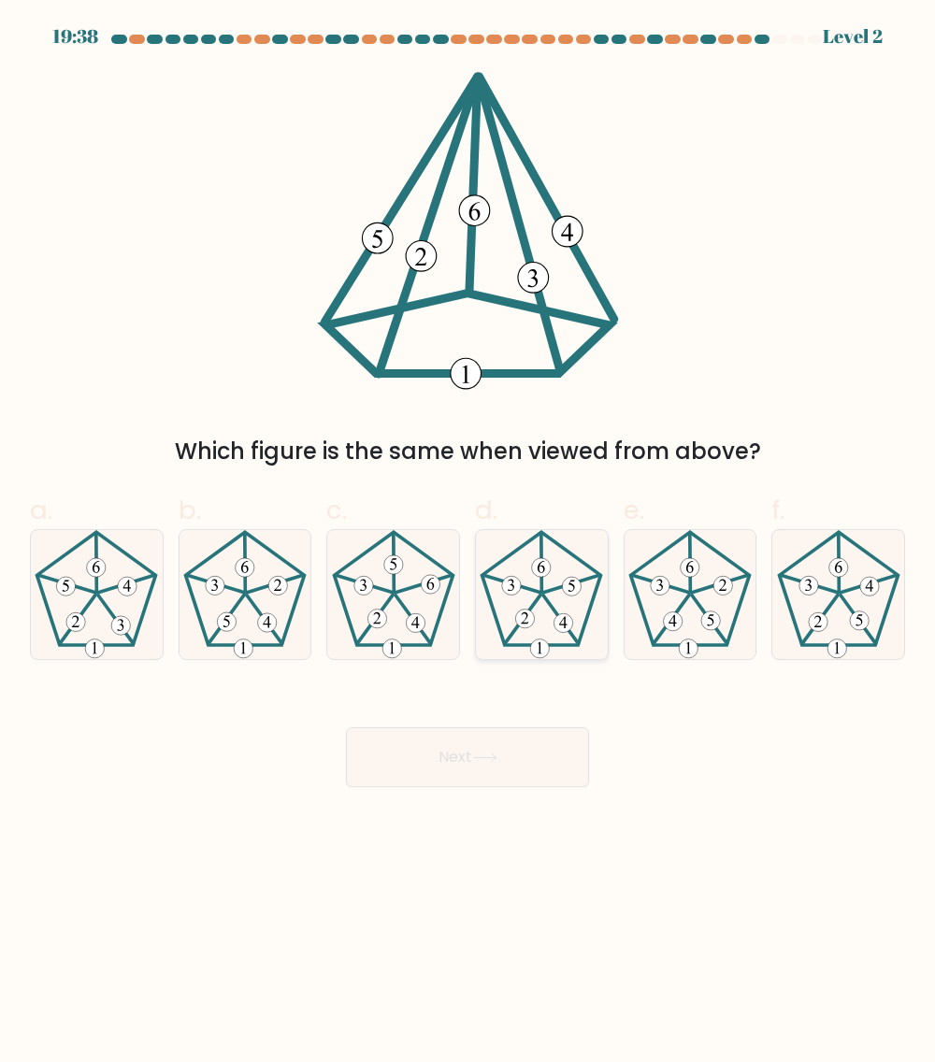
click at [547, 646] on 634 at bounding box center [539, 649] width 19 height 19
click at [469, 543] on input "d." at bounding box center [468, 537] width 1 height 12
radio input "true"
click at [517, 744] on button "Next" at bounding box center [467, 758] width 243 height 60
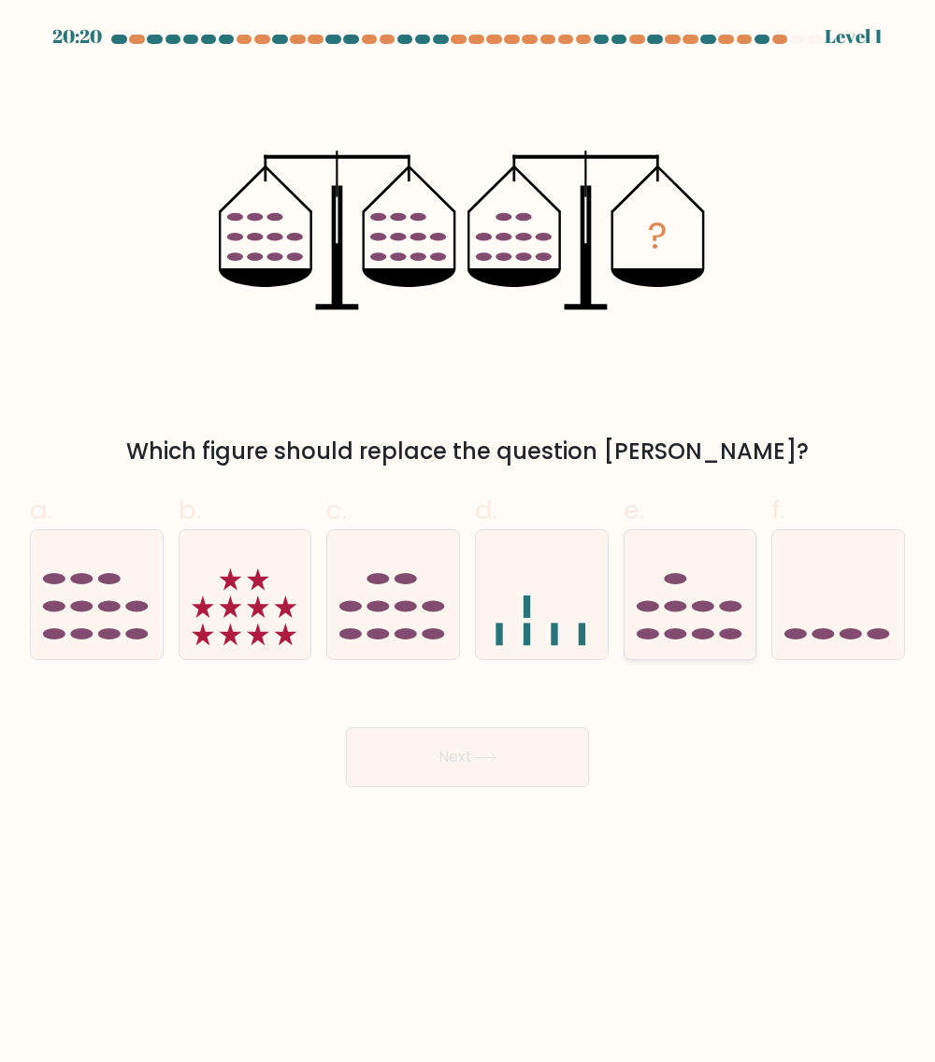
click at [670, 628] on icon at bounding box center [691, 595] width 132 height 109
click at [469, 543] on input "e." at bounding box center [468, 537] width 1 height 12
radio input "true"
click at [498, 744] on button "Next" at bounding box center [467, 758] width 243 height 60
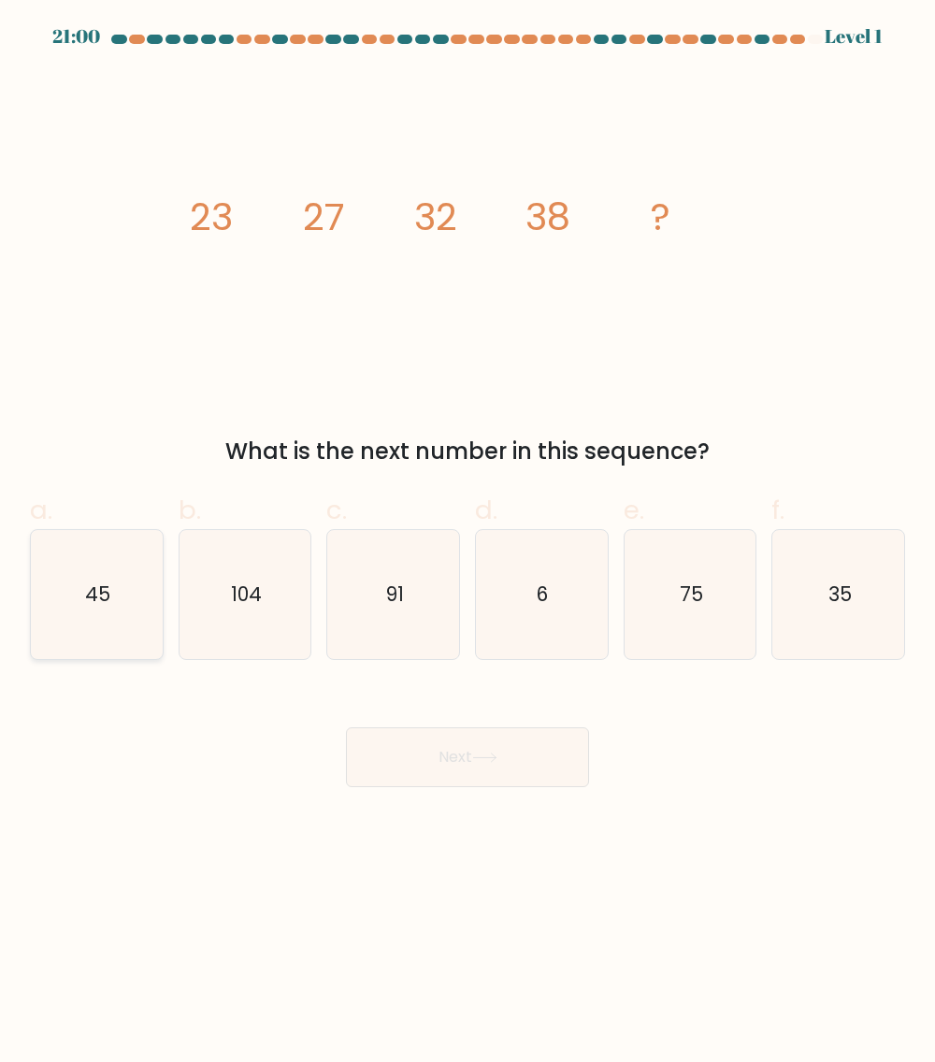
click at [140, 602] on icon "45" at bounding box center [96, 594] width 129 height 129
click at [468, 543] on input "a. 45" at bounding box center [468, 537] width 1 height 12
radio input "true"
click at [505, 748] on button "Next" at bounding box center [467, 758] width 243 height 60
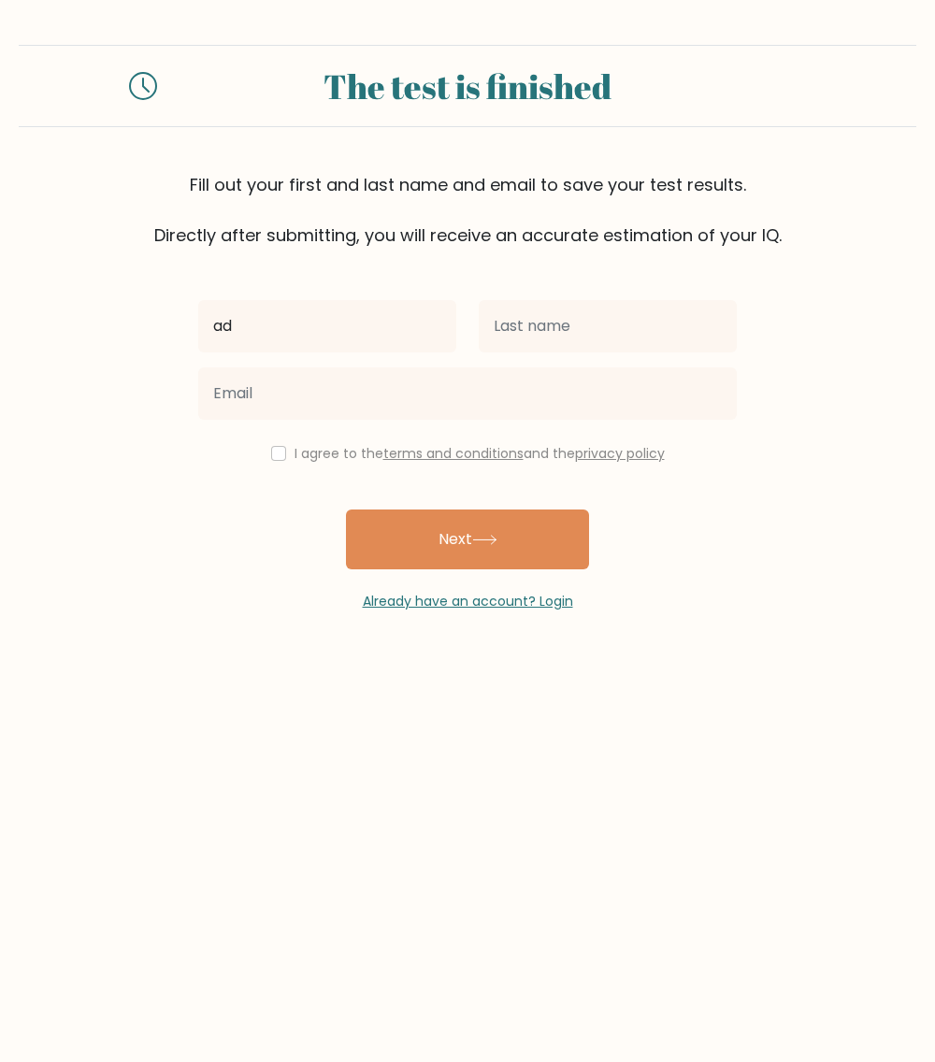
click at [357, 332] on input "ad" at bounding box center [327, 326] width 258 height 52
type input "adrian"
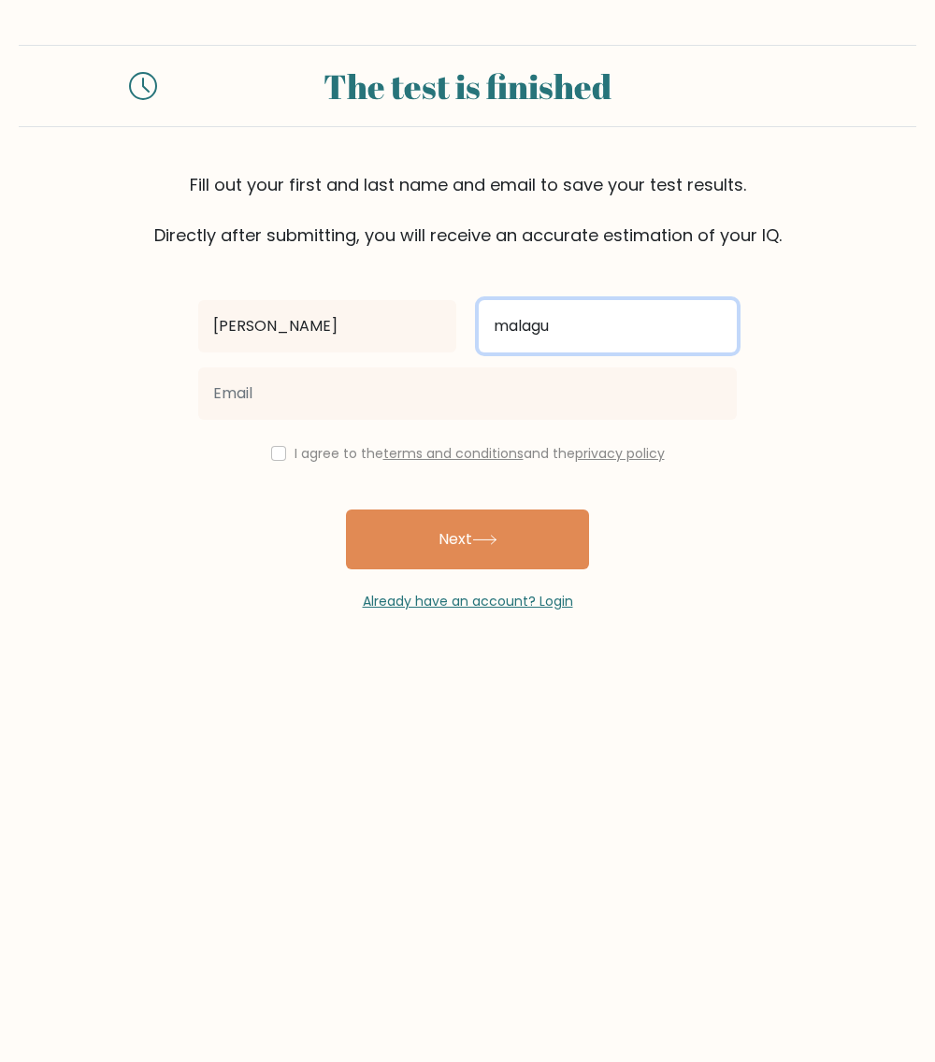
type input "Malaguinio"
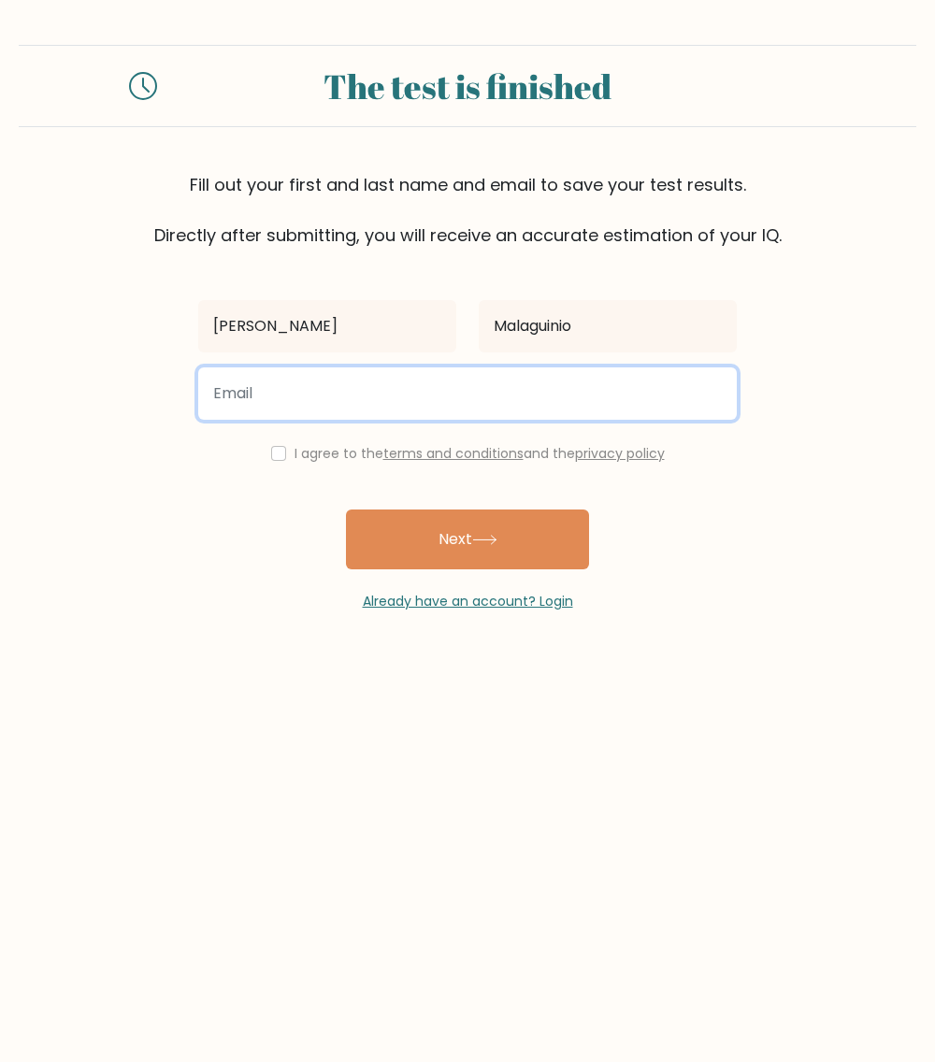
click at [396, 393] on input "email" at bounding box center [467, 394] width 539 height 52
type input "adrianmalaguinio@gmail.com"
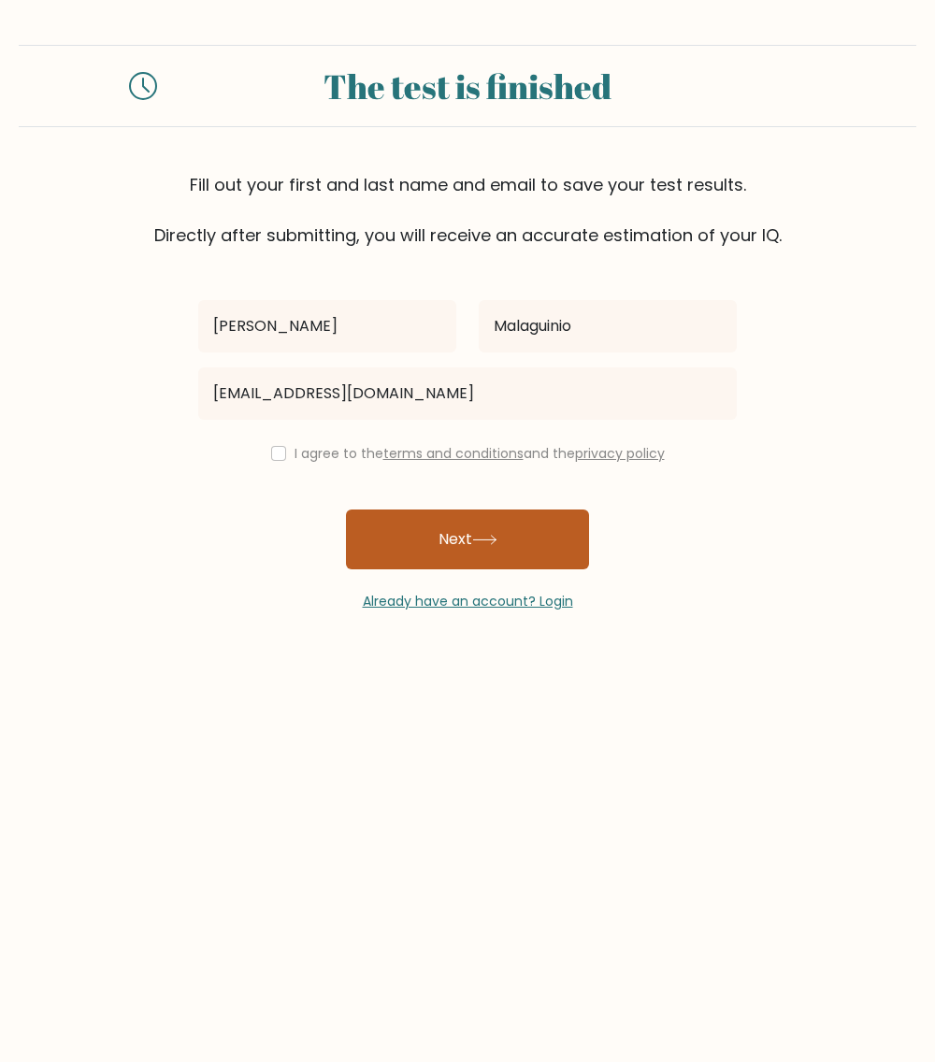
click at [485, 539] on icon at bounding box center [484, 540] width 25 height 10
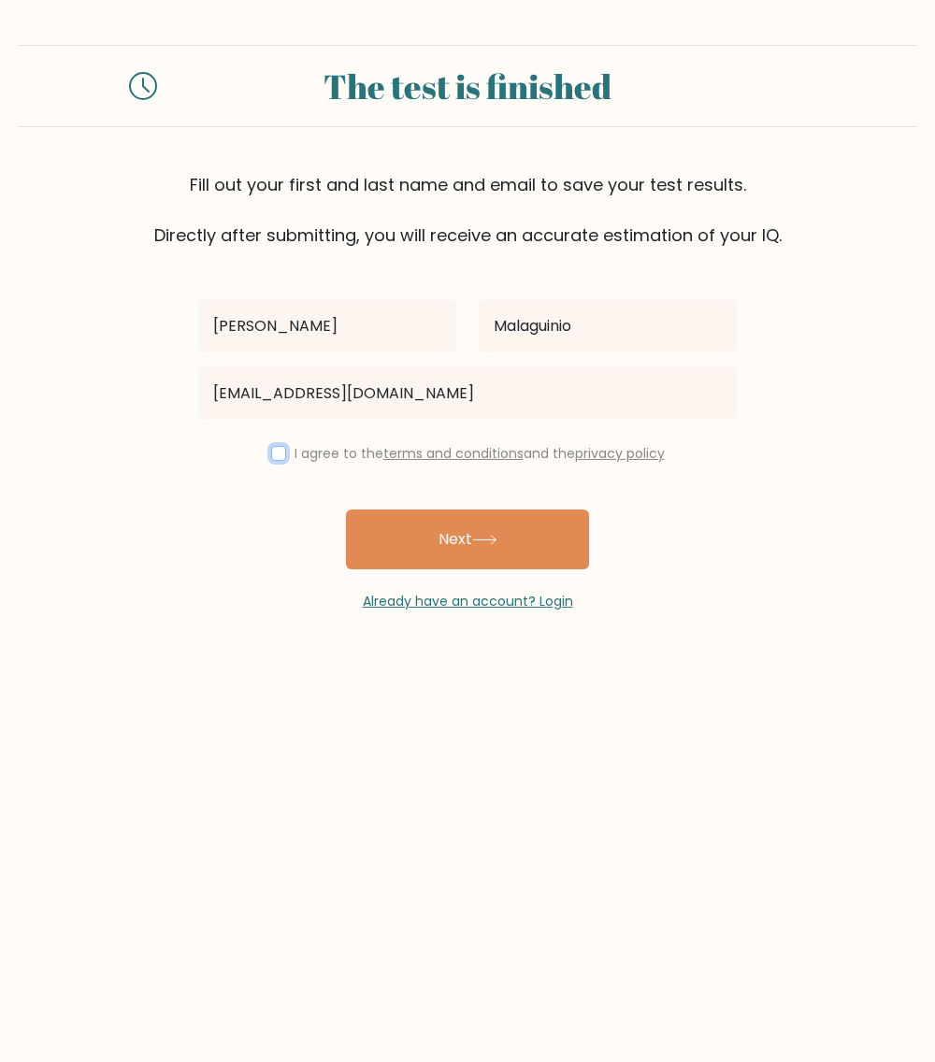
click at [275, 450] on input "checkbox" at bounding box center [278, 453] width 15 height 15
checkbox input "true"
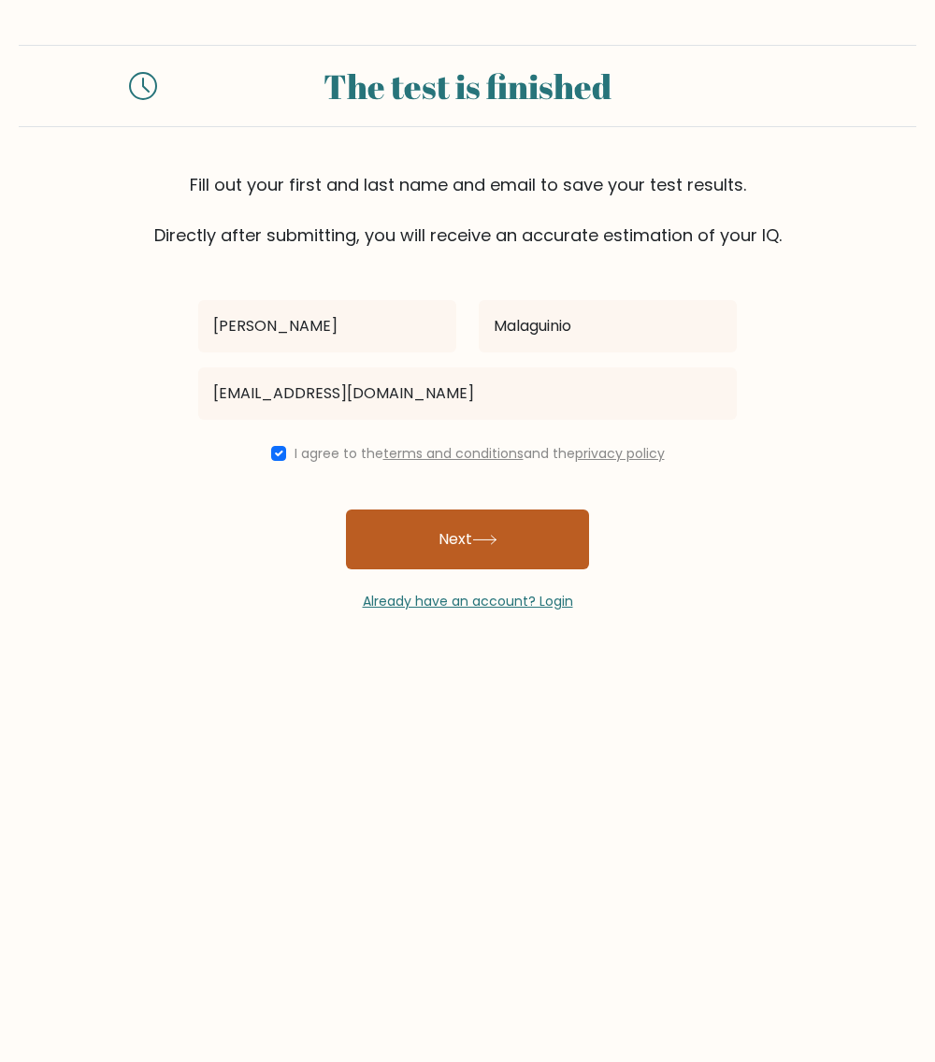
click at [510, 539] on button "Next" at bounding box center [467, 540] width 243 height 60
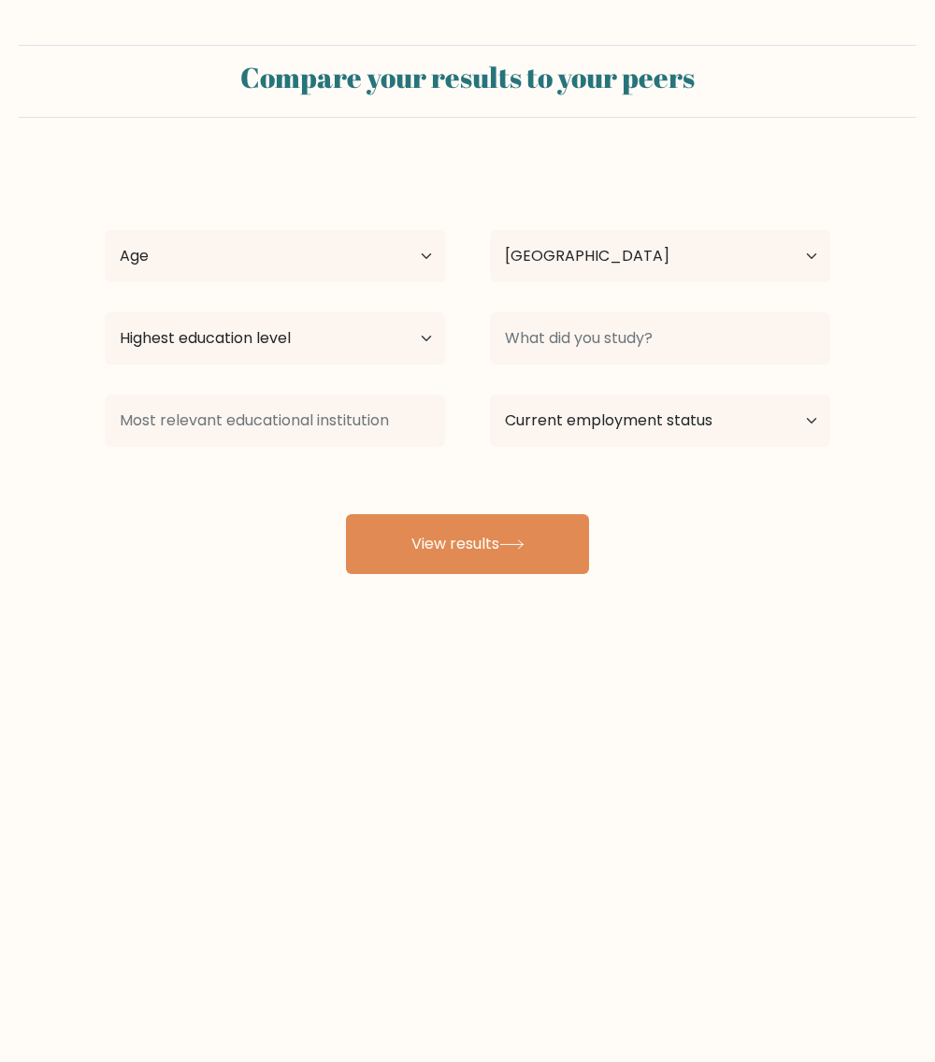
select select "PH"
click at [367, 263] on select "Age Under 18 years old 18-24 years old 25-34 years old 35-44 years old 45-54 ye…" at bounding box center [275, 256] width 340 height 52
click at [105, 230] on select "Age Under 18 years old 18-24 years old 25-34 years old 35-44 years old 45-54 ye…" at bounding box center [275, 256] width 340 height 52
click at [340, 253] on select "Age Under 18 years old 18-24 years old 25-34 years old 35-44 years old 45-54 ye…" at bounding box center [275, 256] width 340 height 52
select select "18_24"
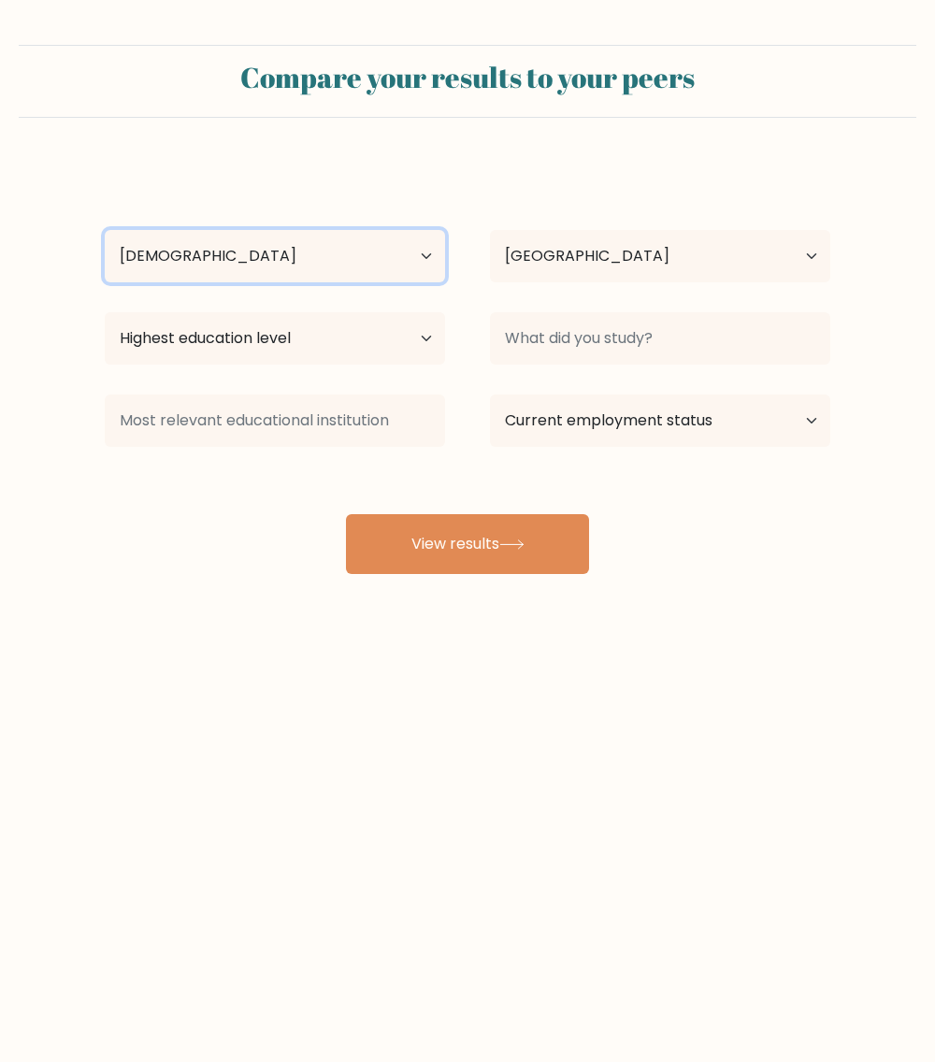
click at [105, 230] on select "Age Under 18 years old 18-24 years old 25-34 years old 35-44 years old 45-54 ye…" at bounding box center [275, 256] width 340 height 52
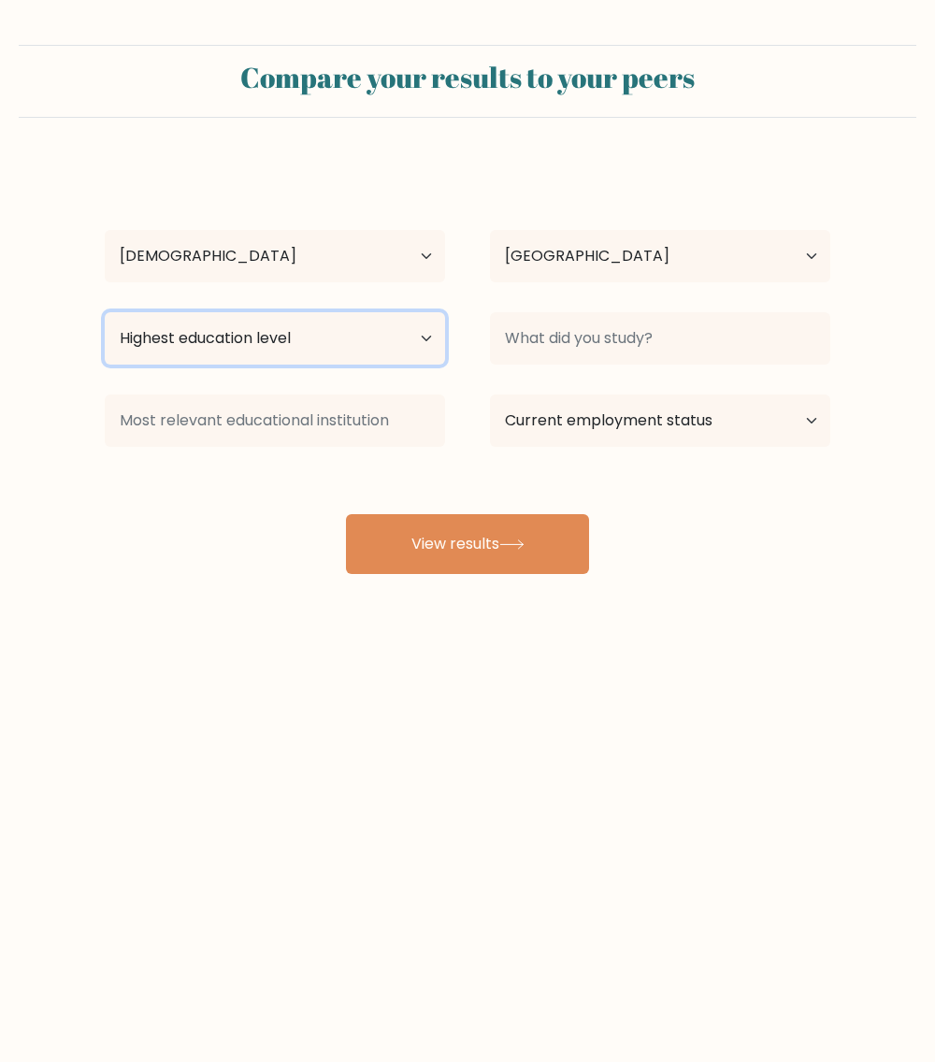
click at [299, 345] on select "Highest education level No schooling Primary Lower Secondary Upper Secondary Oc…" at bounding box center [275, 338] width 340 height 52
select select "bachelors_degree"
click at [105, 312] on select "Highest education level No schooling Primary Lower Secondary Upper Secondary Oc…" at bounding box center [275, 338] width 340 height 52
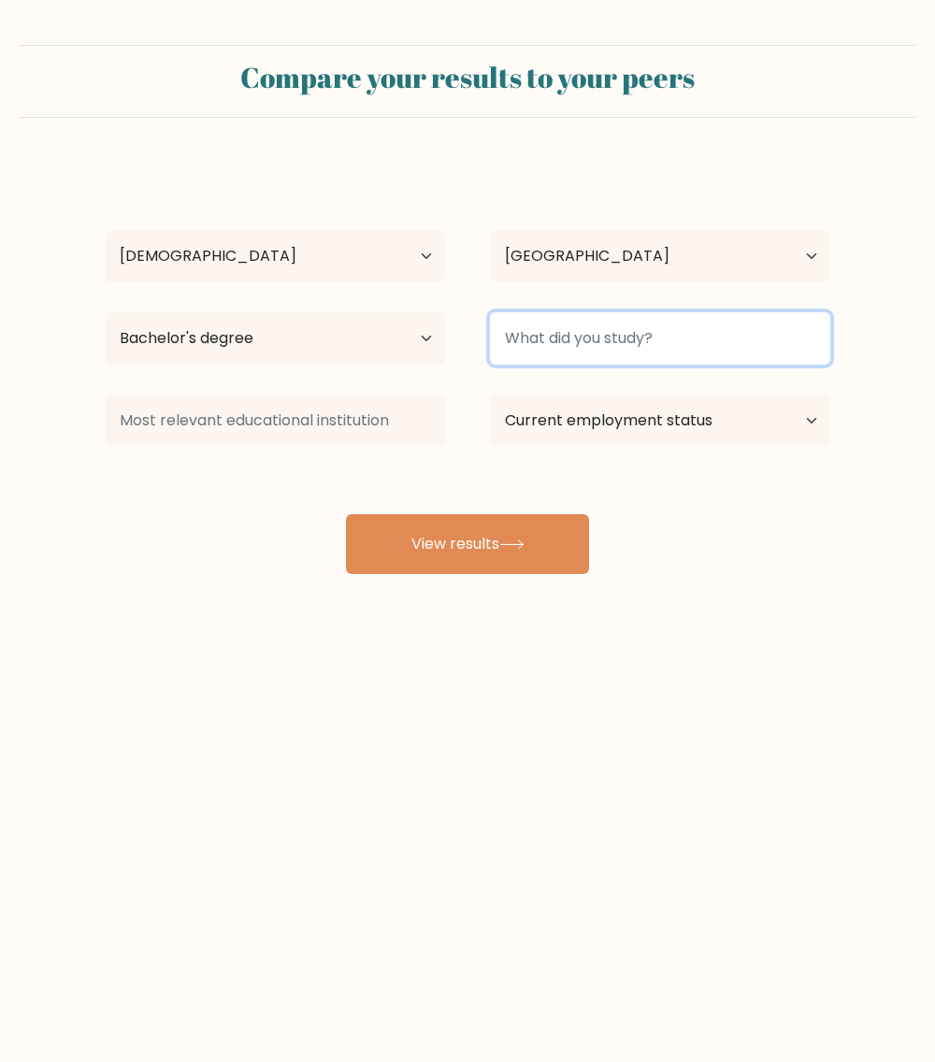
click at [671, 362] on input at bounding box center [660, 338] width 340 height 52
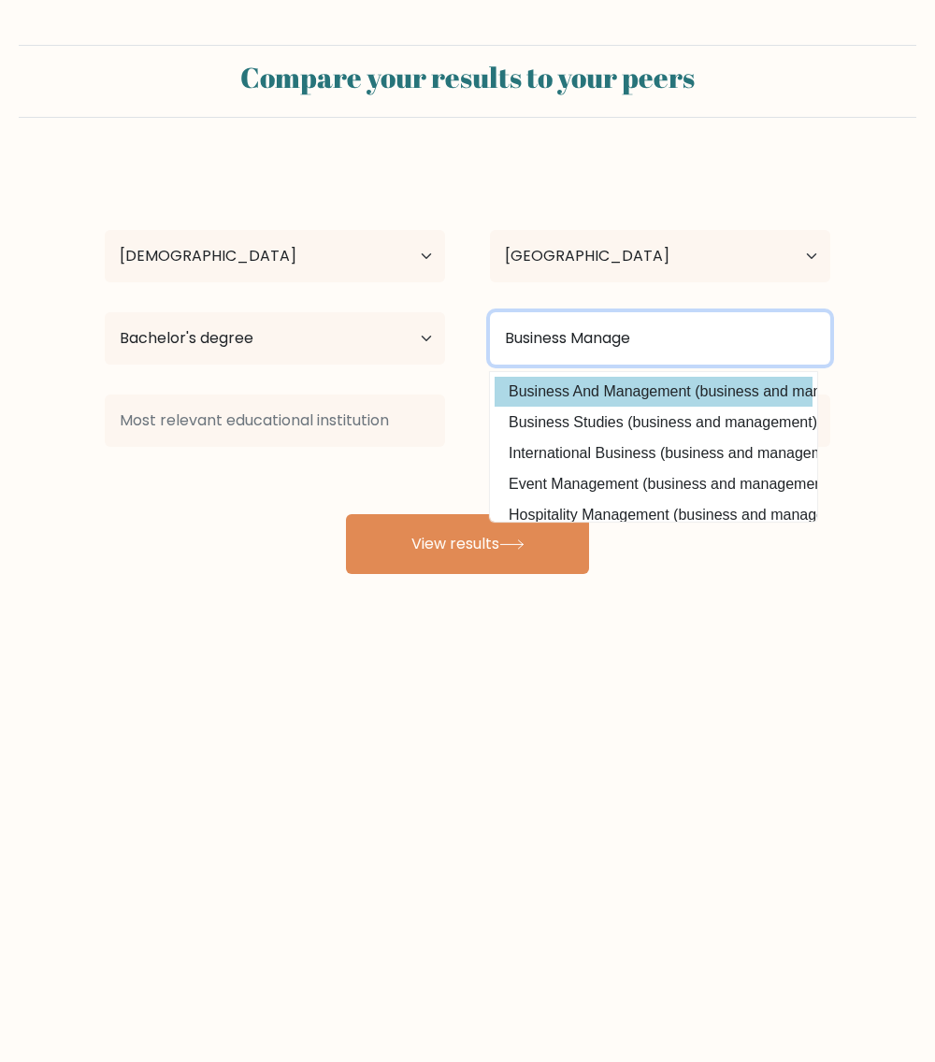
type input "Business Manage"
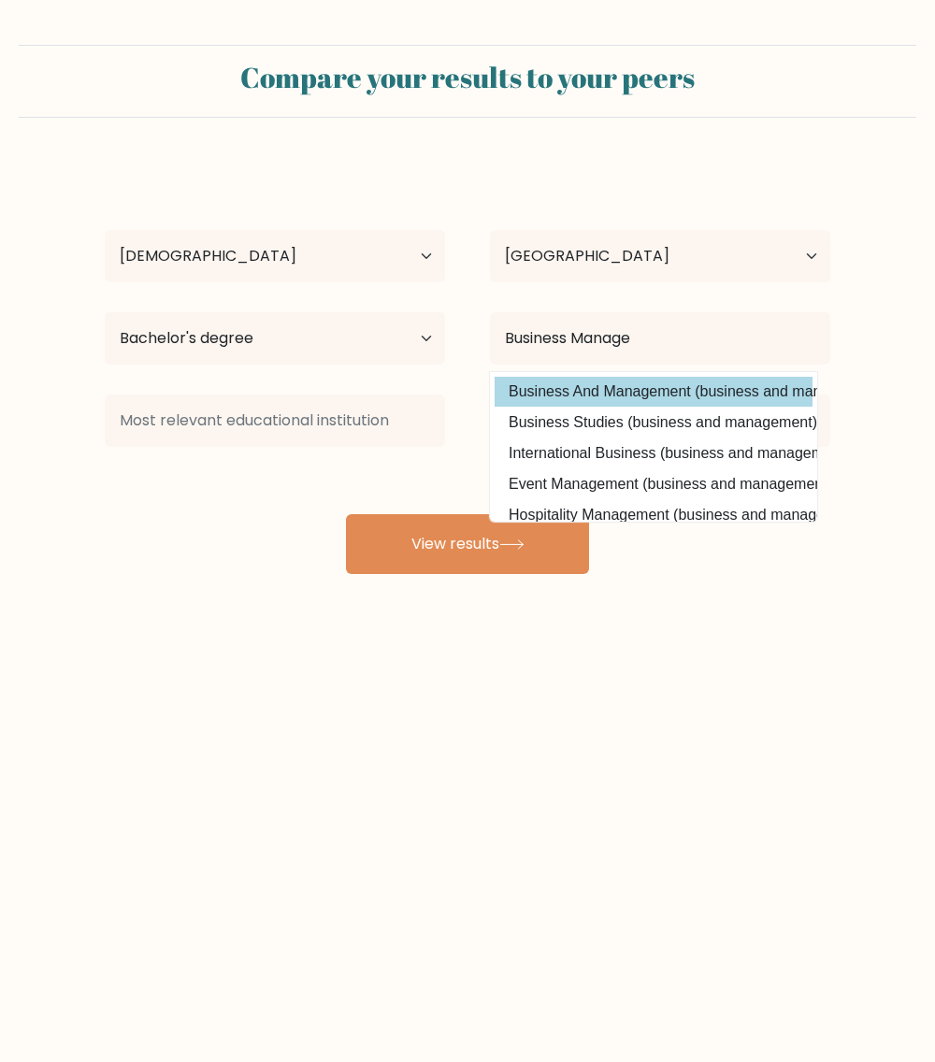
click at [646, 392] on div "adrian Malaguinio Age Under 18 years old 18-24 years old 25-34 years old 35-44 …" at bounding box center [468, 369] width 748 height 412
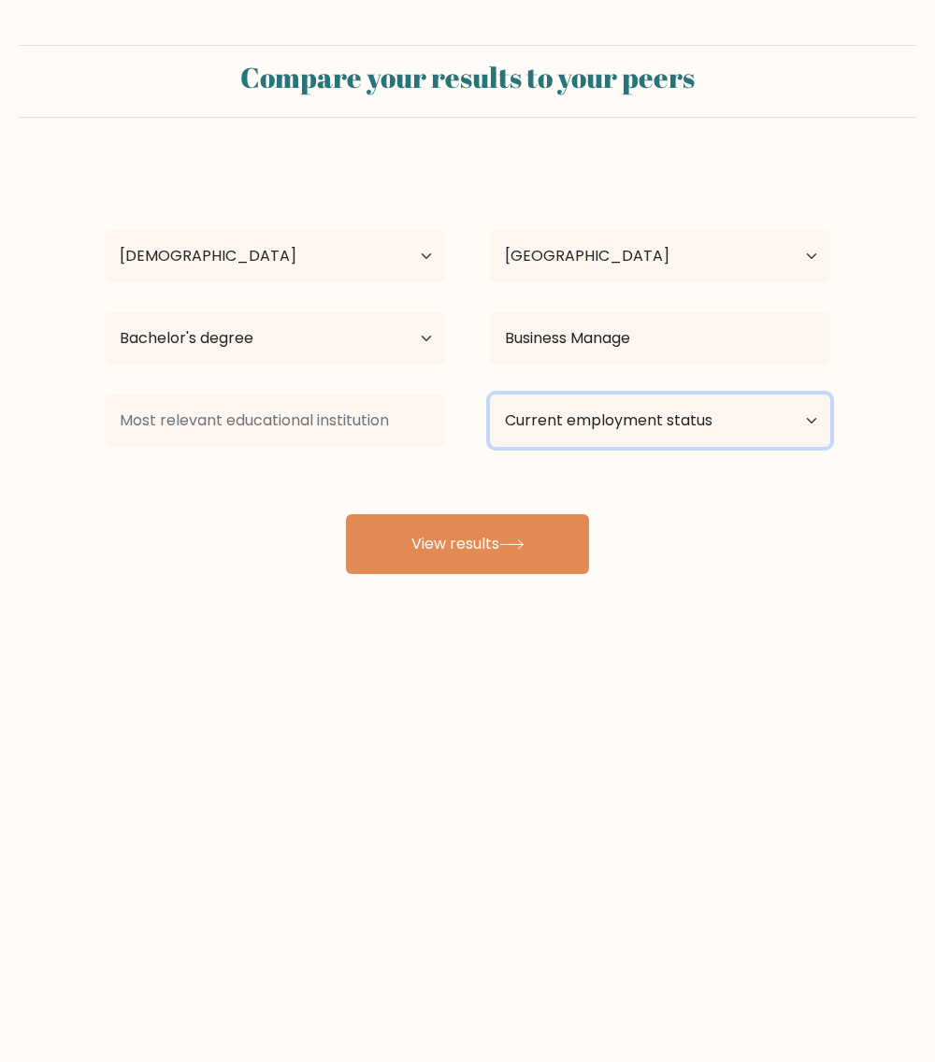
click at [661, 425] on select "Current employment status Employed Student Retired Other / prefer not to answer" at bounding box center [660, 421] width 340 height 52
click at [302, 462] on div "adrian Malaguinio Age Under 18 years old 18-24 years old 25-34 years old 35-44 …" at bounding box center [468, 369] width 748 height 412
click at [741, 425] on select "Current employment status Employed Student Retired Other / prefer not to answer" at bounding box center [660, 421] width 340 height 52
click at [490, 395] on select "Current employment status Employed Student Retired Other / prefer not to answer" at bounding box center [660, 421] width 340 height 52
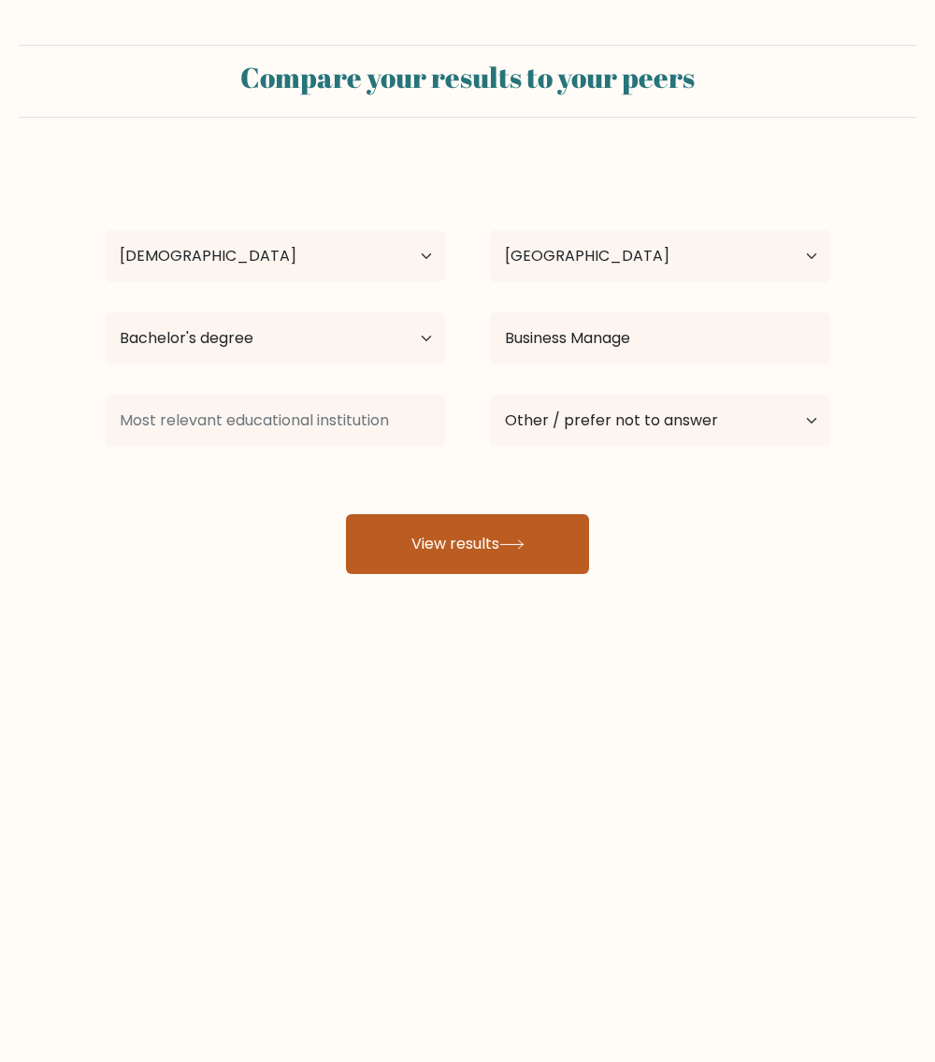
click at [489, 540] on button "View results" at bounding box center [467, 544] width 243 height 60
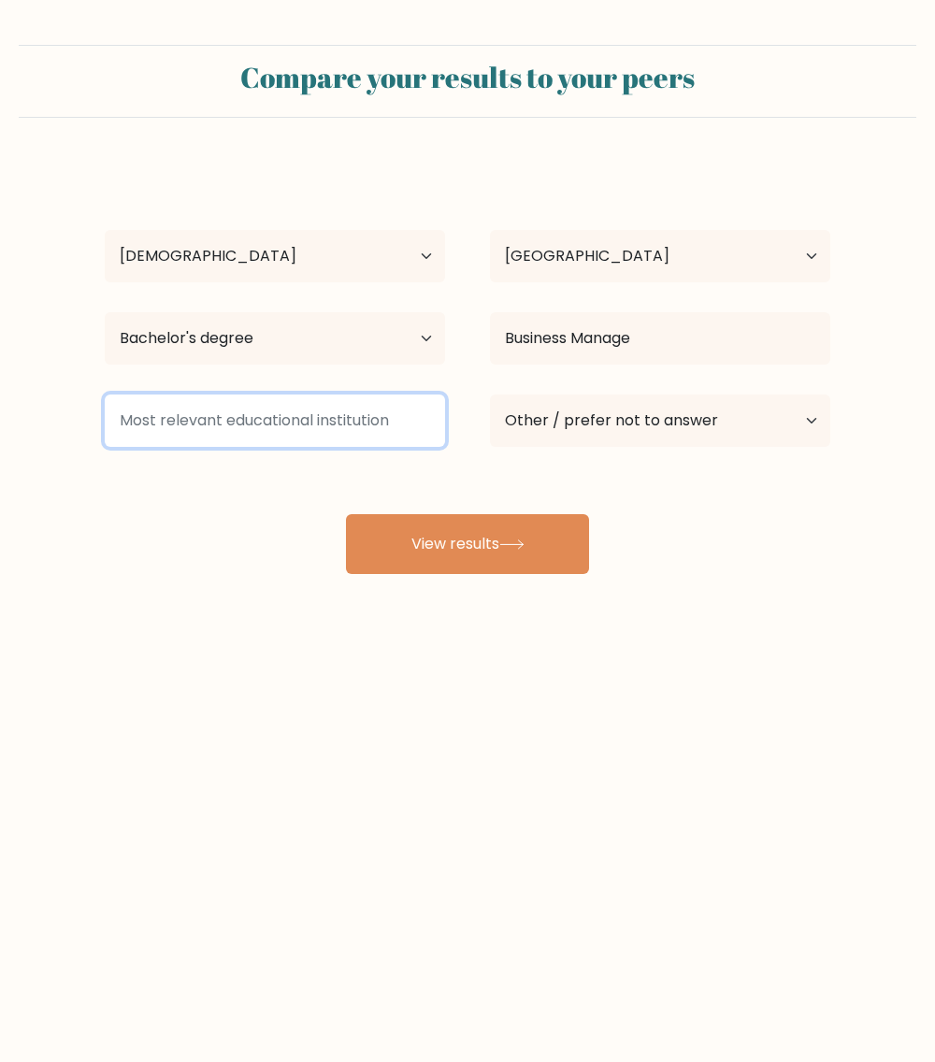
click at [365, 426] on input at bounding box center [275, 421] width 340 height 52
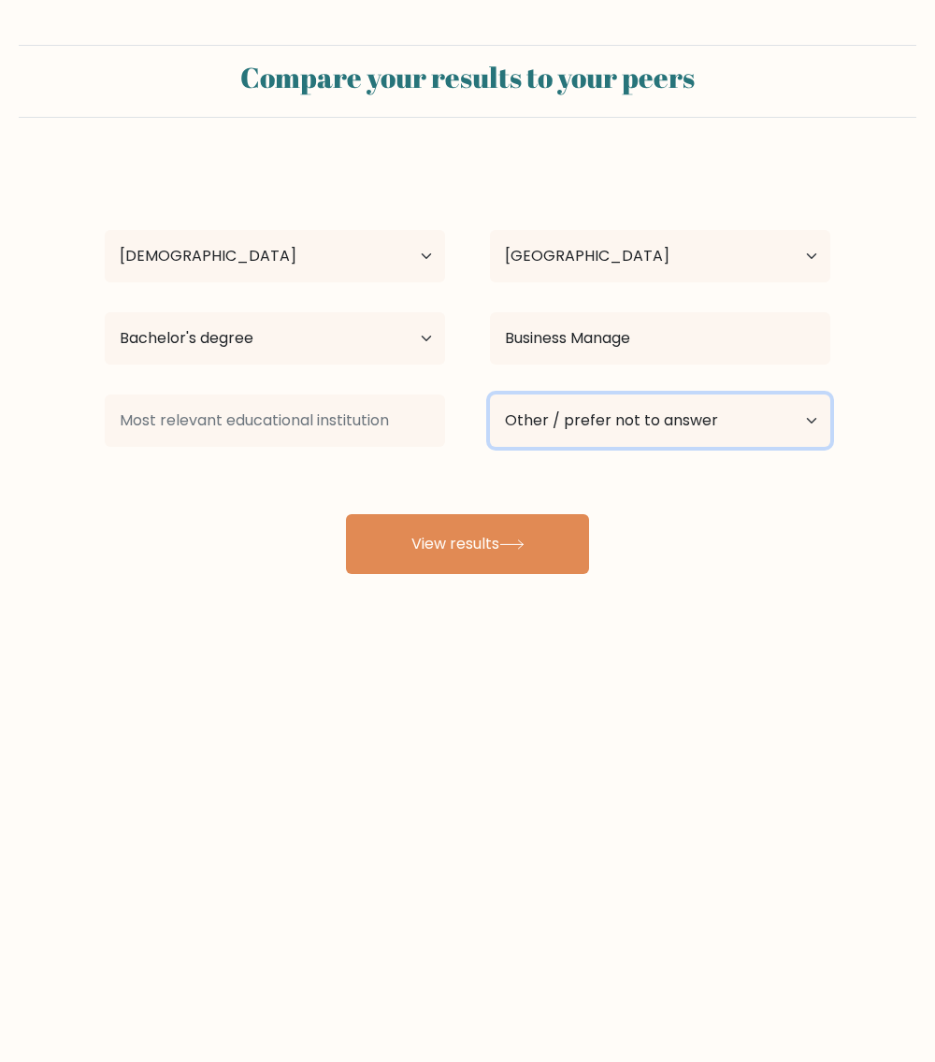
click at [674, 434] on select "Current employment status Employed Student Retired Other / prefer not to answer" at bounding box center [660, 421] width 340 height 52
click at [490, 395] on select "Current employment status Employed Student Retired Other / prefer not to answer" at bounding box center [660, 421] width 340 height 52
click at [671, 419] on select "Current employment status Employed Student Retired Other / prefer not to answer" at bounding box center [660, 421] width 340 height 52
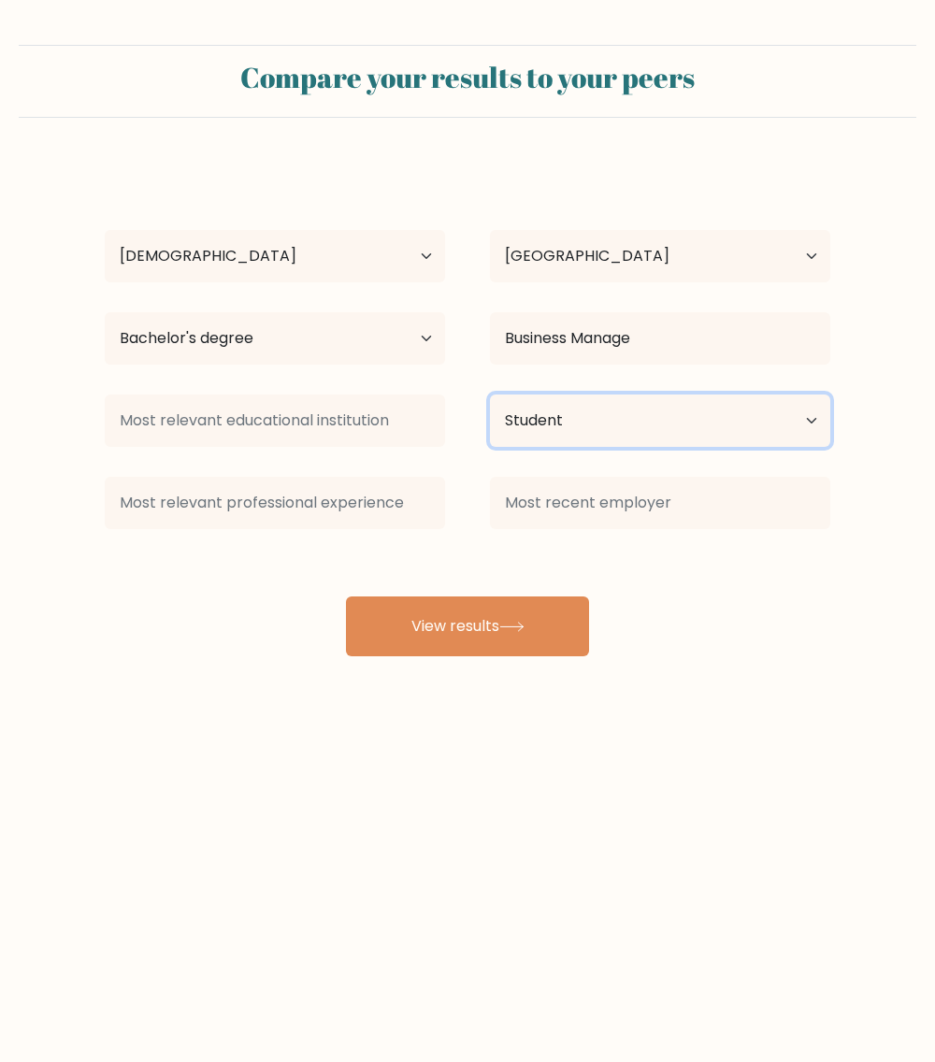
click at [490, 395] on select "Current employment status Employed Student Retired Other / prefer not to answer" at bounding box center [660, 421] width 340 height 52
click at [669, 434] on select "Current employment status Employed Student Retired Other / prefer not to answer" at bounding box center [660, 421] width 340 height 52
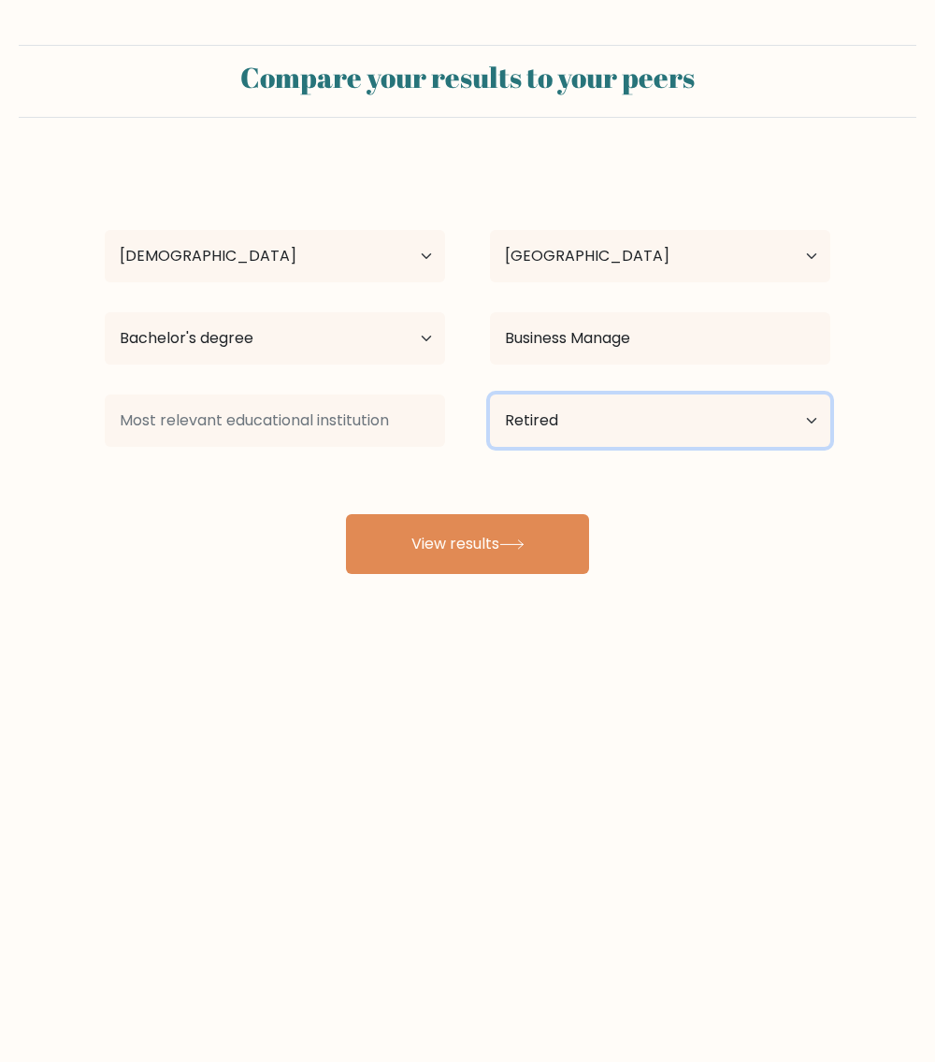
click at [490, 395] on select "Current employment status Employed Student Retired Other / prefer not to answer" at bounding box center [660, 421] width 340 height 52
click at [679, 429] on select "Current employment status Employed Student Retired Other / prefer not to answer" at bounding box center [660, 421] width 340 height 52
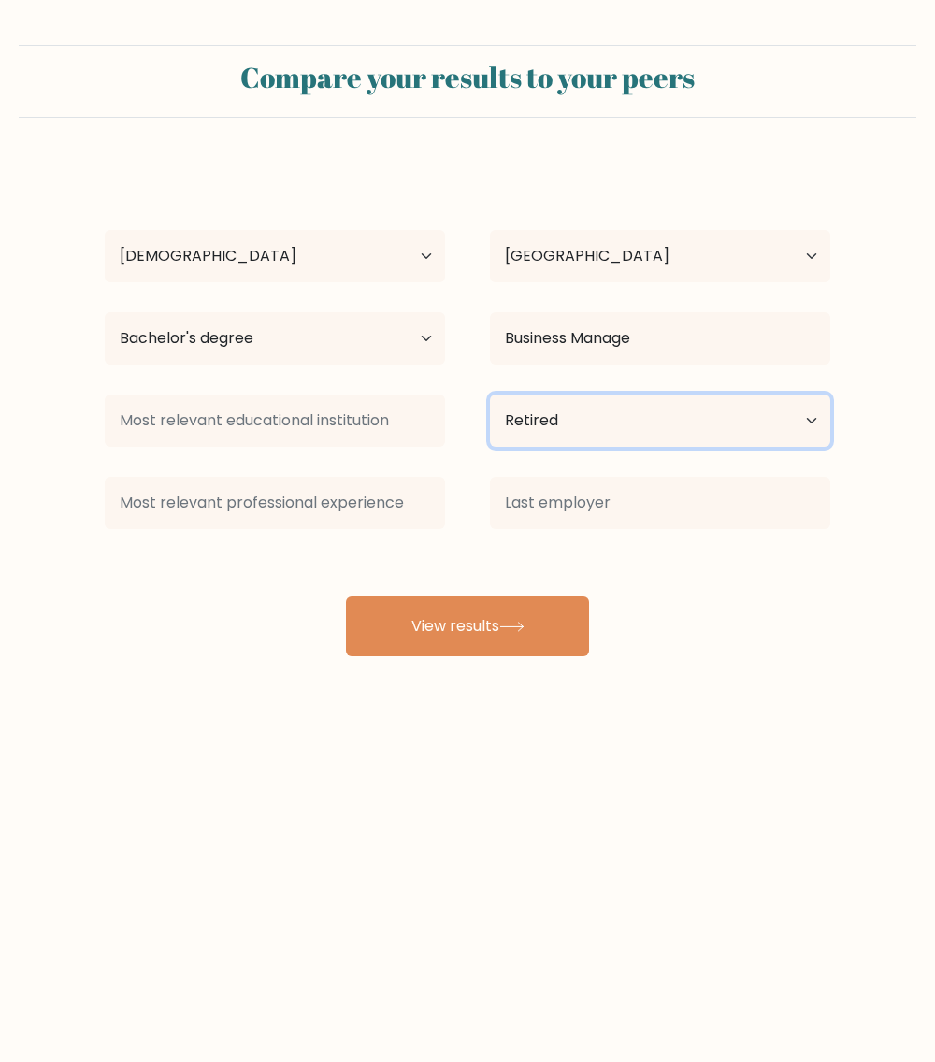
select select "other"
click at [490, 395] on select "Current employment status Employed Student Retired Other / prefer not to answer" at bounding box center [660, 421] width 340 height 52
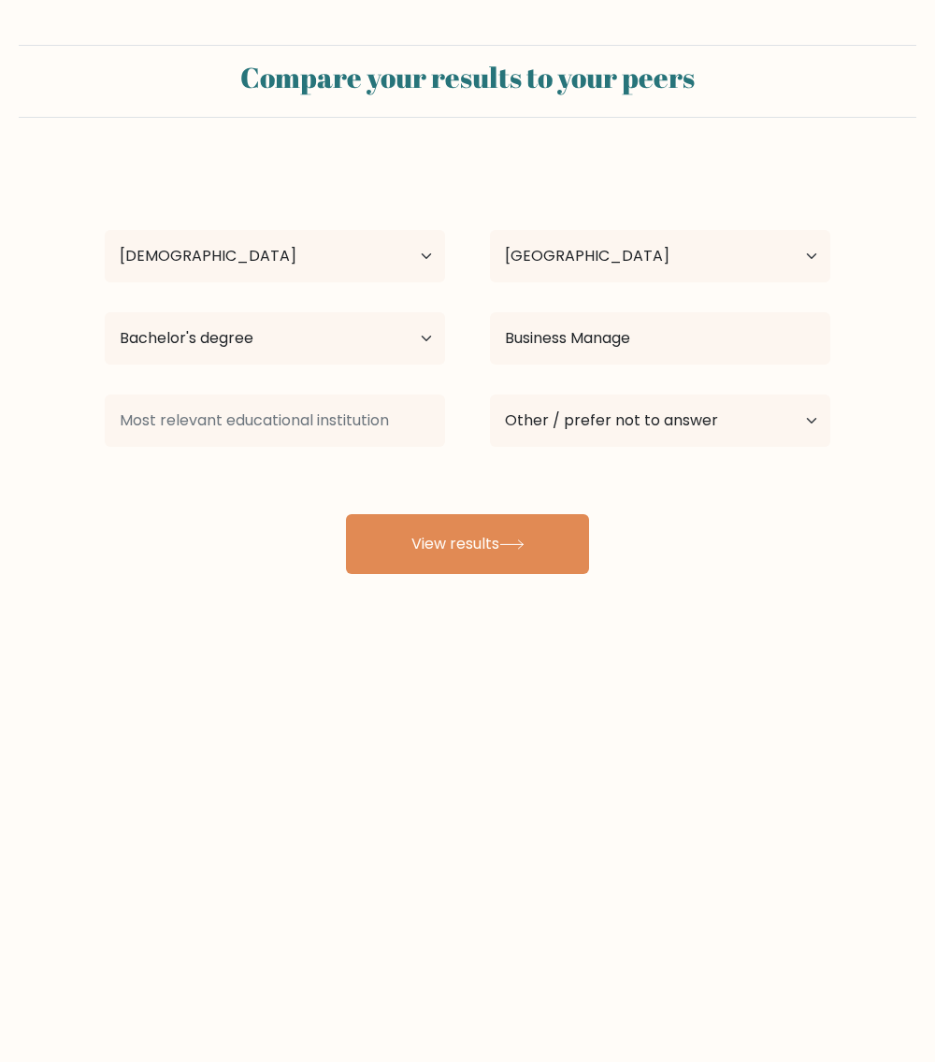
click at [645, 554] on div "adrian Malaguinio Age Under 18 years old 18-24 years old 25-34 years old 35-44 …" at bounding box center [468, 369] width 748 height 412
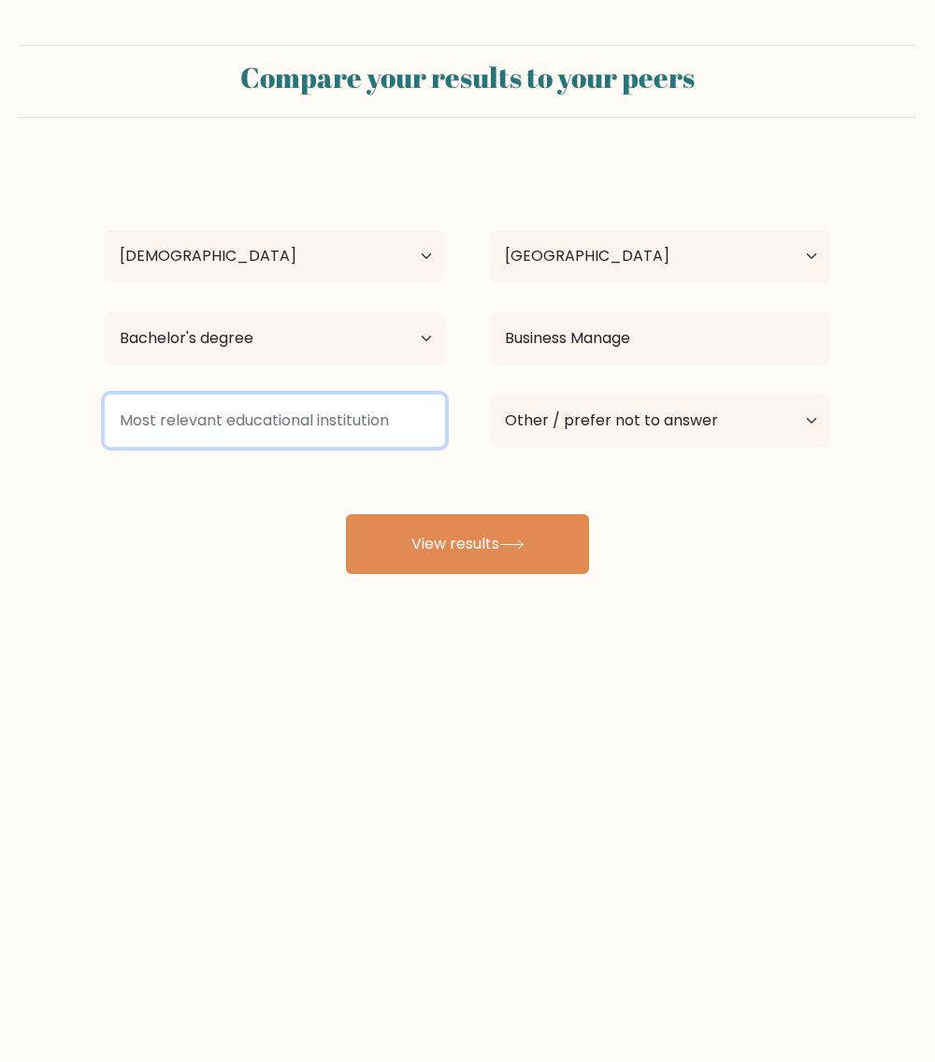
click at [369, 438] on input at bounding box center [275, 421] width 340 height 52
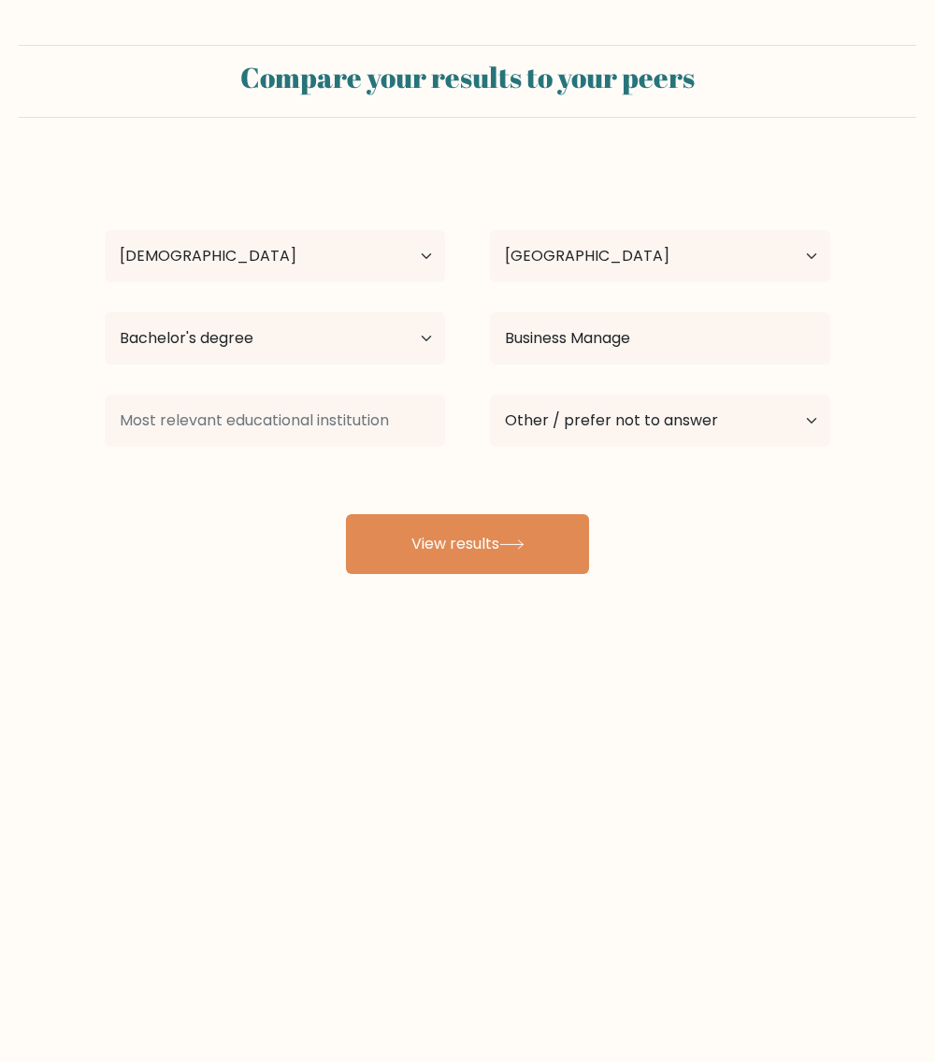
click at [303, 486] on div "adrian Malaguinio Age Under 18 years old 18-24 years old 25-34 years old 35-44 …" at bounding box center [468, 369] width 748 height 412
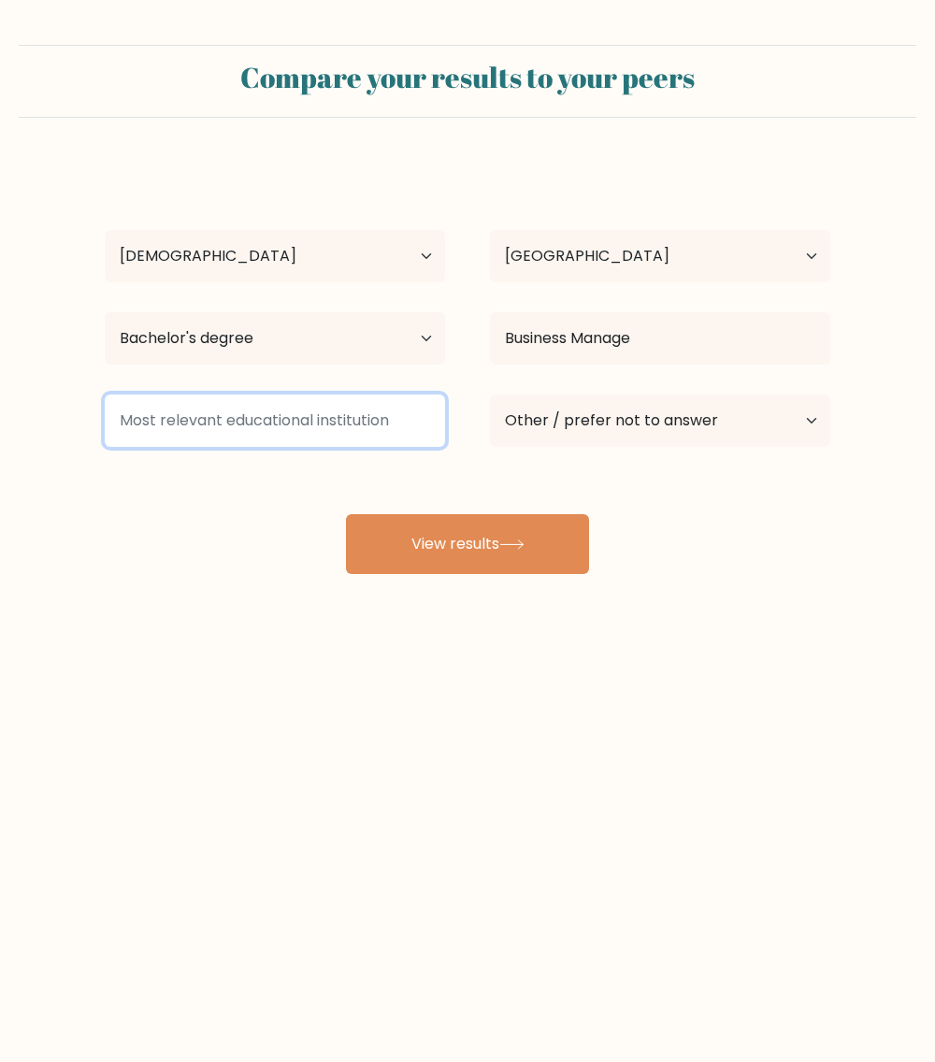
click at [339, 424] on input at bounding box center [275, 421] width 340 height 52
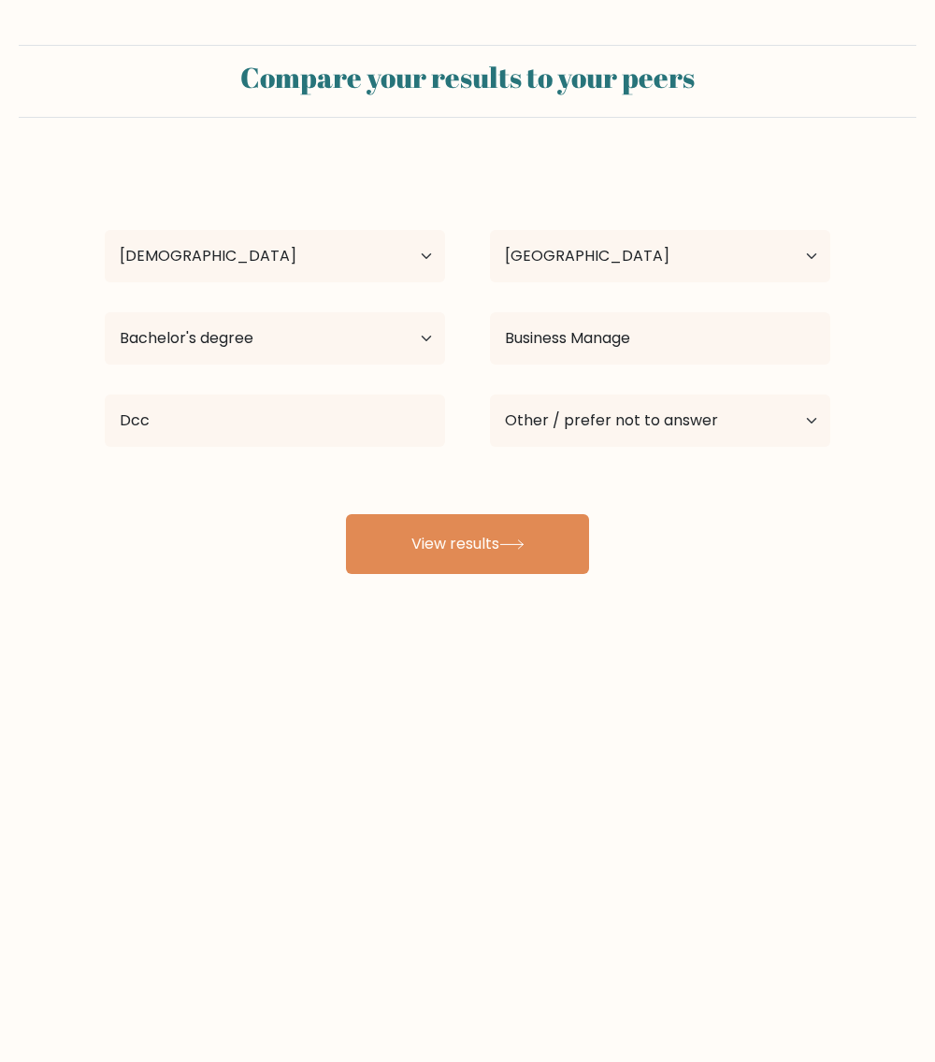
click at [700, 557] on div "adrian Malaguinio Age Under 18 years old 18-24 years old 25-34 years old 35-44 …" at bounding box center [468, 369] width 748 height 412
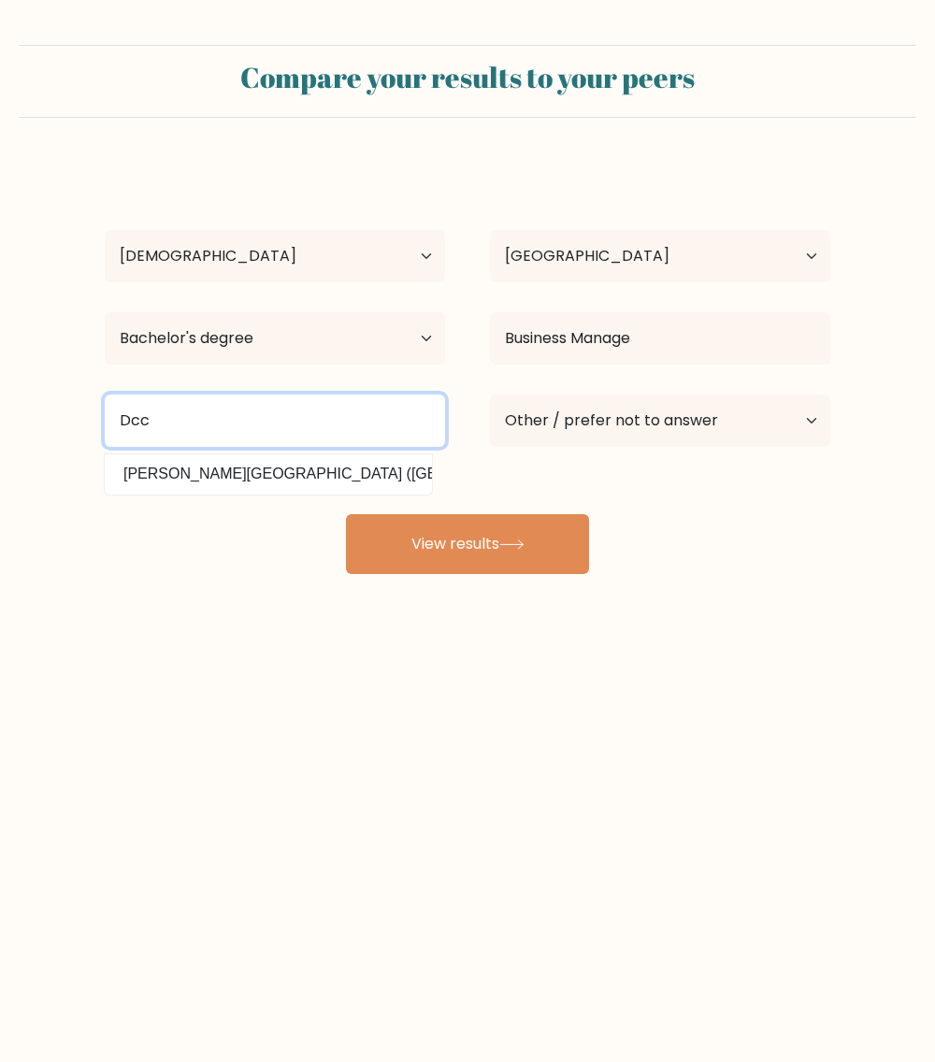
click at [308, 414] on input "Dcc" at bounding box center [275, 421] width 340 height 52
click at [307, 414] on input "Dcc" at bounding box center [275, 421] width 340 height 52
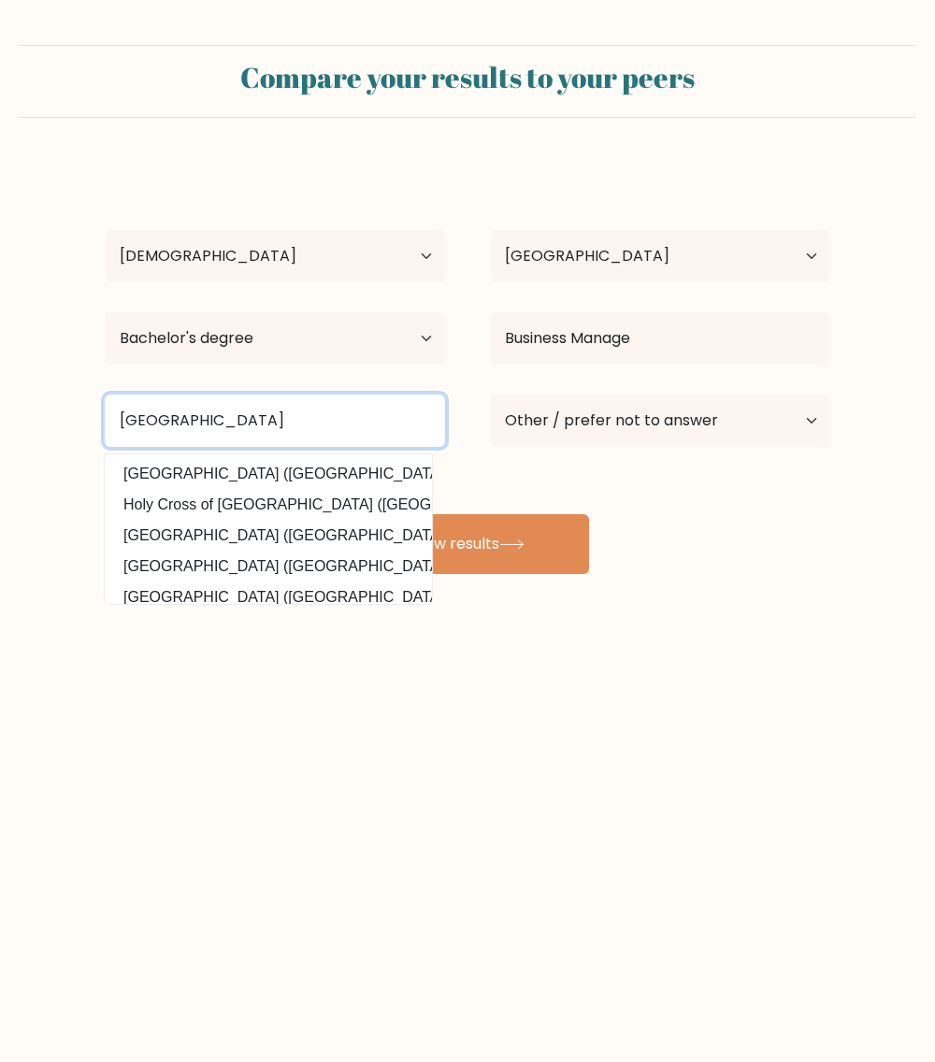
type input "Davao Central College"
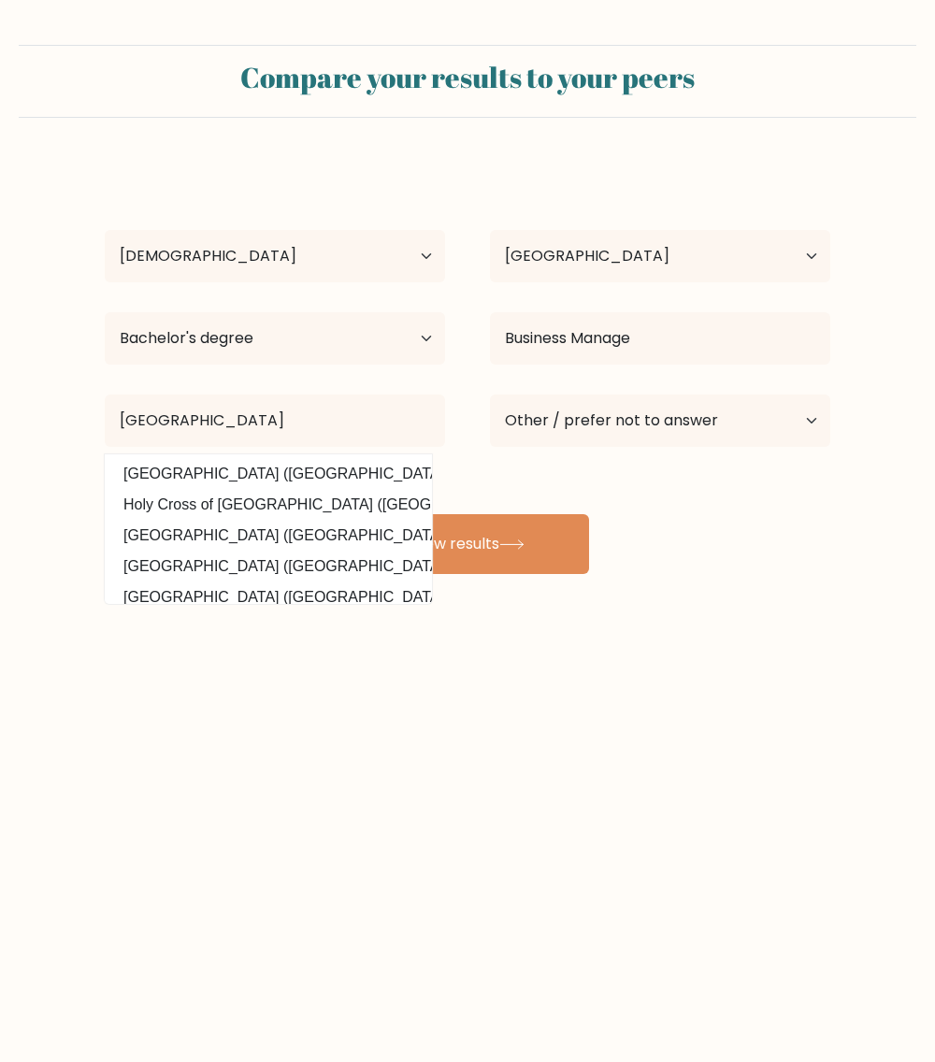
click at [686, 499] on div "adrian Malaguinio Age Under 18 years old 18-24 years old 25-34 years old 35-44 …" at bounding box center [468, 369] width 748 height 412
click at [525, 541] on icon at bounding box center [511, 545] width 25 height 10
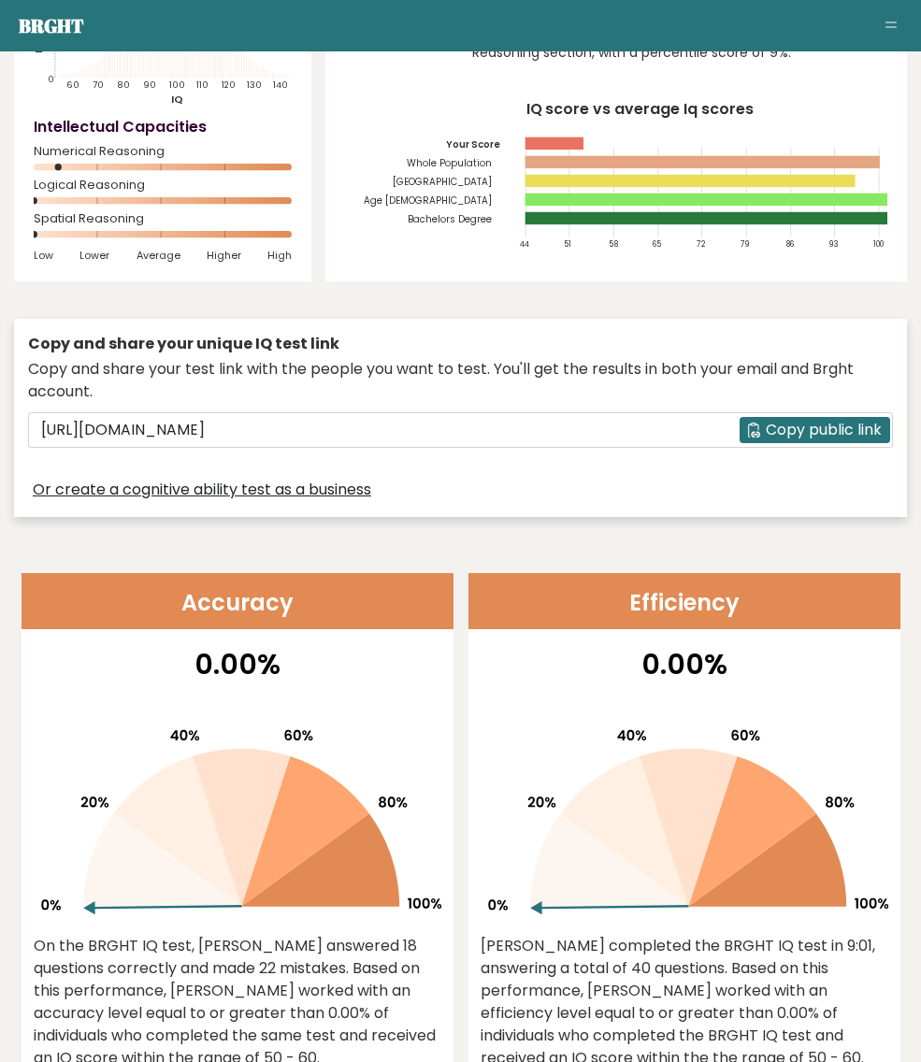
scroll to position [281, 0]
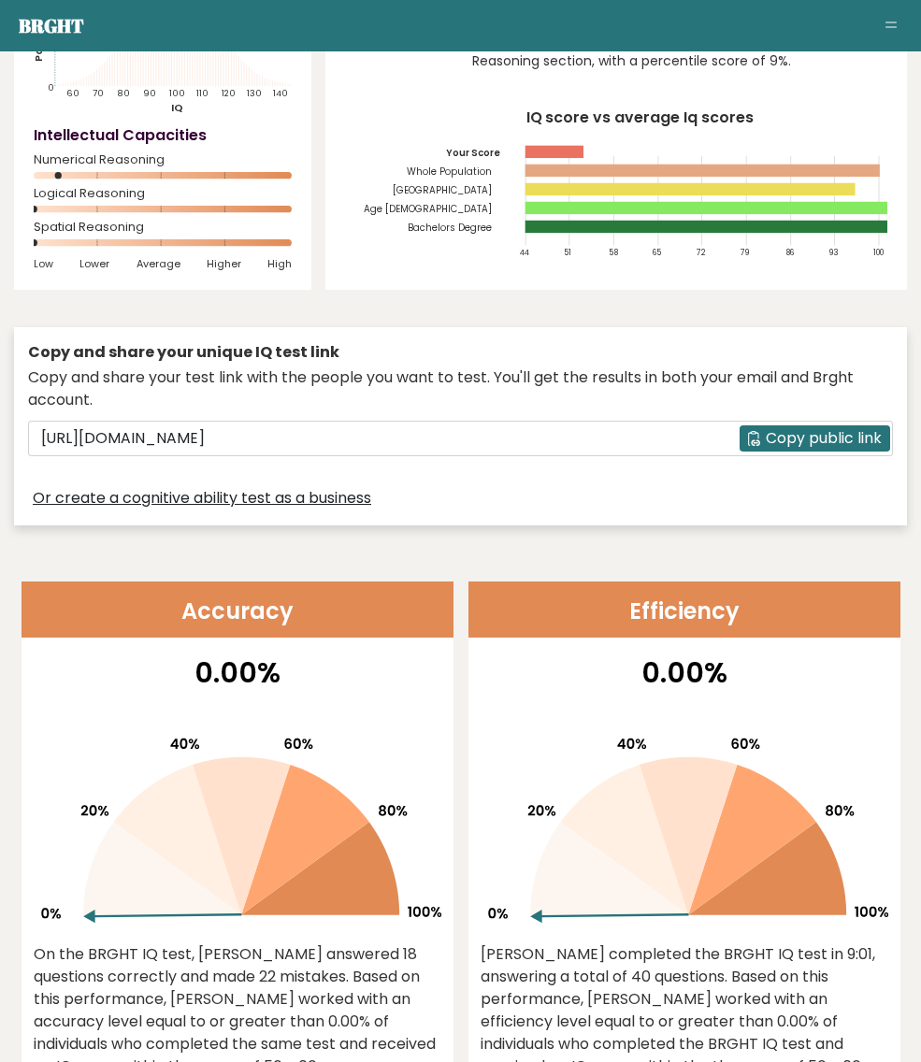
click at [798, 450] on span "Copy public link" at bounding box center [824, 438] width 116 height 22
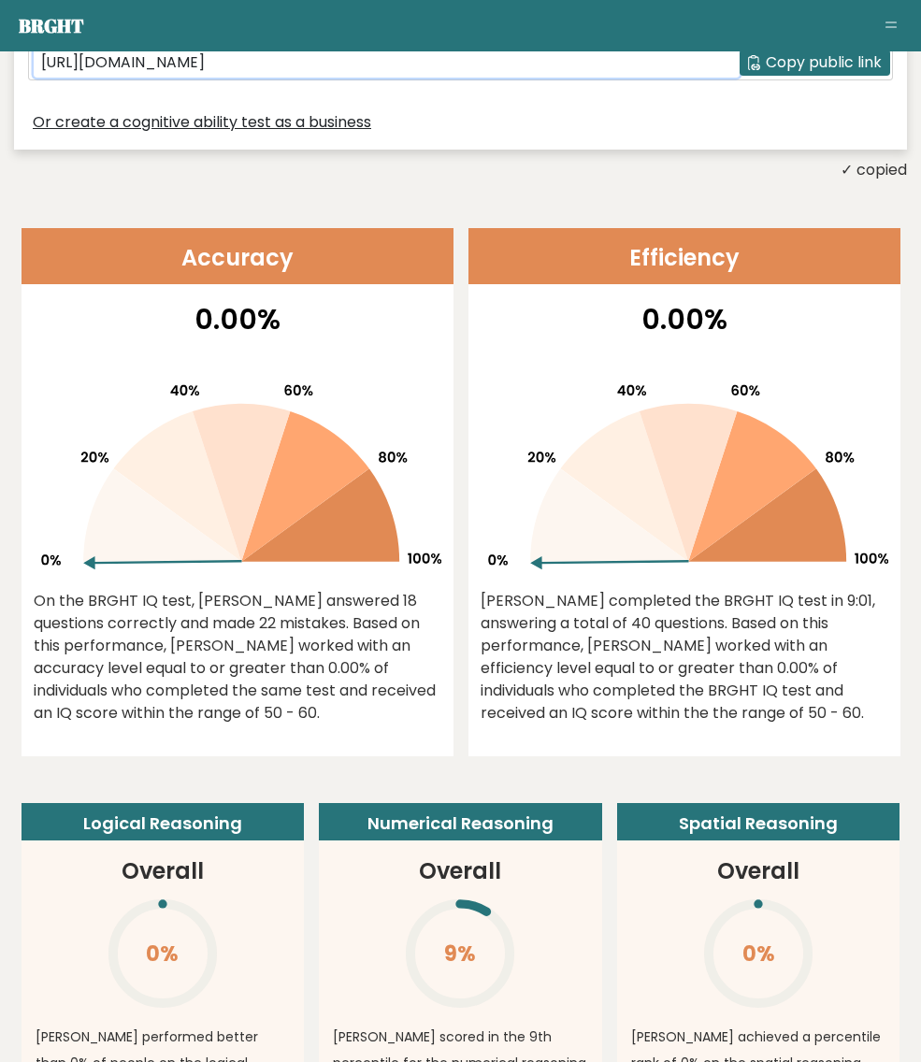
scroll to position [561, 0]
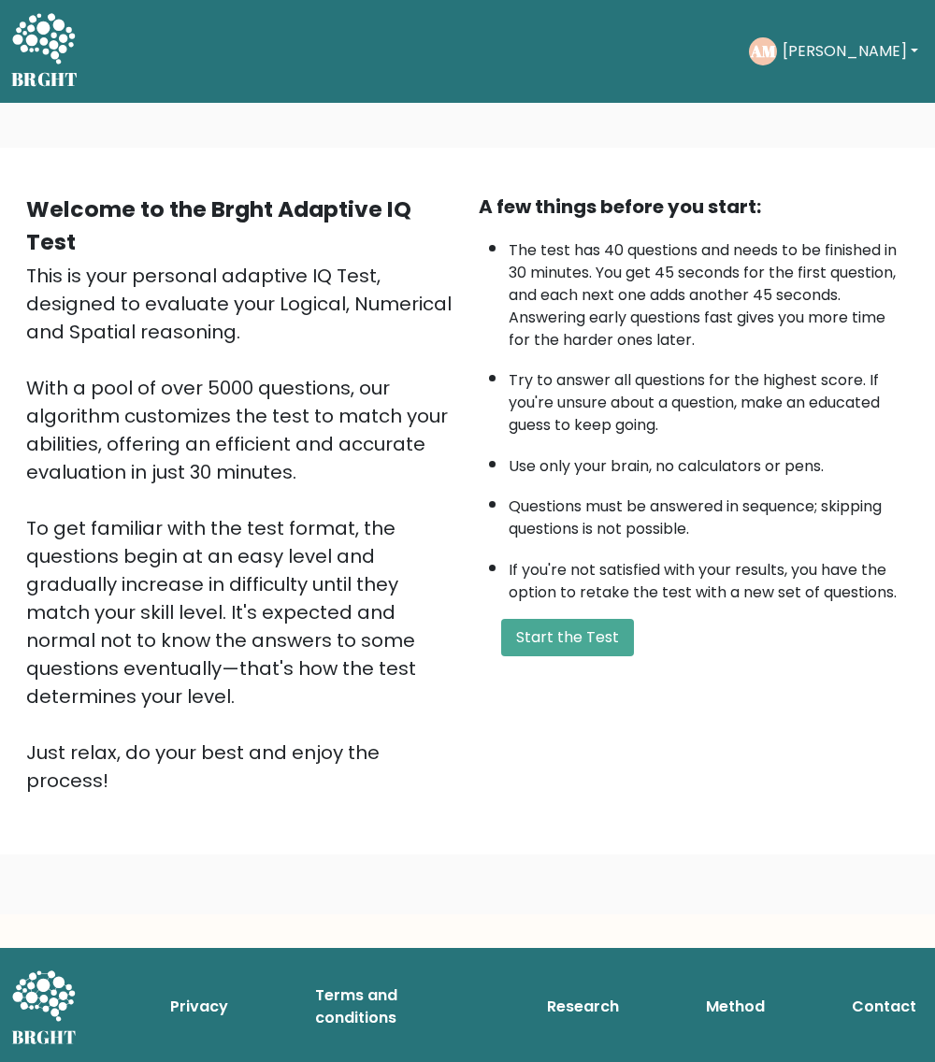
click at [814, 39] on button "[PERSON_NAME]" at bounding box center [850, 51] width 147 height 24
click at [816, 99] on link "Dashboard" at bounding box center [824, 100] width 148 height 30
click at [804, 51] on button "[PERSON_NAME]" at bounding box center [850, 51] width 147 height 24
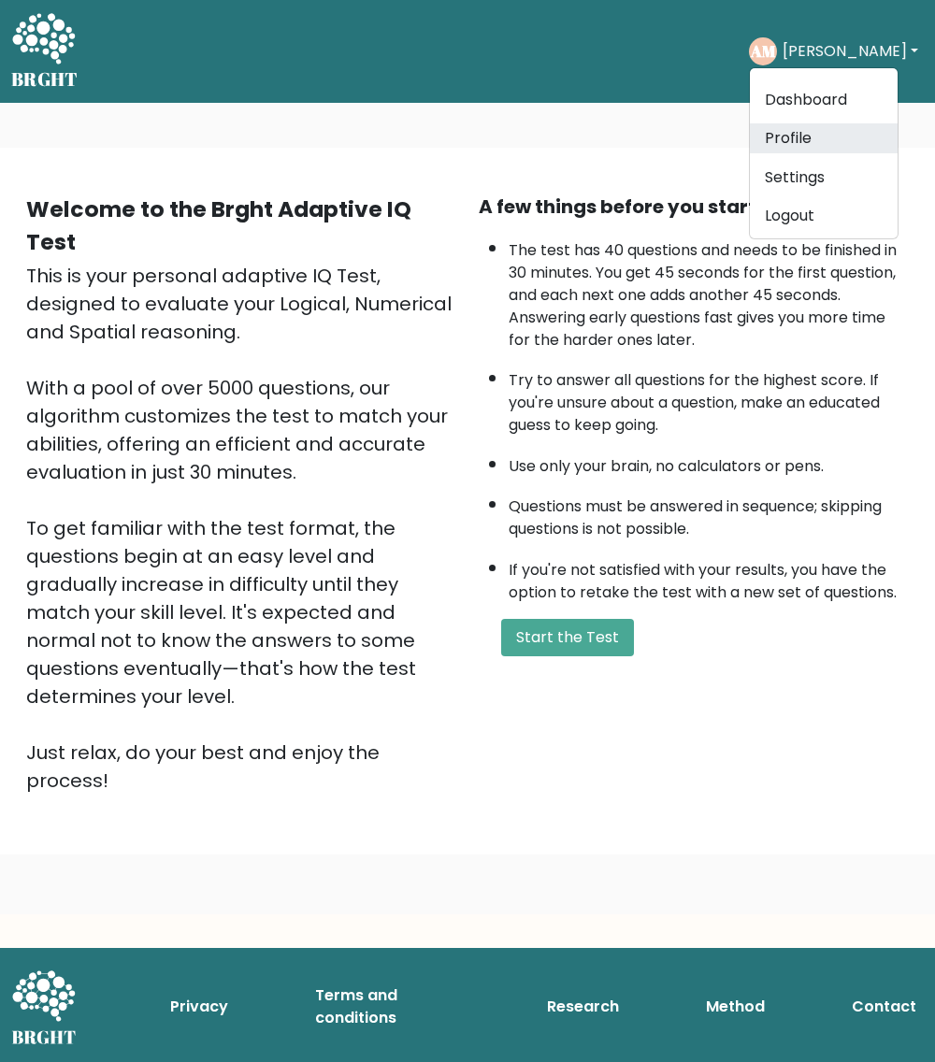
click at [829, 143] on link "Profile" at bounding box center [824, 138] width 148 height 30
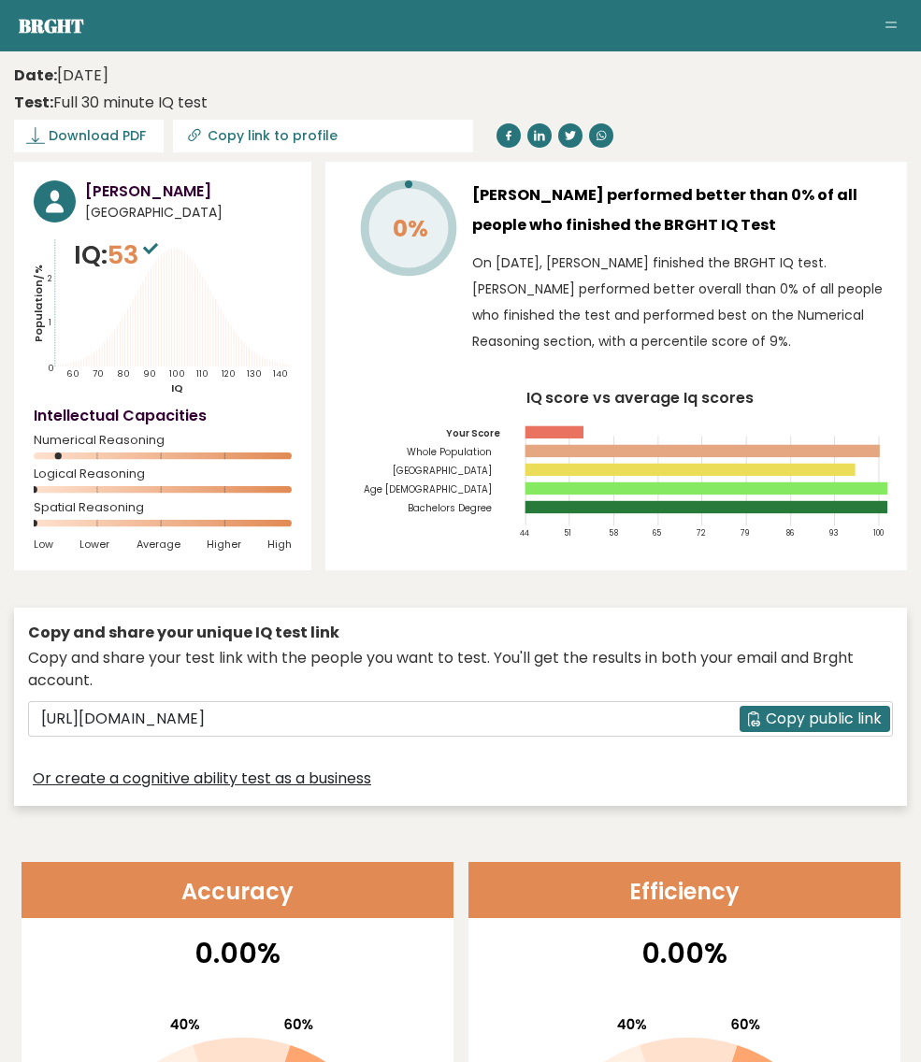
click at [119, 51] on aside "Brght AM [PERSON_NAME] None Retake test Test others Test Results" at bounding box center [460, 25] width 921 height 51
